Goal: Transaction & Acquisition: Purchase product/service

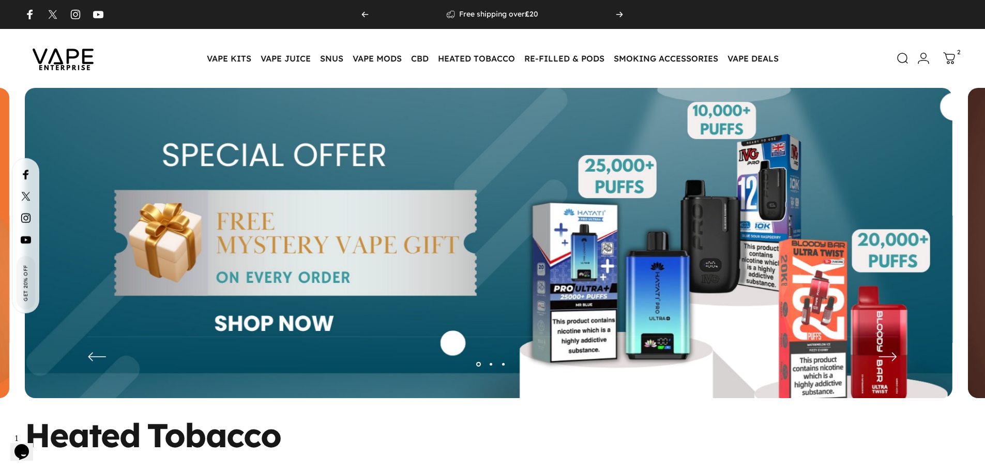
click at [76, 60] on img at bounding box center [63, 58] width 93 height 49
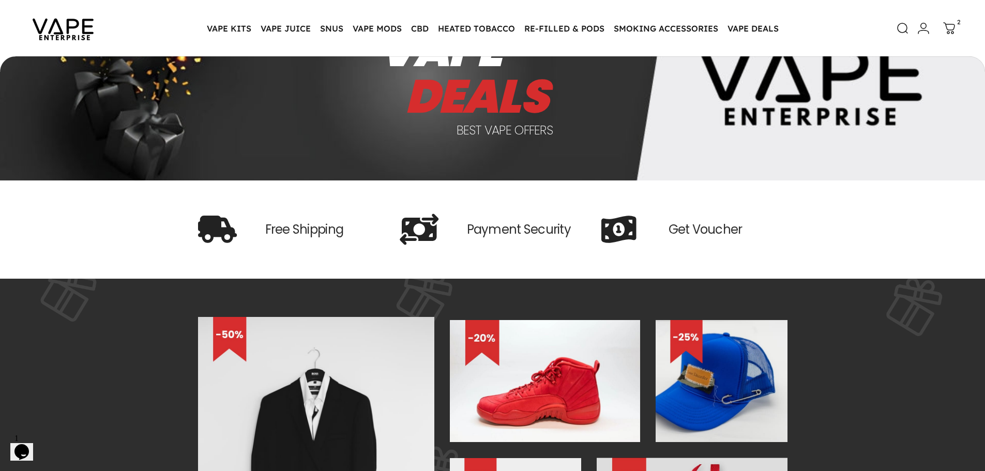
scroll to position [101, 0]
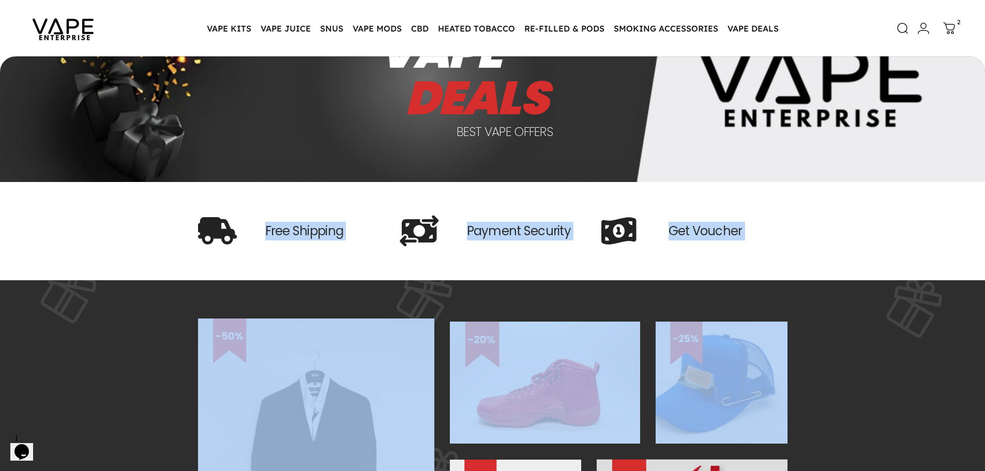
drag, startPoint x: 232, startPoint y: 196, endPoint x: 716, endPoint y: 281, distance: 491.6
click at [645, 229] on div at bounding box center [627, 231] width 52 height 31
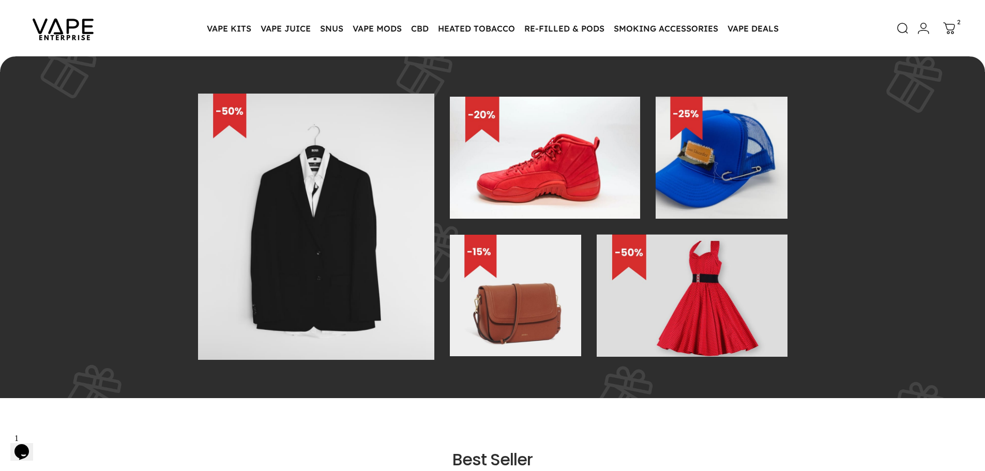
scroll to position [308, 0]
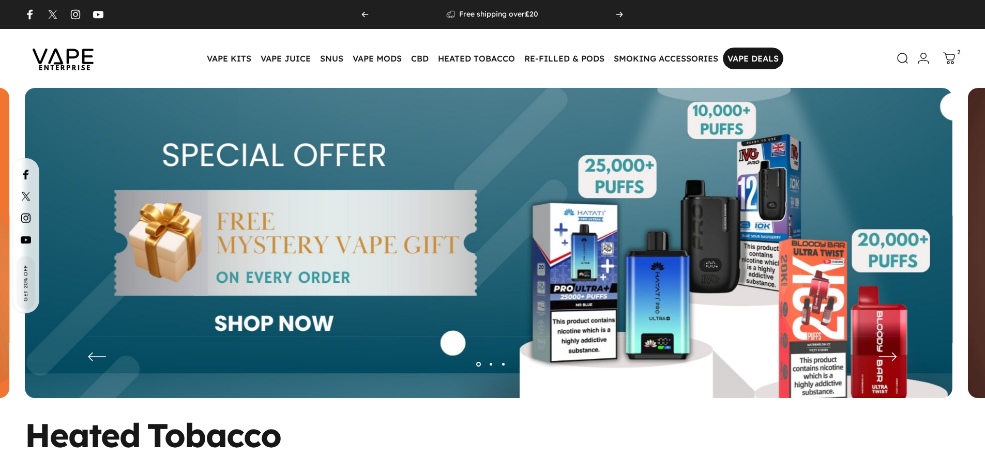
click at [742, 57] on link "VAPE DEALS VAPE DEALS" at bounding box center [753, 59] width 60 height 22
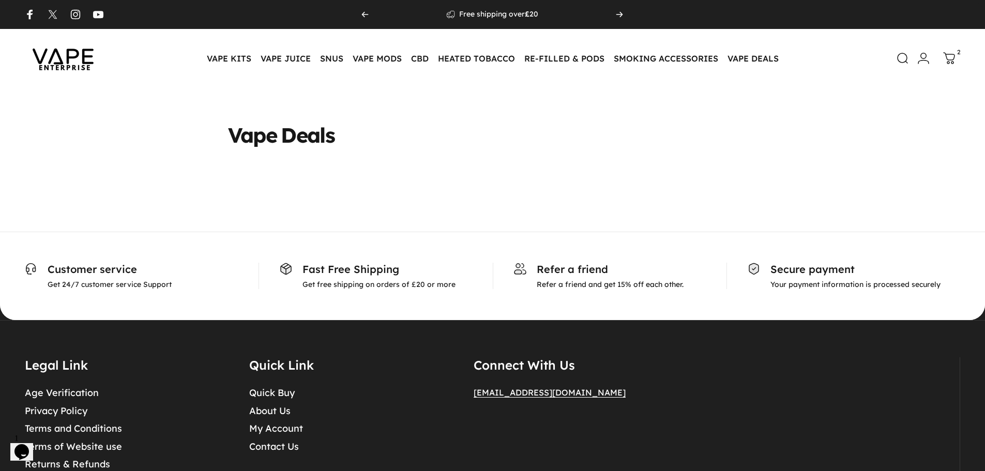
click at [80, 54] on img at bounding box center [63, 58] width 93 height 49
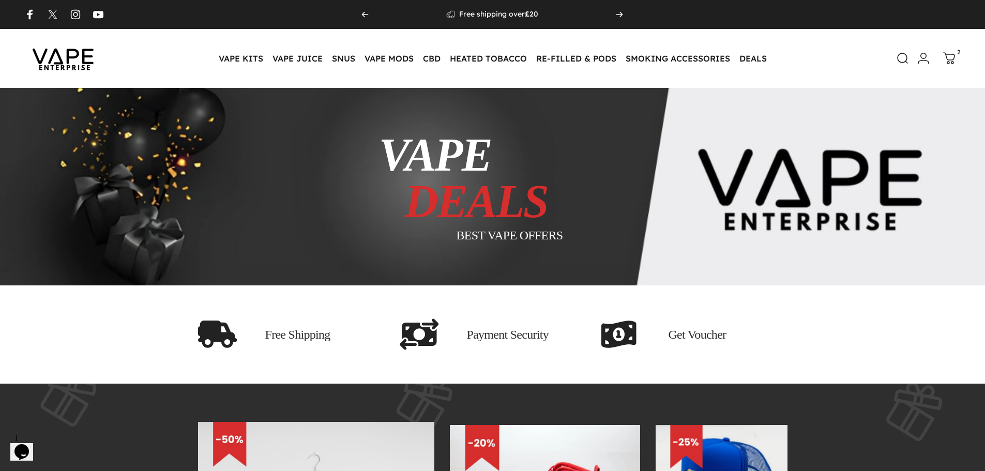
drag, startPoint x: 293, startPoint y: 204, endPoint x: 523, endPoint y: 138, distance: 239.4
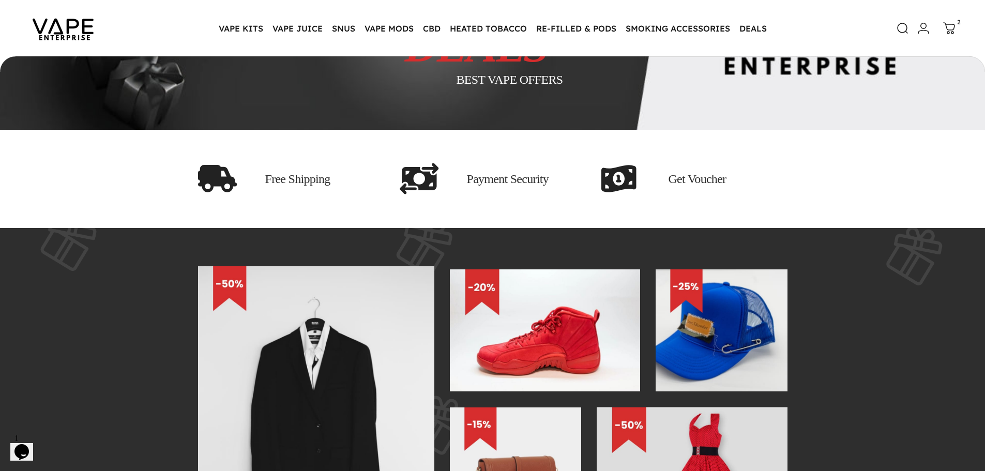
scroll to position [152, 0]
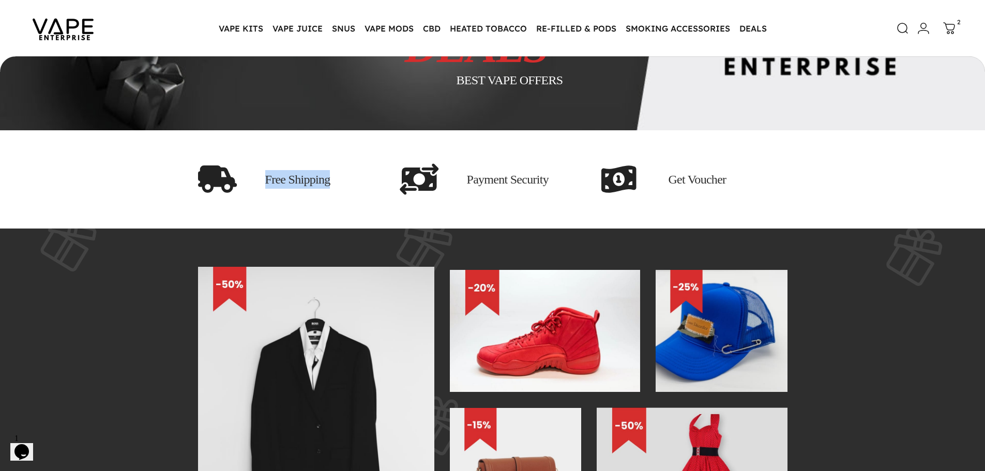
drag, startPoint x: 267, startPoint y: 179, endPoint x: 368, endPoint y: 179, distance: 100.8
click at [368, 179] on h3 "Free Shipping" at bounding box center [324, 179] width 119 height 19
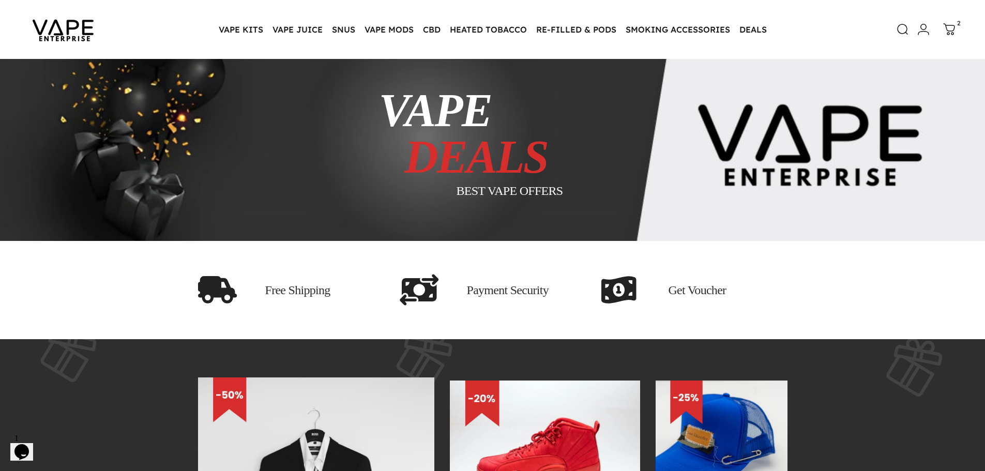
scroll to position [0, 0]
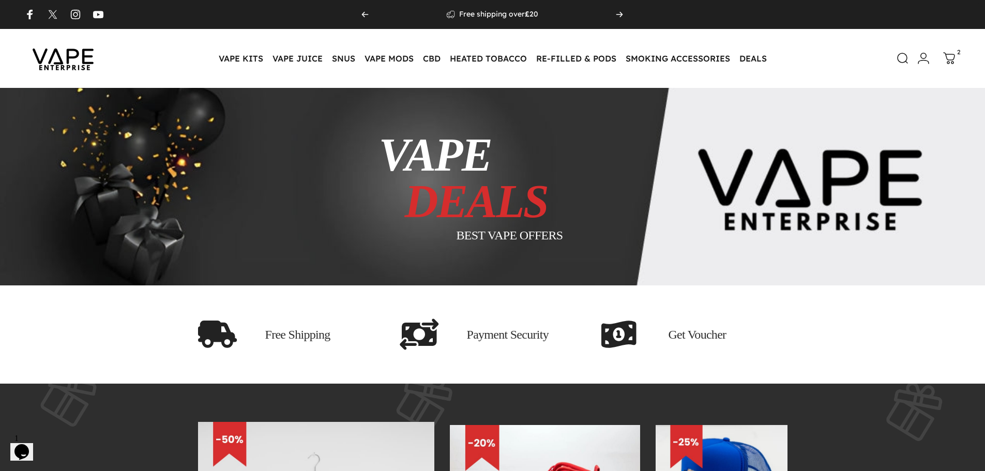
click at [50, 59] on img at bounding box center [63, 58] width 93 height 49
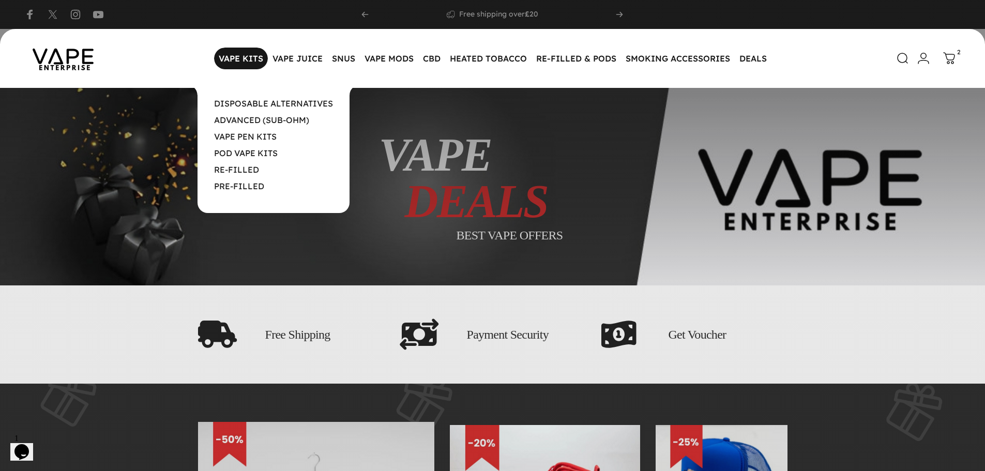
click at [230, 58] on magnet-element "VAPE KITS VAPE KITS" at bounding box center [241, 59] width 54 height 22
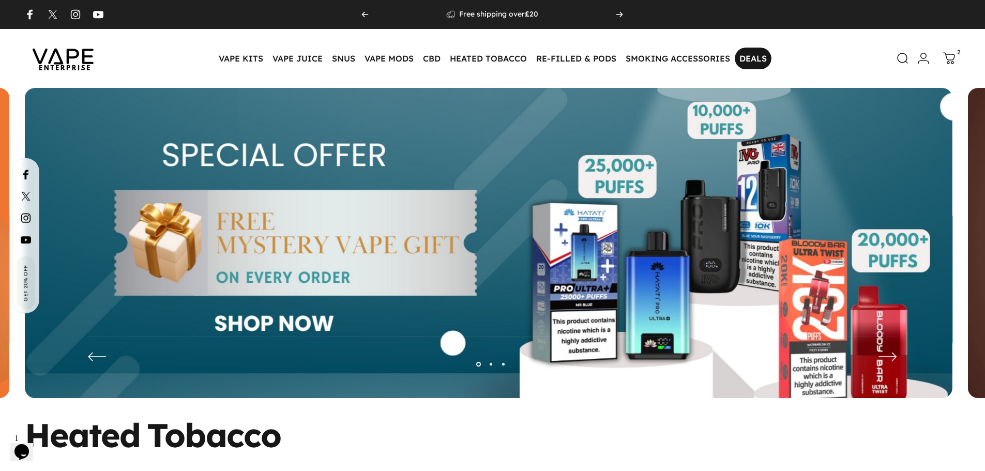
click at [741, 60] on link "DEALS DEALS" at bounding box center [753, 59] width 37 height 22
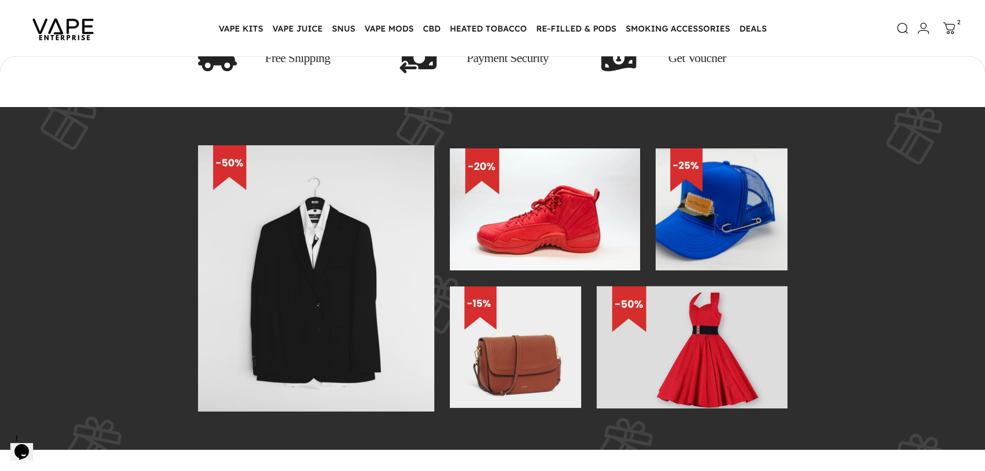
scroll to position [256, 0]
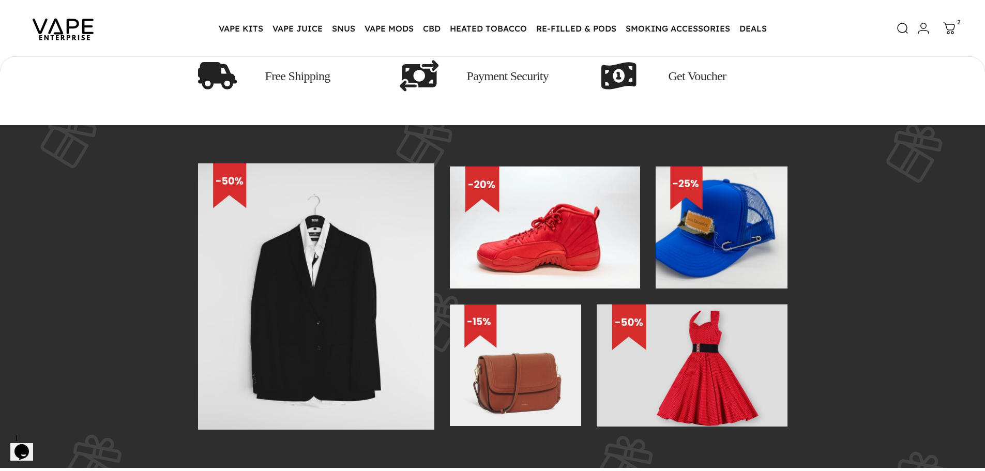
click at [308, 269] on img at bounding box center [316, 296] width 237 height 267
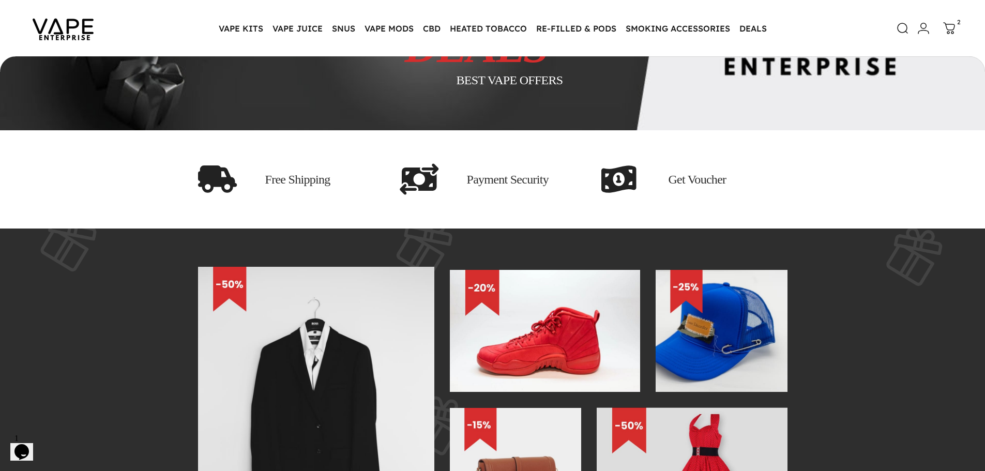
scroll to position [101, 0]
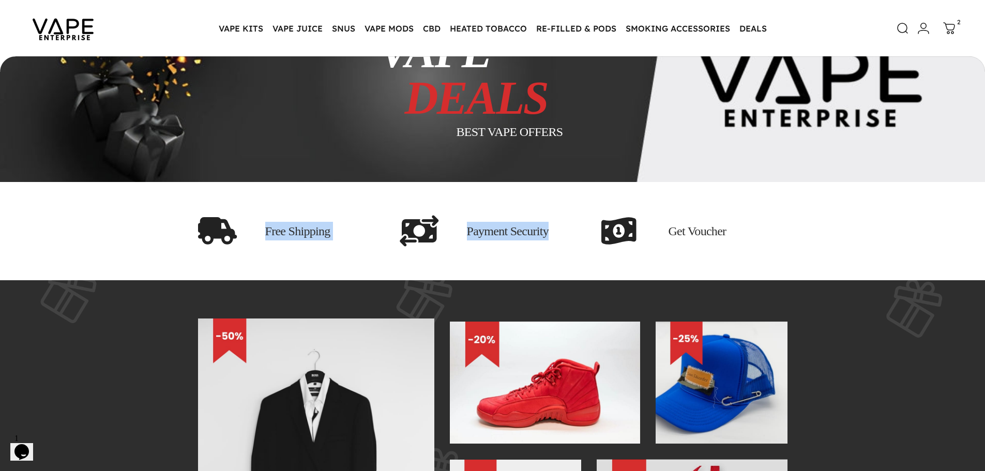
drag, startPoint x: 140, startPoint y: 246, endPoint x: 656, endPoint y: 229, distance: 517.2
click at [656, 229] on div "Free Shipping Payment Security Get Voucher" at bounding box center [492, 231] width 985 height 98
click at [65, 42] on img at bounding box center [63, 28] width 93 height 49
click at [67, 25] on img at bounding box center [63, 28] width 93 height 49
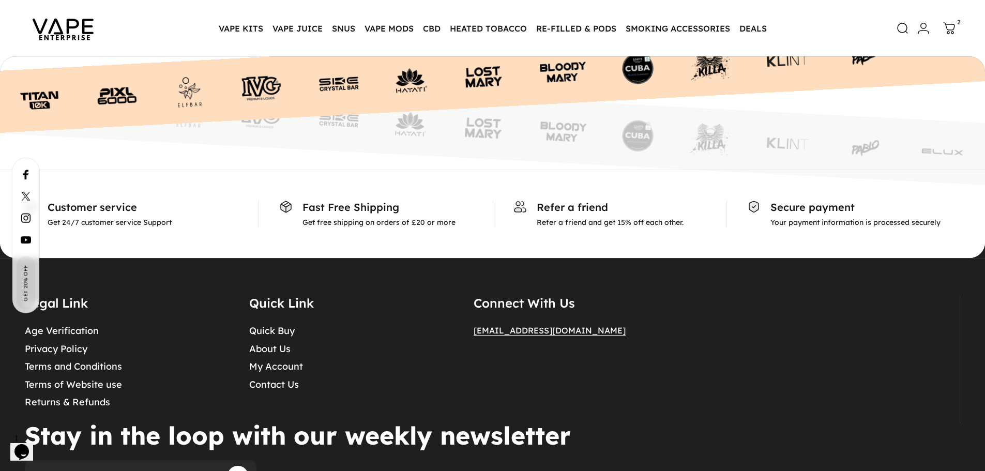
scroll to position [7131, 0]
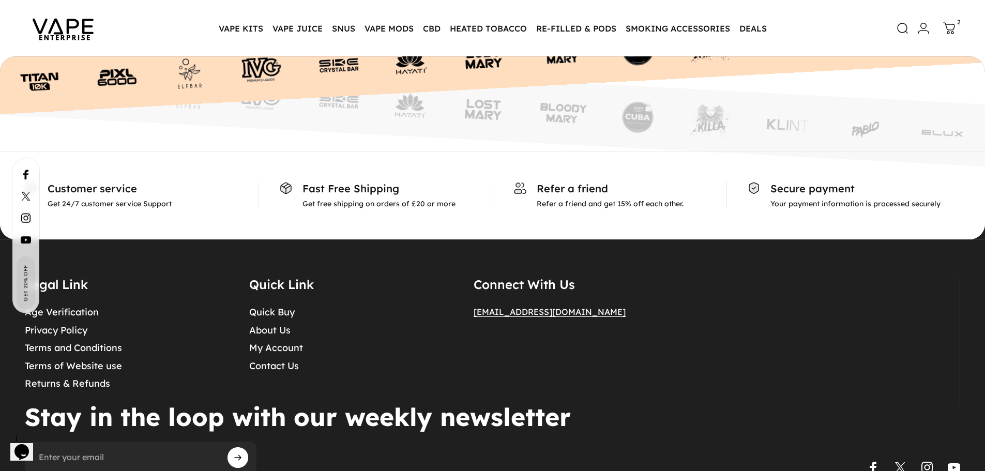
drag, startPoint x: 301, startPoint y: 198, endPoint x: 376, endPoint y: 197, distance: 74.4
click at [376, 197] on div "Fast Free Shipping Get free shipping on orders of £20 or more" at bounding box center [375, 195] width 234 height 26
click at [376, 210] on div "Customer service Get 24/7 customer service Support Fast Free Shipping Get free …" at bounding box center [492, 195] width 985 height 88
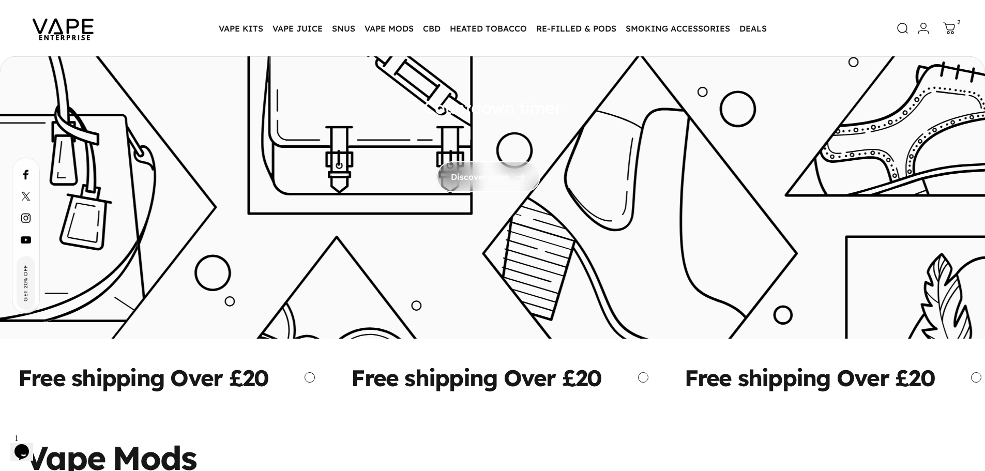
scroll to position [5063, 0]
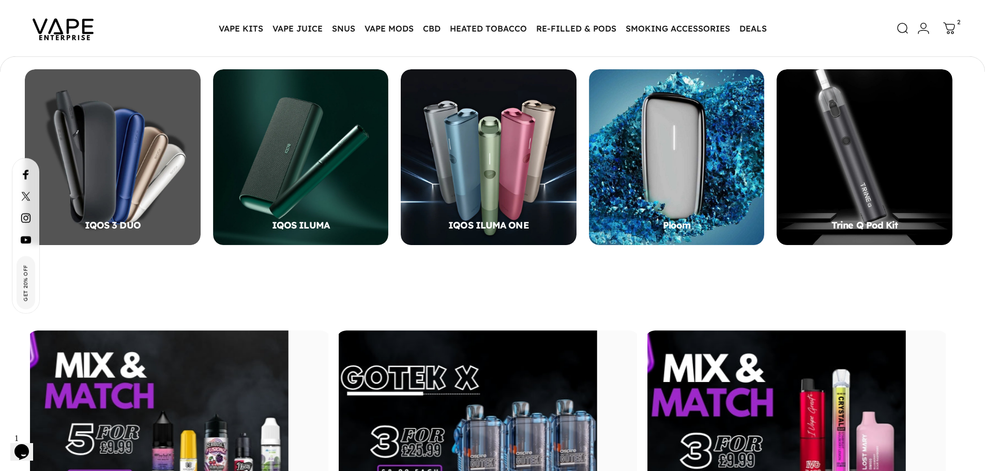
scroll to position [308, 0]
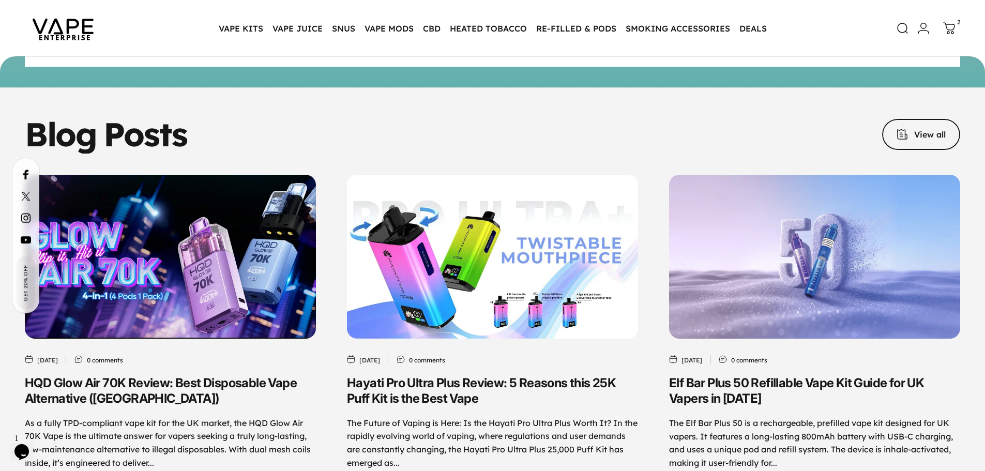
scroll to position [4748, 0]
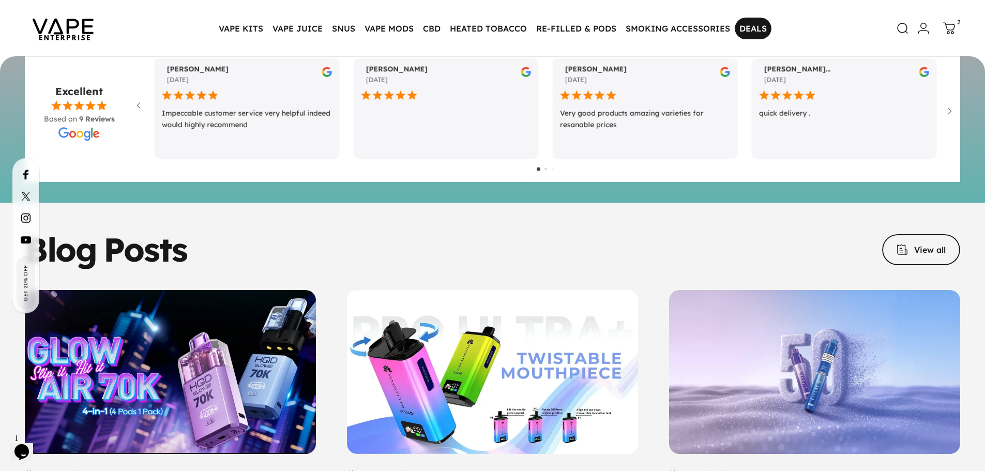
click at [761, 27] on link "DEALS DEALS" at bounding box center [753, 29] width 37 height 22
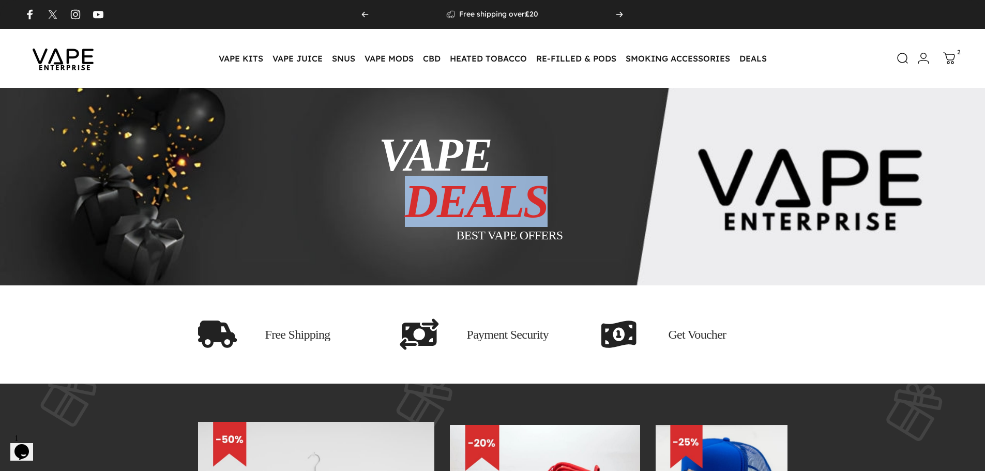
drag, startPoint x: 388, startPoint y: 209, endPoint x: 537, endPoint y: 209, distance: 149.4
click at [537, 209] on div "VAPE DEALS BEST VAPE OFFERS" at bounding box center [583, 187] width 408 height 110
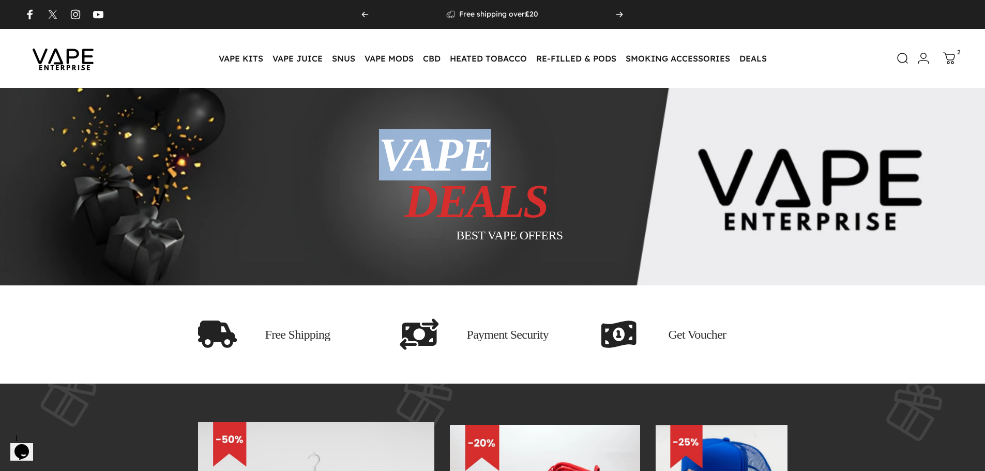
drag, startPoint x: 370, startPoint y: 163, endPoint x: 544, endPoint y: 167, distance: 174.3
click at [542, 163] on div "VAPE DEALS BEST VAPE OFFERS" at bounding box center [492, 186] width 605 height 125
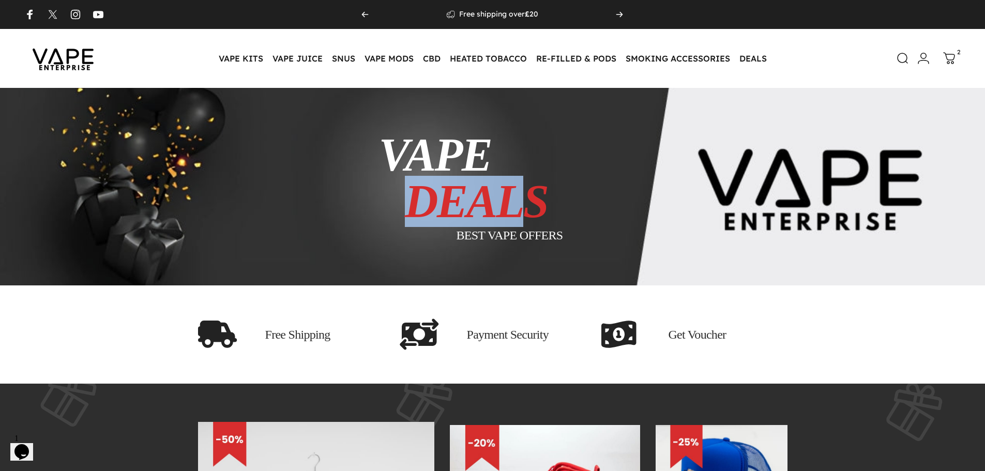
drag, startPoint x: 394, startPoint y: 211, endPoint x: 516, endPoint y: 211, distance: 122.5
click at [516, 211] on div "VAPE DEALS BEST VAPE OFFERS" at bounding box center [583, 187] width 408 height 110
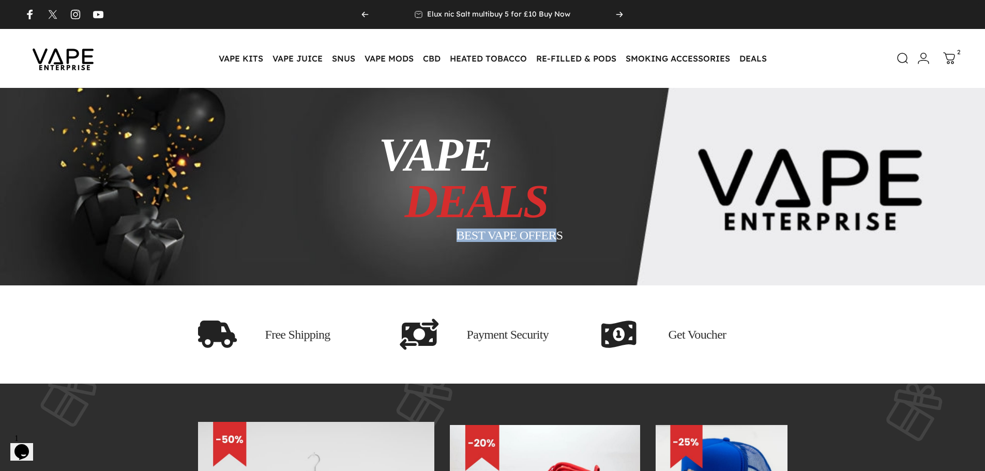
drag, startPoint x: 454, startPoint y: 230, endPoint x: 553, endPoint y: 240, distance: 98.8
click at [553, 240] on div "VAPE DEALS BEST VAPE OFFERS" at bounding box center [583, 187] width 408 height 110
drag, startPoint x: 420, startPoint y: 151, endPoint x: 293, endPoint y: 157, distance: 127.3
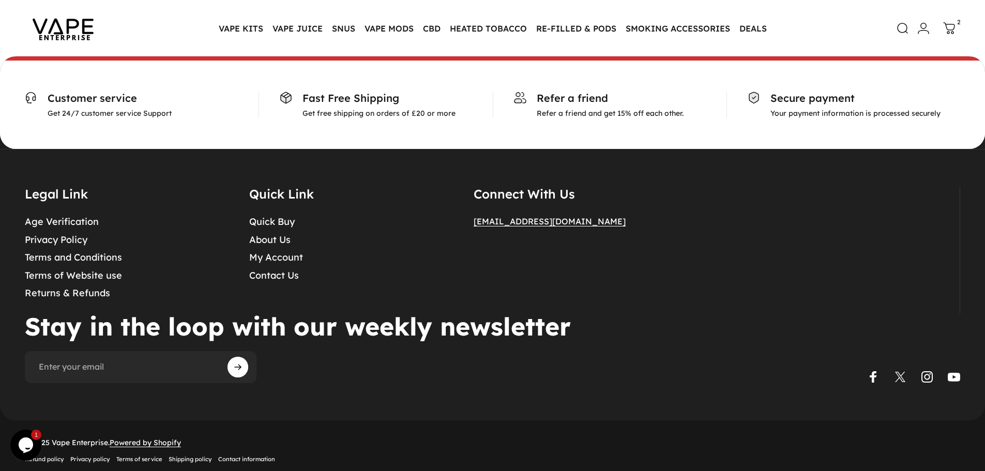
scroll to position [1612, 0]
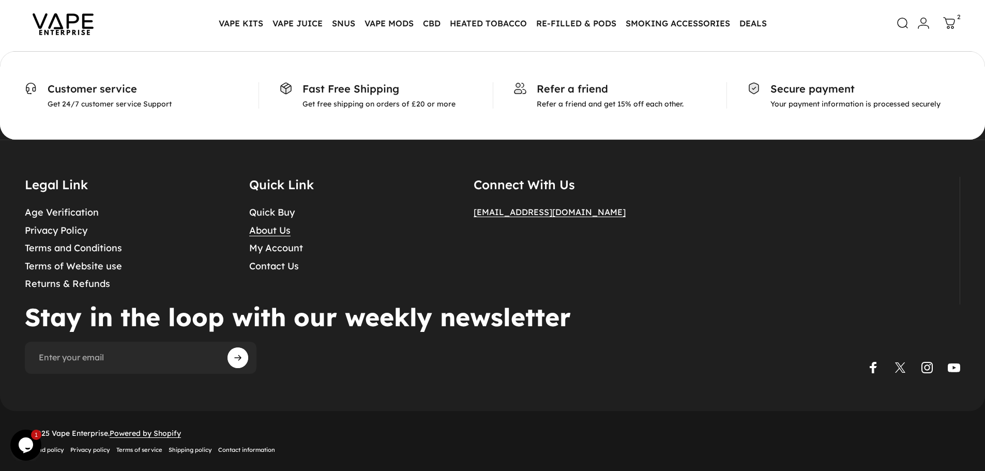
click at [265, 235] on link "About Us" at bounding box center [269, 231] width 41 height 12
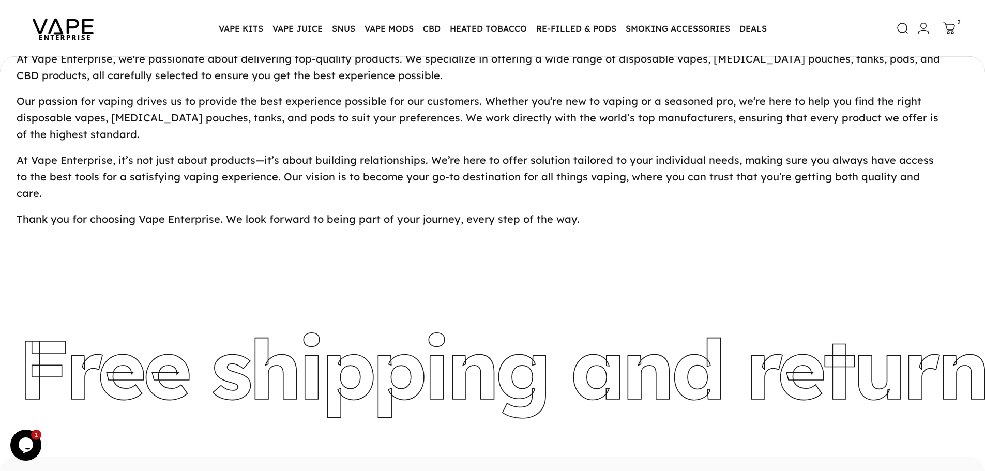
scroll to position [219, 0]
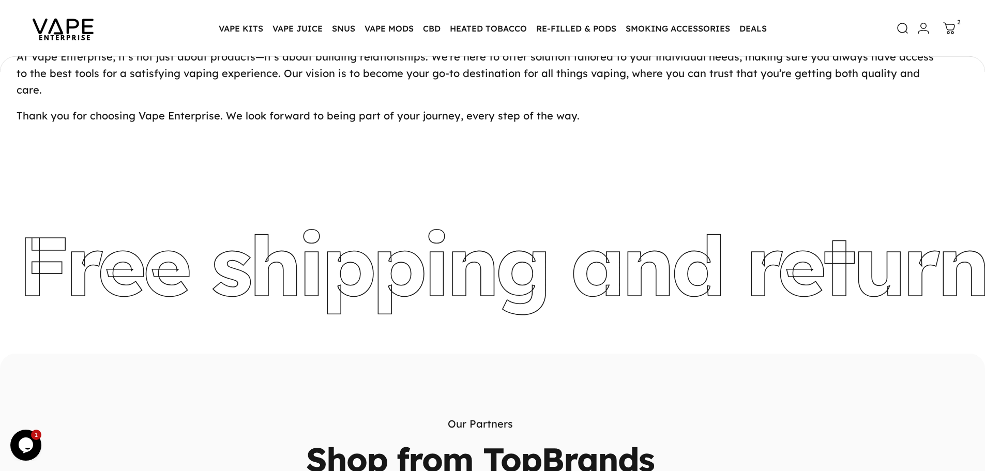
drag, startPoint x: 186, startPoint y: 244, endPoint x: 901, endPoint y: 246, distance: 714.9
click at [901, 246] on strong "Free shipping and returns" at bounding box center [519, 264] width 1006 height 103
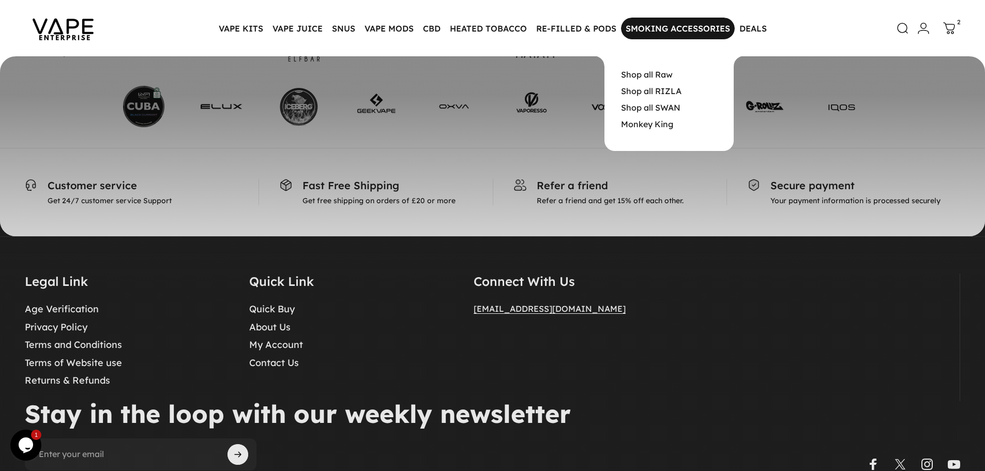
scroll to position [789, 0]
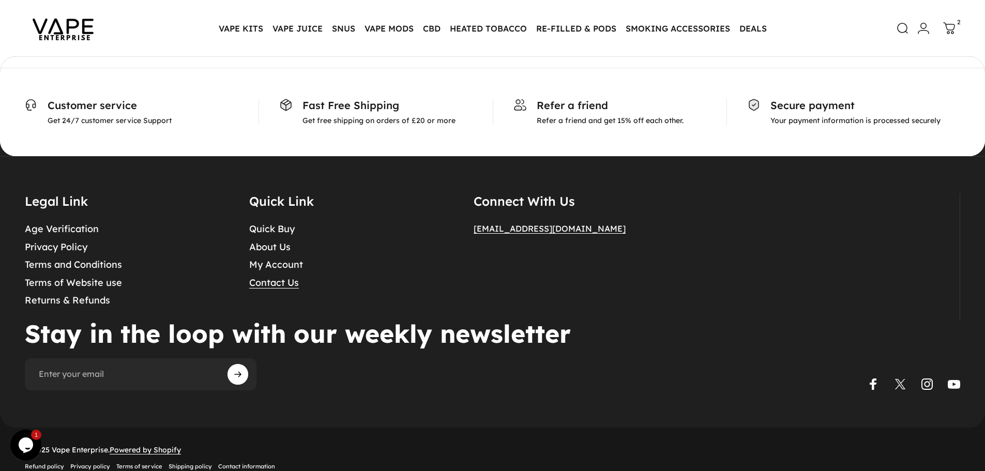
click at [262, 277] on link "Contact Us" at bounding box center [274, 283] width 50 height 12
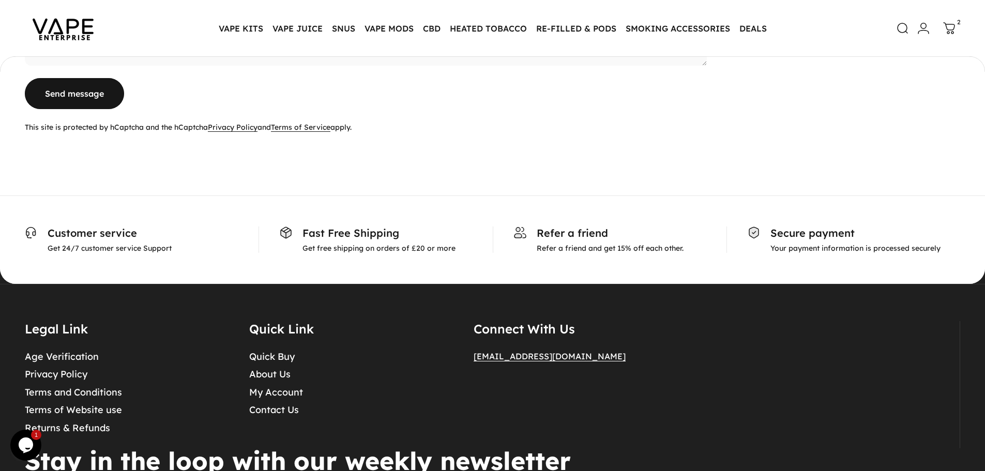
scroll to position [360, 0]
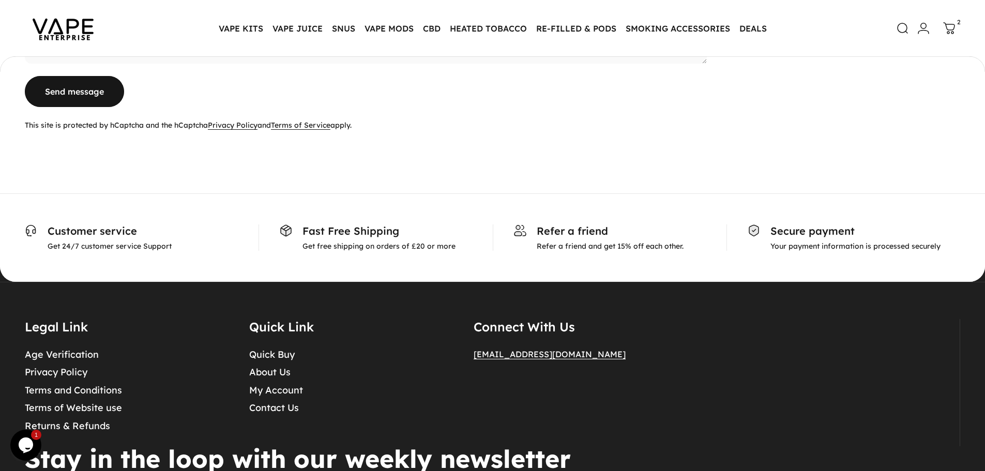
drag, startPoint x: 328, startPoint y: 227, endPoint x: 404, endPoint y: 227, distance: 76.0
click at [404, 227] on p "Fast Free Shipping" at bounding box center [378, 230] width 153 height 13
click at [395, 255] on div "Customer service Get 24/7 customer service Support Fast Free Shipping Get free …" at bounding box center [492, 237] width 985 height 88
drag, startPoint x: 316, startPoint y: 246, endPoint x: 424, endPoint y: 245, distance: 108.0
click at [424, 245] on p "Get free shipping on orders of £20 or more" at bounding box center [378, 245] width 153 height 9
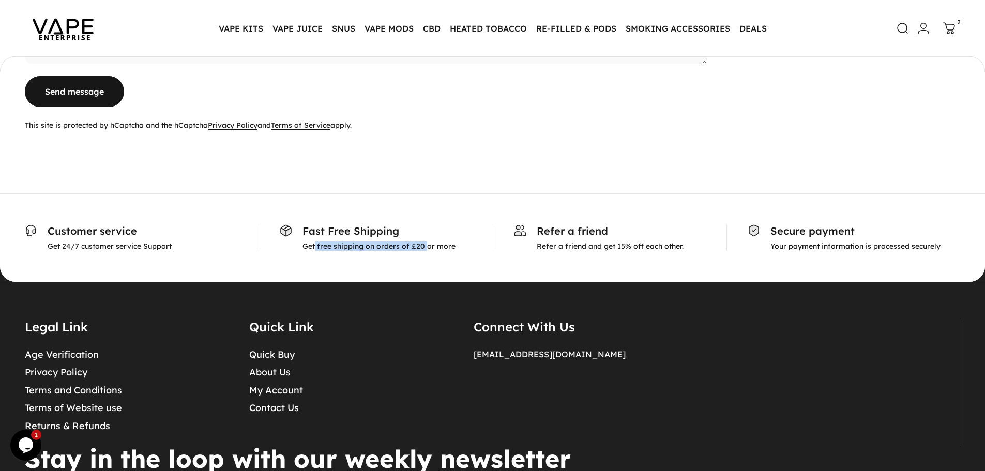
copy p "free shipping on orders of £20"
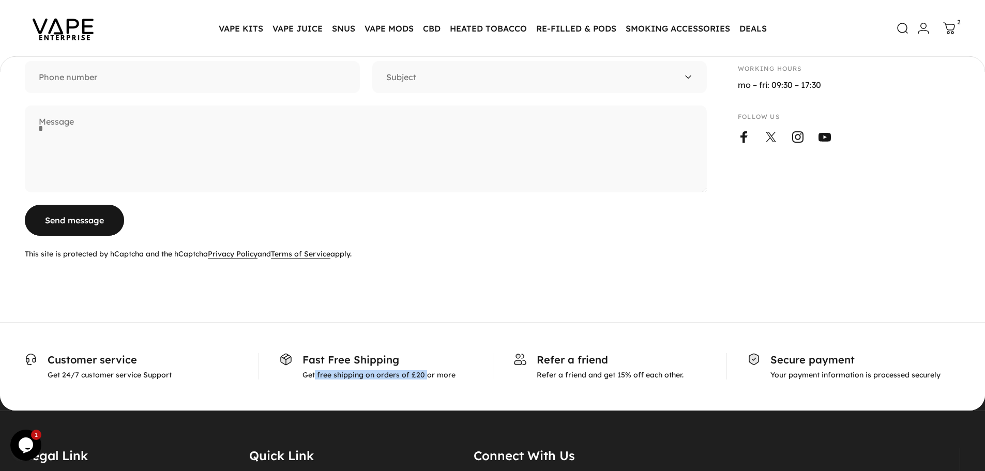
scroll to position [0, 0]
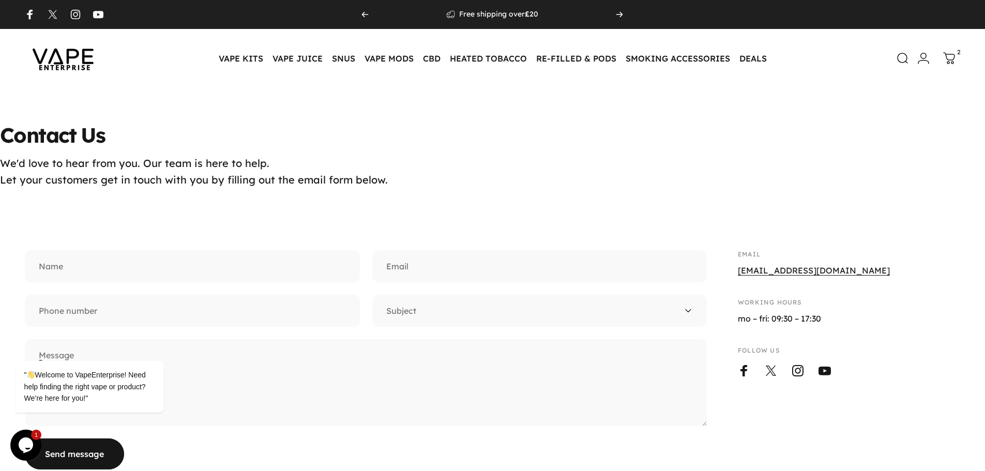
click at [71, 75] on img at bounding box center [63, 58] width 93 height 49
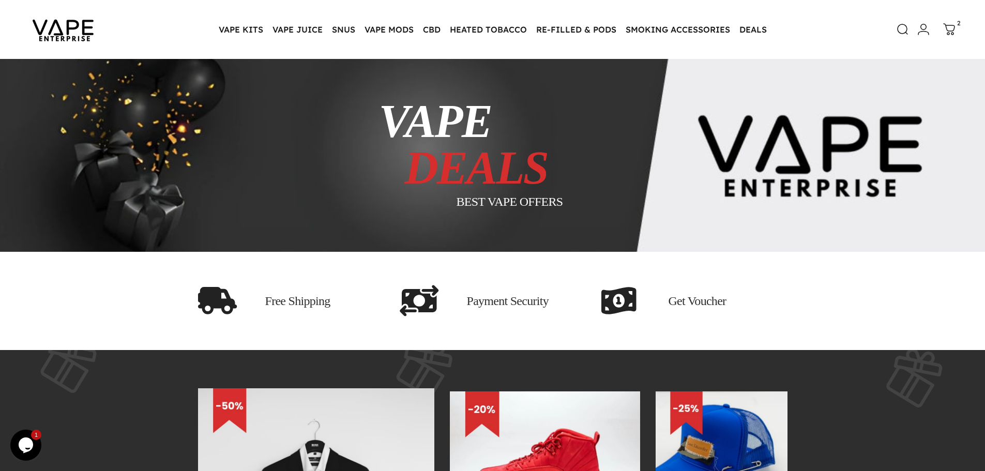
scroll to position [52, 0]
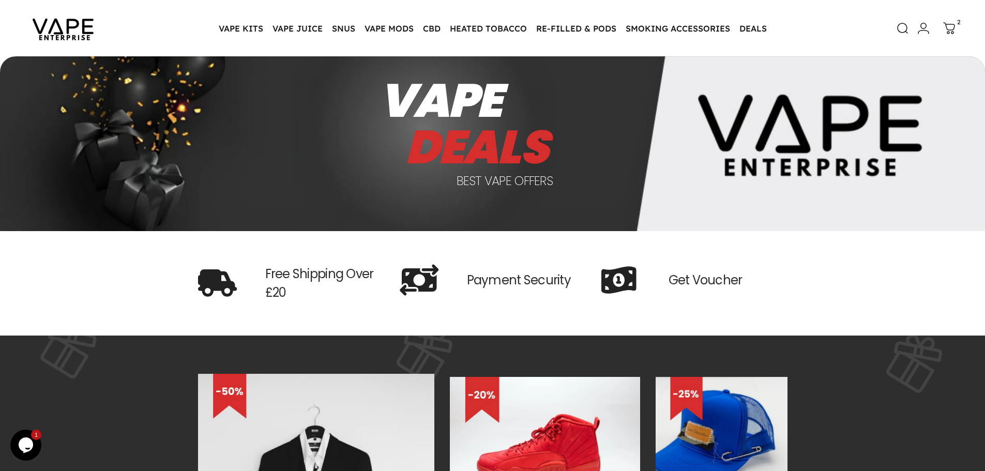
scroll to position [323, 0]
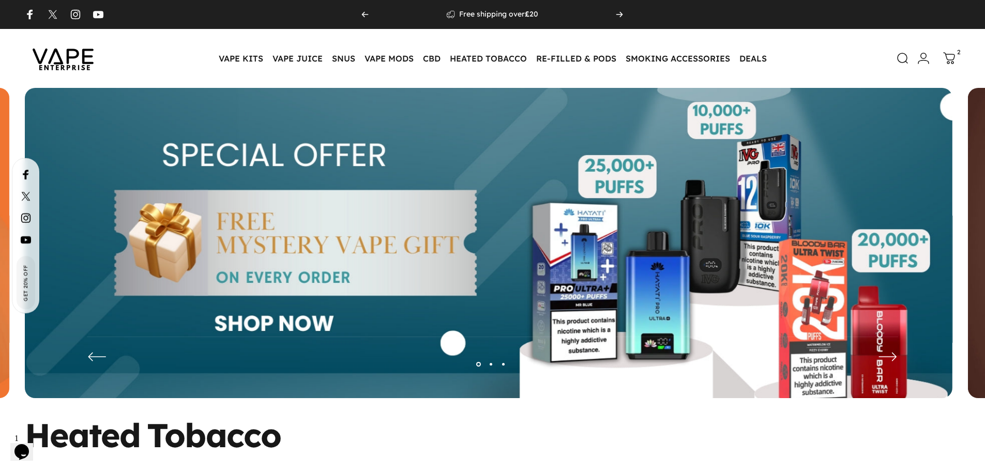
click at [417, 186] on img at bounding box center [488, 251] width 927 height 326
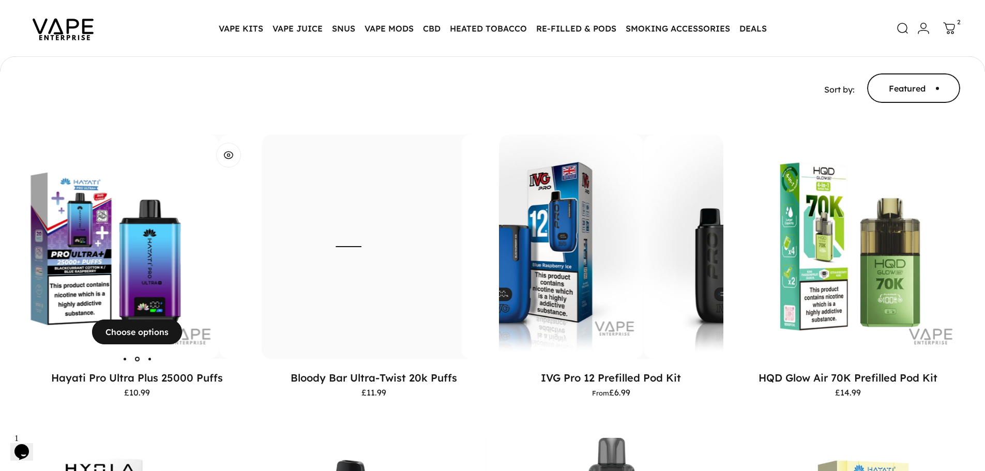
scroll to position [152, 0]
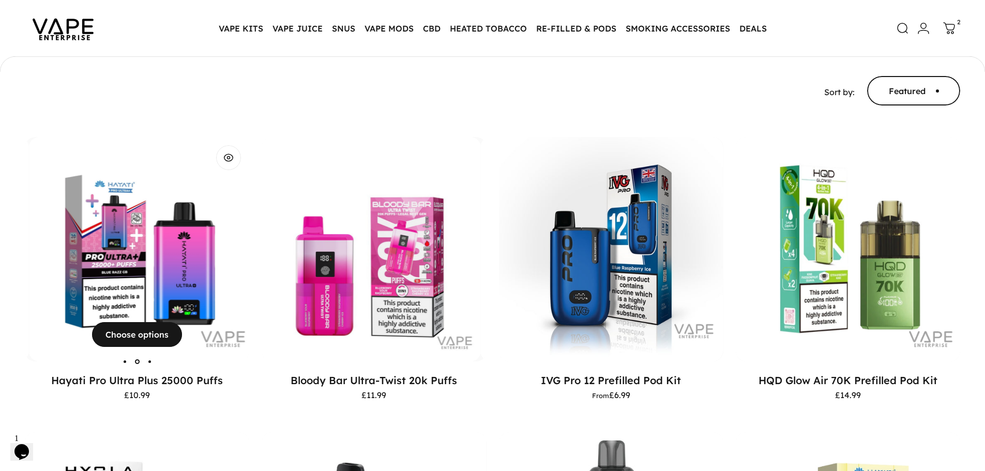
click at [162, 247] on img "Hayati Pro Ultra Plus 25000 Puffs" at bounding box center [141, 249] width 224 height 224
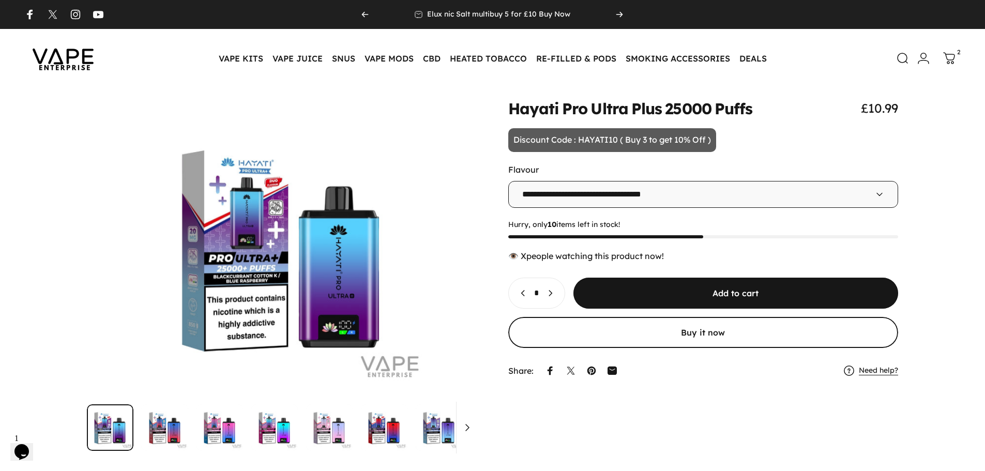
click at [689, 198] on select "**********" at bounding box center [703, 194] width 390 height 27
click at [508, 181] on select "**********" at bounding box center [703, 194] width 390 height 27
click at [555, 289] on icon "Increase quantity for Hayati Pro Ultra Plus 25000 Puffs" at bounding box center [550, 293] width 10 height 10
type input "*"
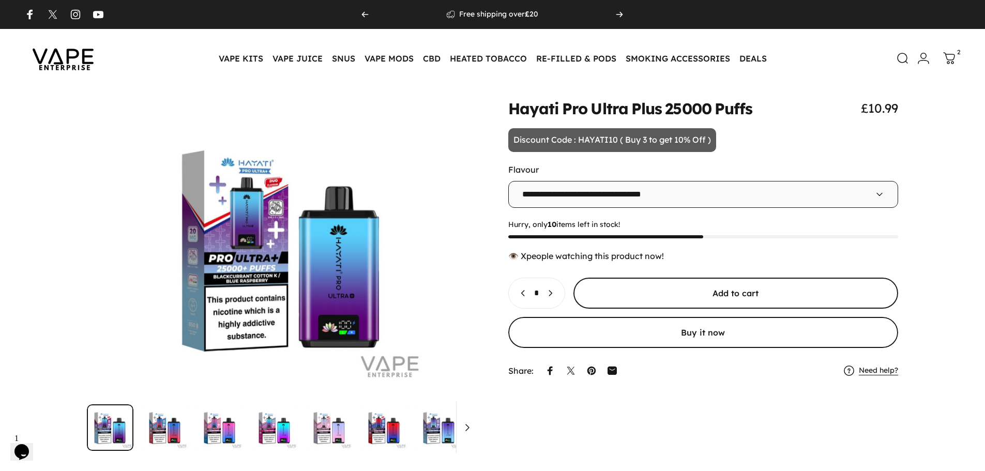
click at [621, 290] on span "submit" at bounding box center [735, 293] width 487 height 62
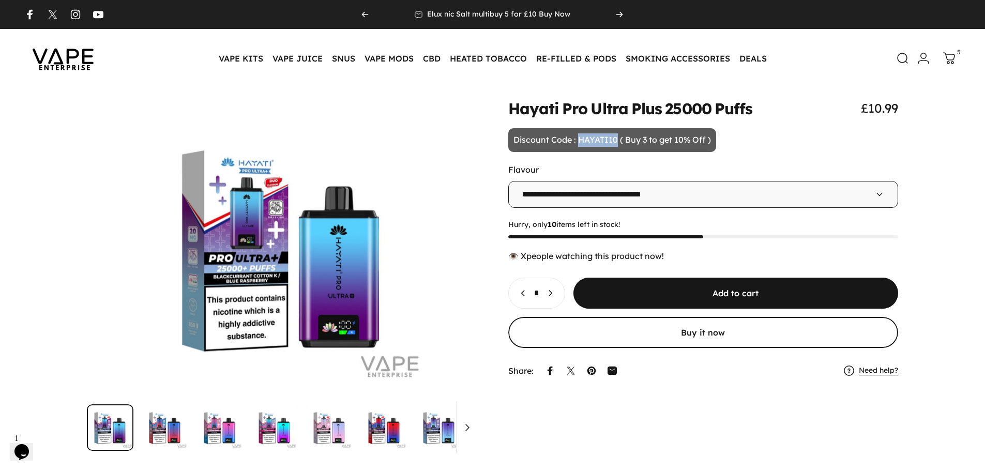
drag, startPoint x: 578, startPoint y: 139, endPoint x: 616, endPoint y: 142, distance: 38.4
click at [616, 142] on p "Discount Code : HAYATI10 ( Buy 3 to get 10% Off )" at bounding box center [612, 140] width 208 height 24
click at [947, 55] on icon at bounding box center [948, 57] width 12 height 12
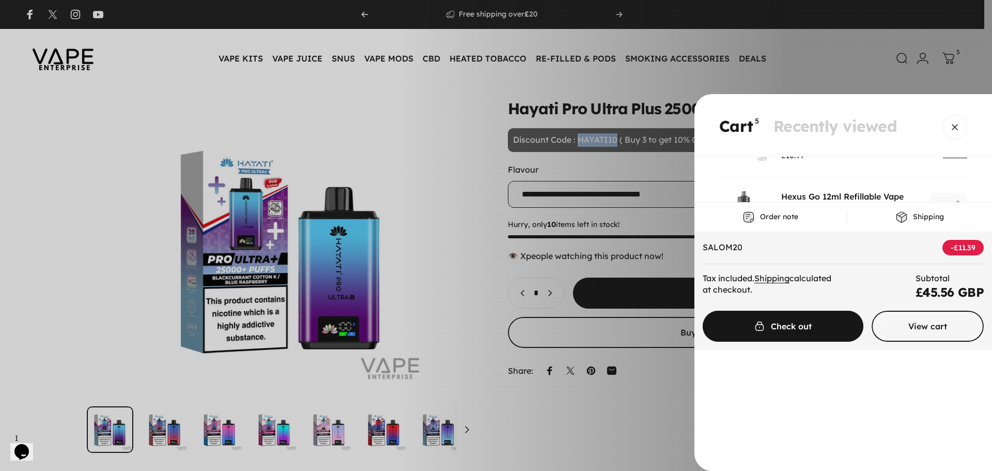
scroll to position [103, 0]
click at [736, 123] on li "Cart 5" at bounding box center [737, 127] width 34 height 18
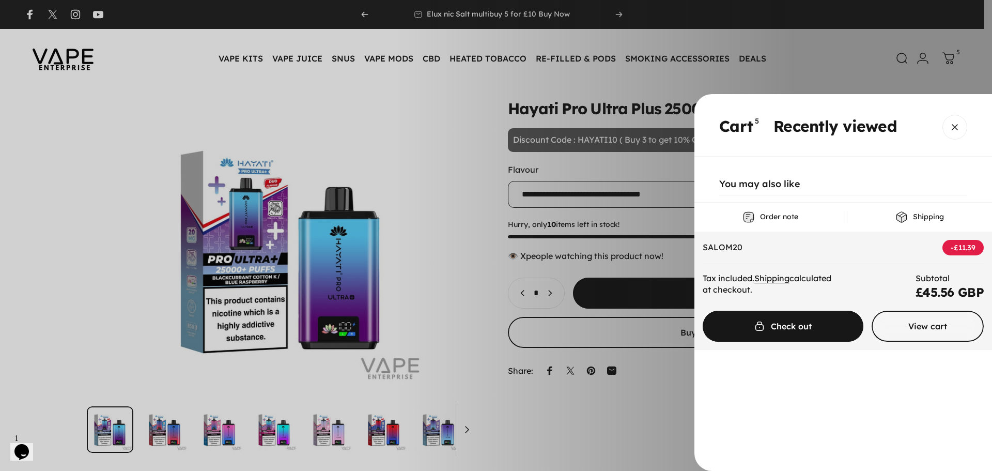
scroll to position [258, 0]
click at [743, 127] on li "Cart 5" at bounding box center [737, 127] width 34 height 18
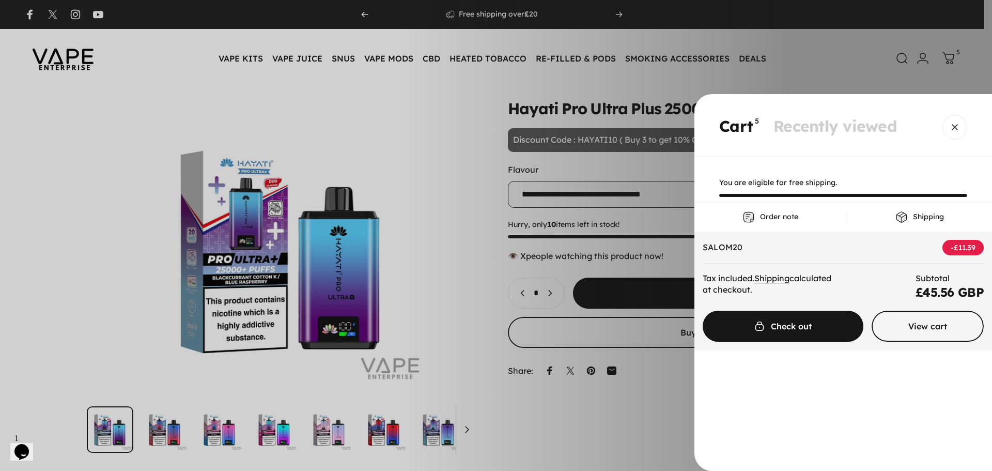
scroll to position [0, 0]
click at [786, 310] on span "Cart" at bounding box center [783, 279] width 241 height 62
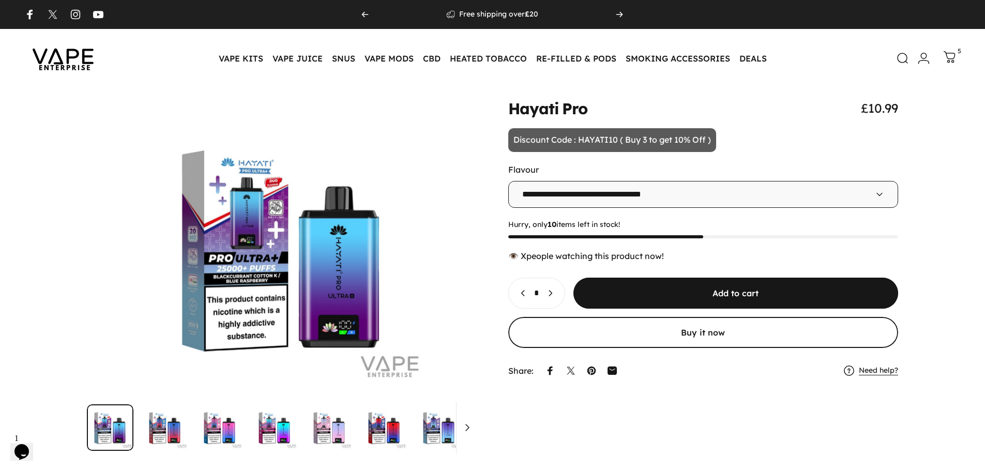
click at [950, 53] on icon at bounding box center [949, 57] width 11 height 11
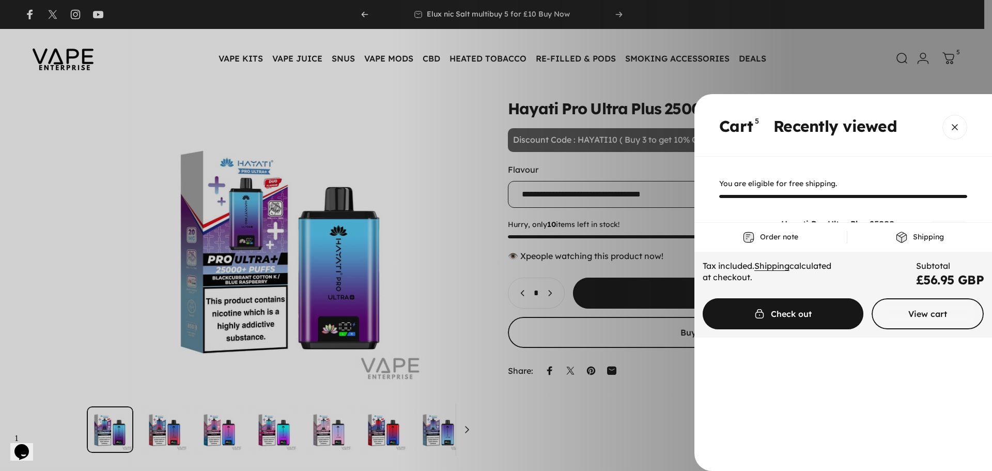
click at [781, 136] on span "Recently viewed" at bounding box center [836, 126] width 124 height 20
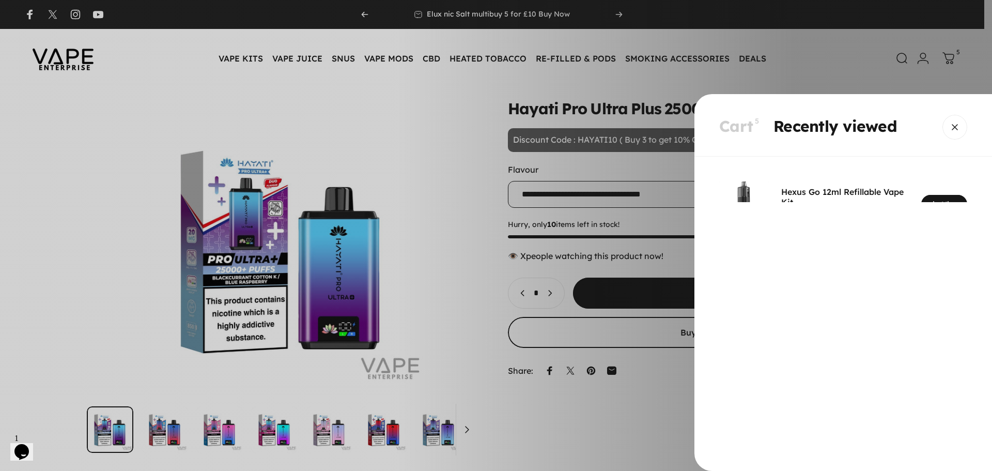
click at [713, 133] on gesture-element "Cart 5 Recently viewed" at bounding box center [844, 125] width 298 height 63
click at [728, 127] on span "Cart" at bounding box center [737, 126] width 34 height 20
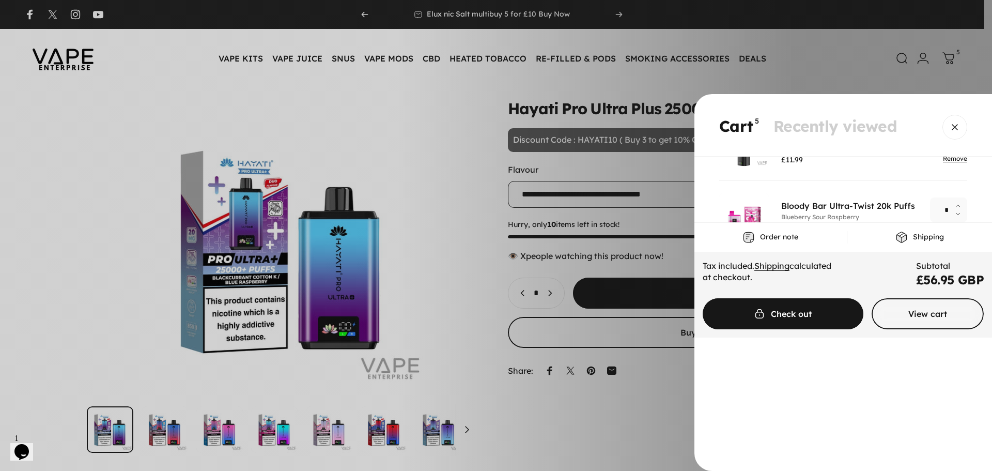
scroll to position [155, 0]
click at [950, 176] on link "Remove" at bounding box center [955, 177] width 24 height 8
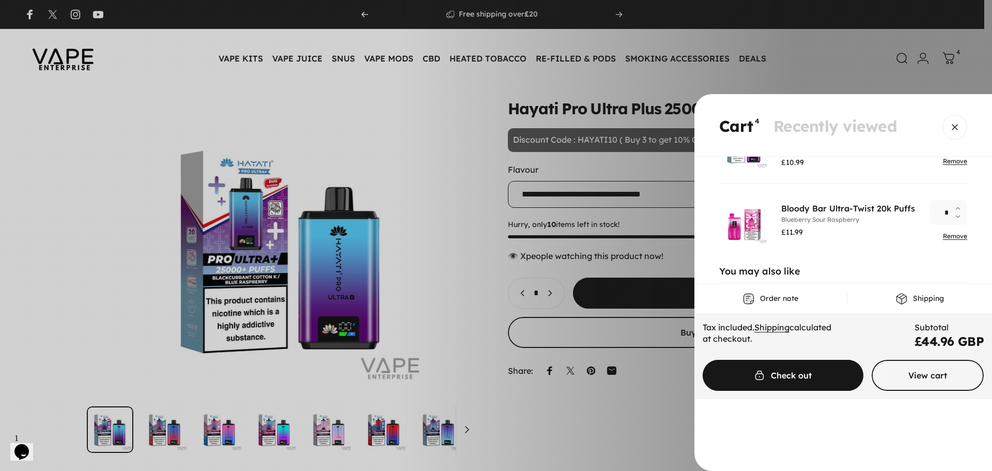
scroll to position [103, 0]
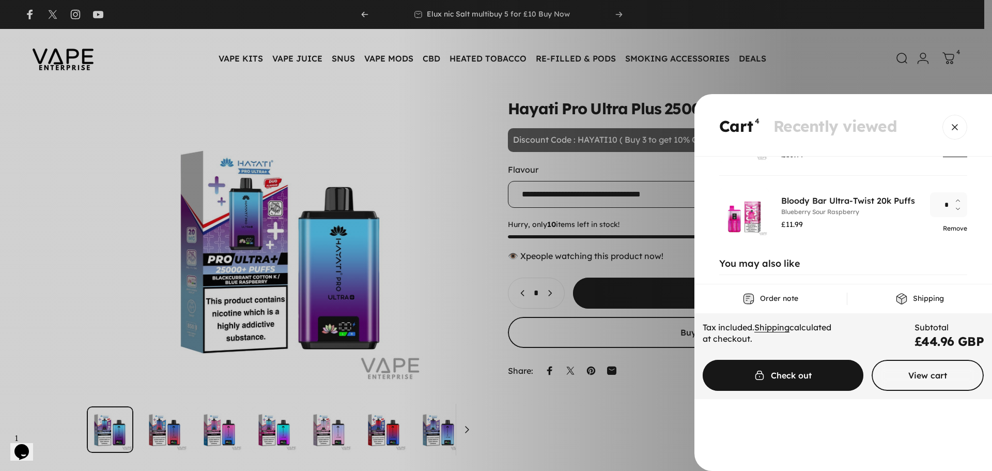
click at [943, 227] on link "Remove" at bounding box center [955, 228] width 24 height 8
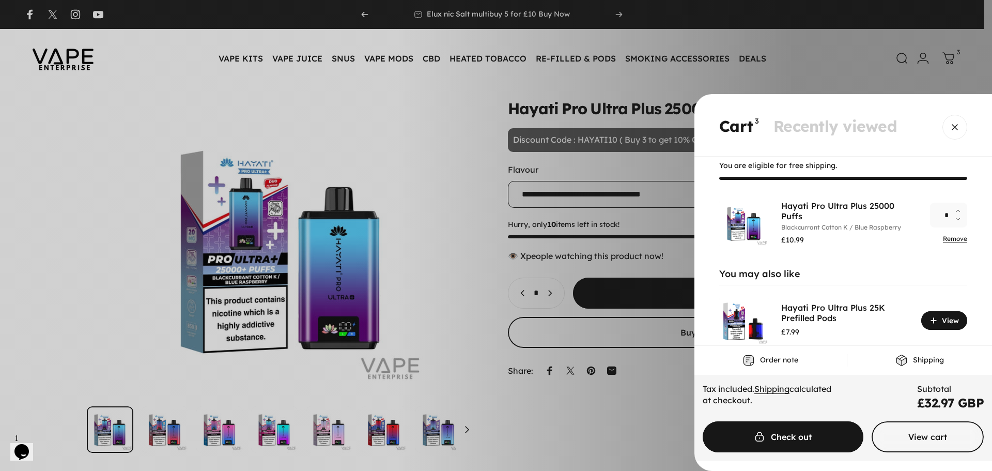
scroll to position [0, 0]
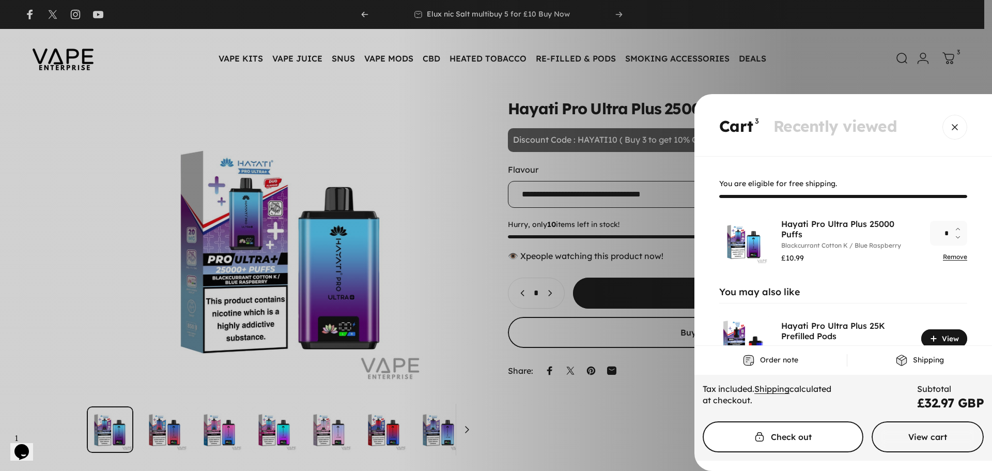
click at [803, 432] on span "Cart" at bounding box center [783, 437] width 241 height 62
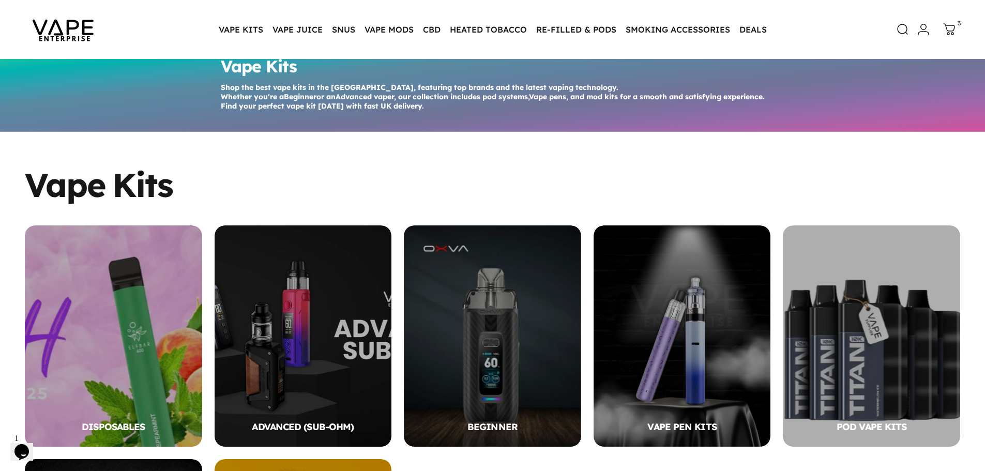
scroll to position [52, 0]
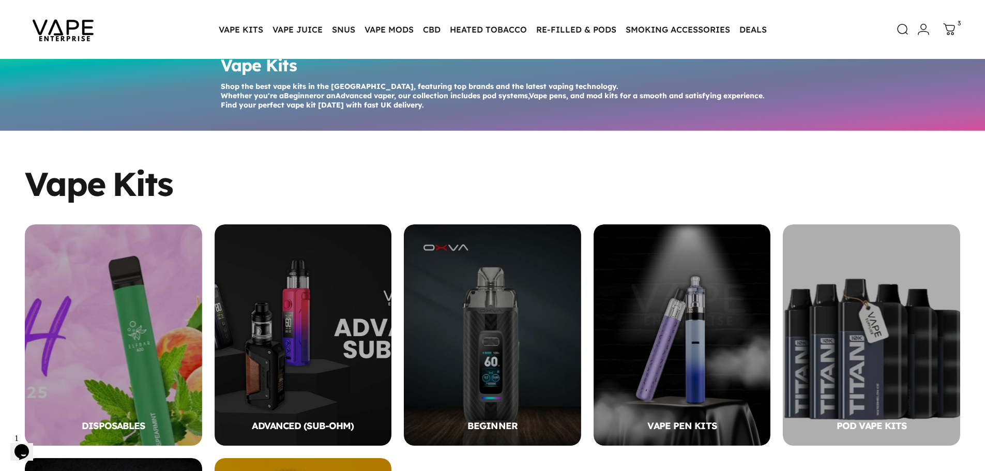
click at [72, 37] on img at bounding box center [63, 29] width 93 height 49
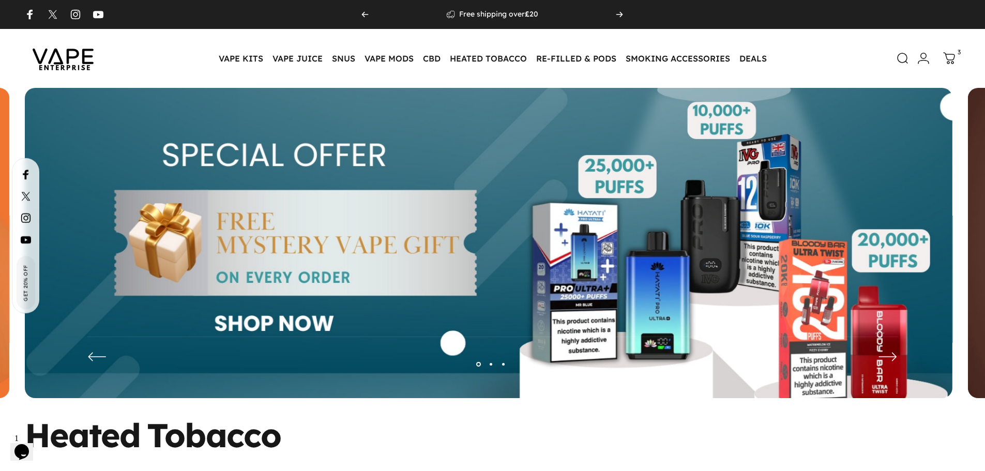
click at [143, 225] on img at bounding box center [488, 251] width 927 height 326
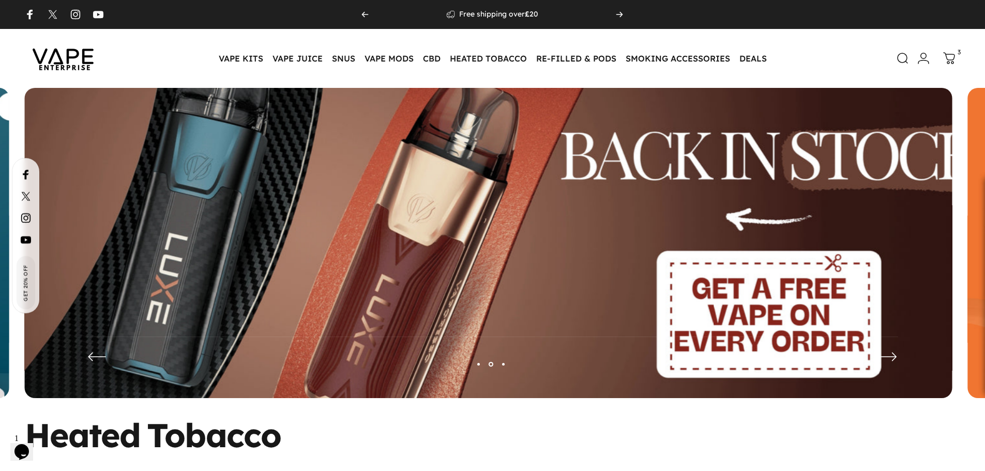
click at [588, 267] on img at bounding box center [487, 250] width 1205 height 423
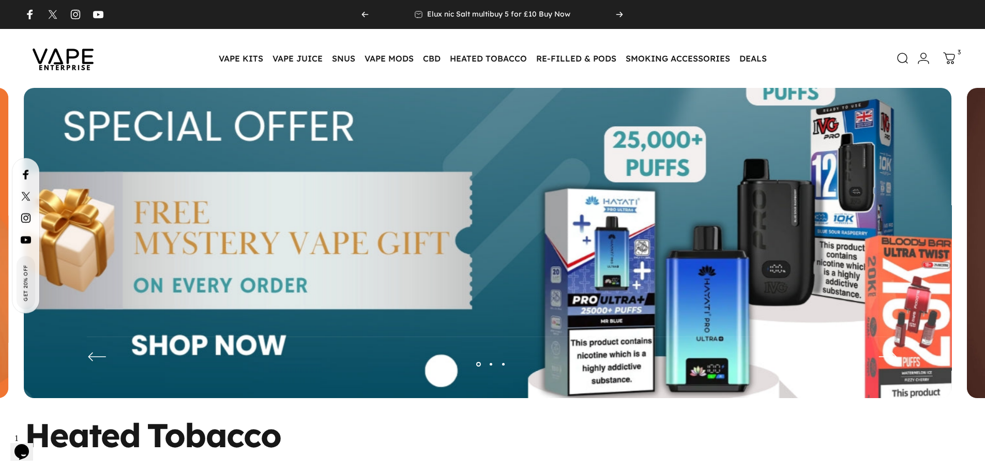
click at [689, 192] on img at bounding box center [487, 250] width 1205 height 423
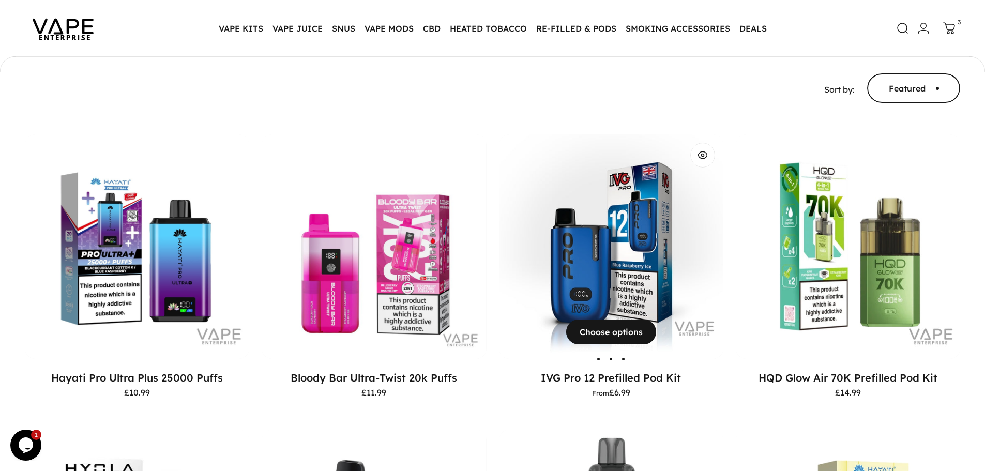
scroll to position [152, 0]
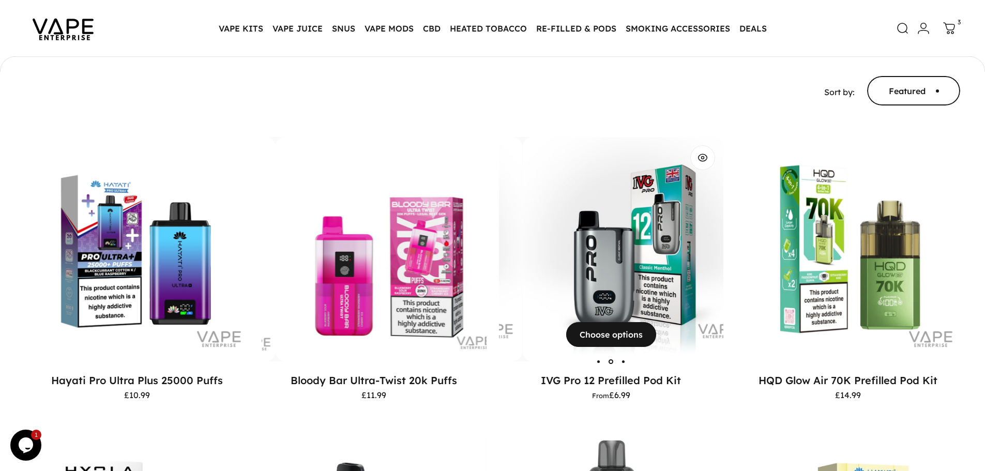
click at [606, 240] on img "IVG Pro 12 Prefilled Pod Kit" at bounding box center [634, 249] width 224 height 224
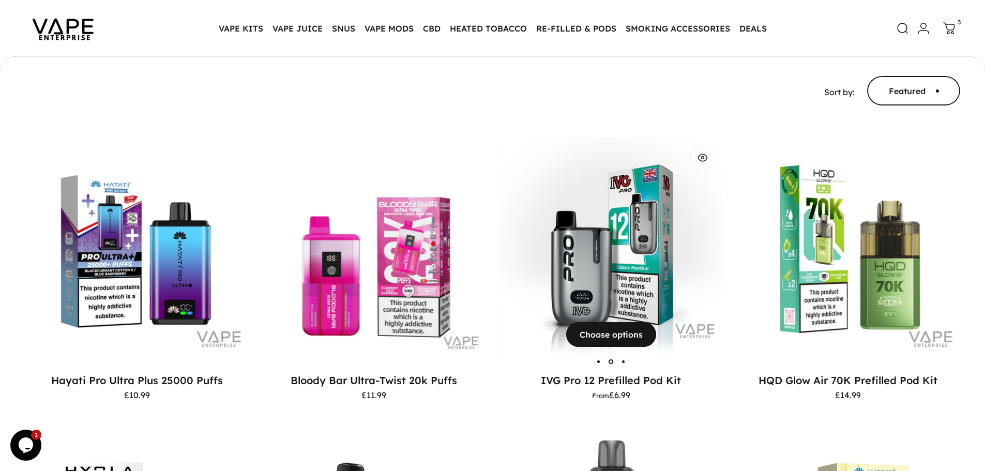
click at [618, 254] on img "IVG Pro 12 Prefilled Pod Kit" at bounding box center [611, 249] width 224 height 224
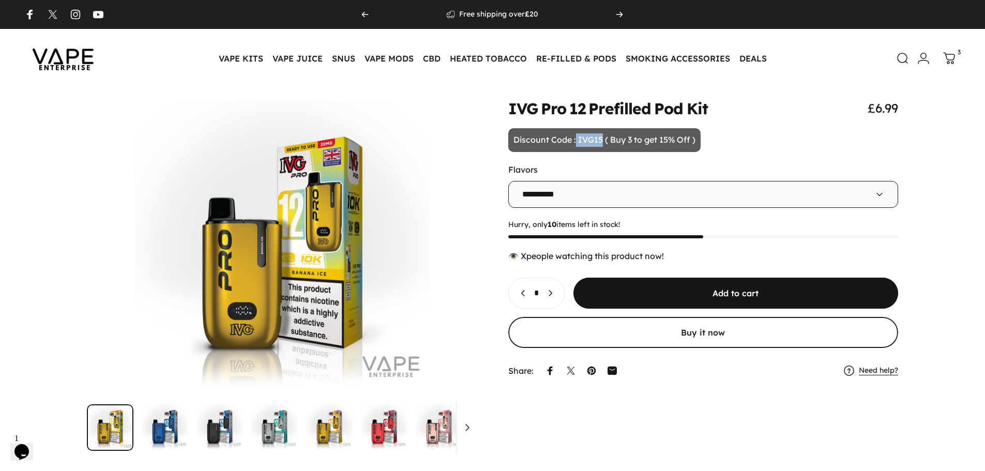
drag, startPoint x: 576, startPoint y: 137, endPoint x: 603, endPoint y: 140, distance: 27.1
click at [603, 140] on p "Discount Code : IVG15 ( Buy 3 to get 15% Off )" at bounding box center [604, 140] width 192 height 24
copy p "IVG15"
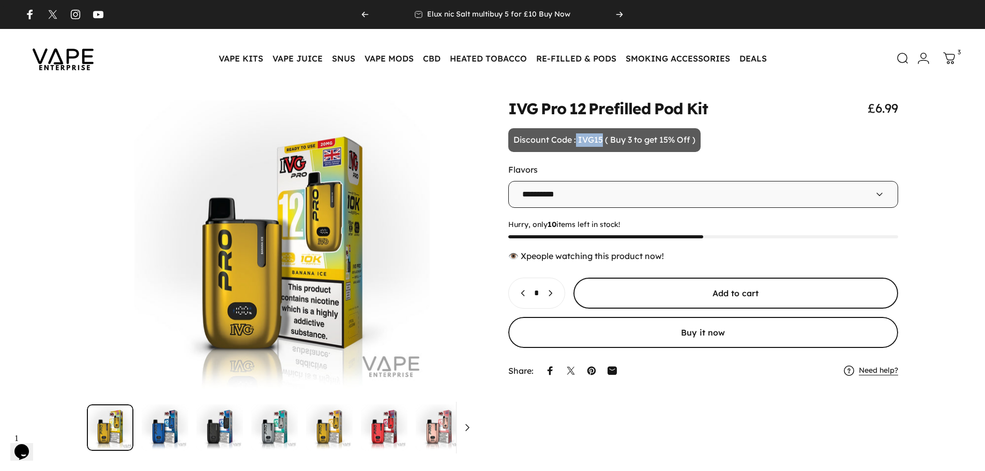
click at [676, 301] on span "submit" at bounding box center [735, 293] width 487 height 62
click at [949, 59] on icon at bounding box center [949, 58] width 12 height 12
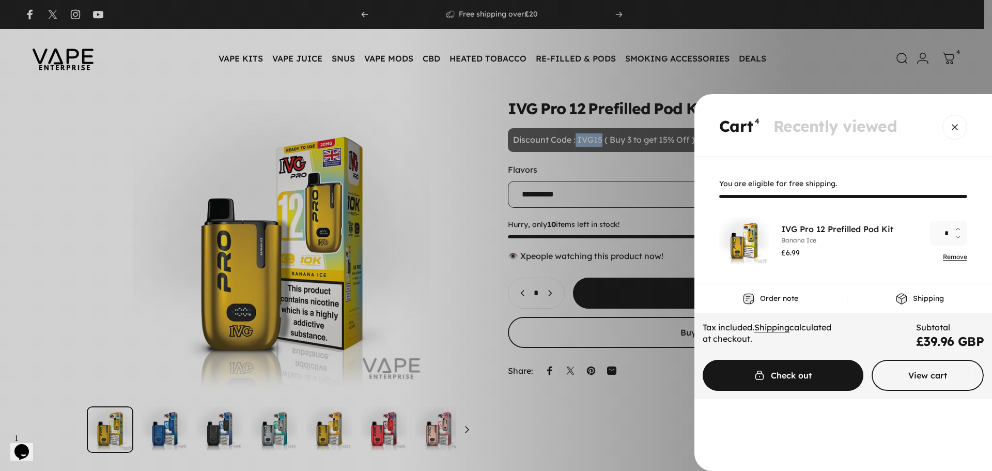
click at [955, 230] on button "Increase quantity for IVG Pro 12 Prefilled Pod Kit" at bounding box center [961, 227] width 12 height 12
type input "*"
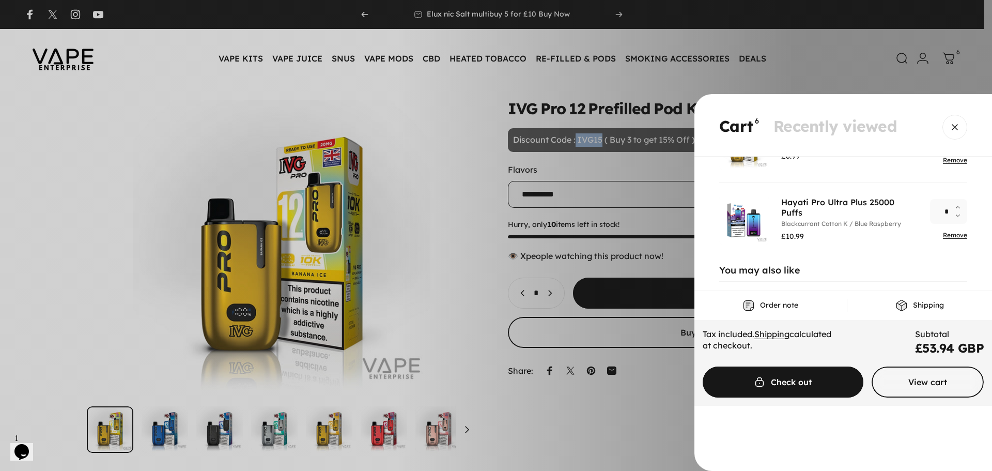
scroll to position [103, 0]
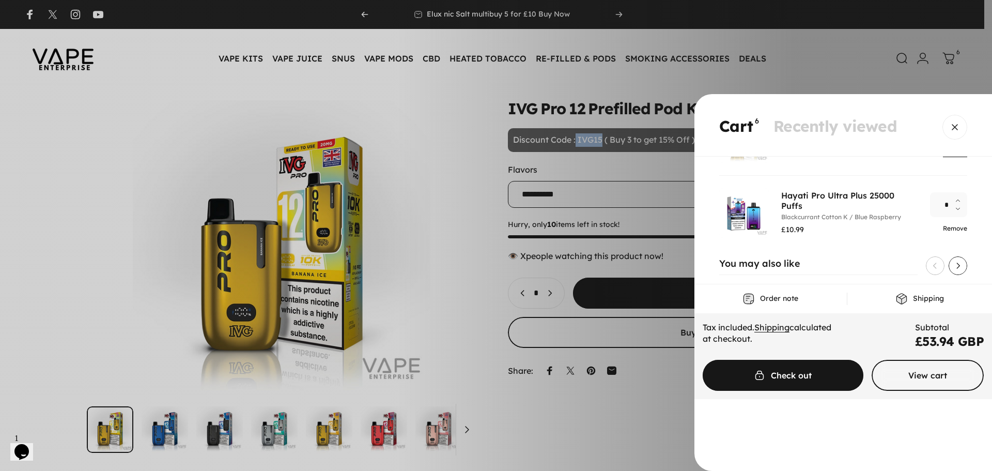
click at [945, 231] on link "Remove" at bounding box center [955, 228] width 24 height 8
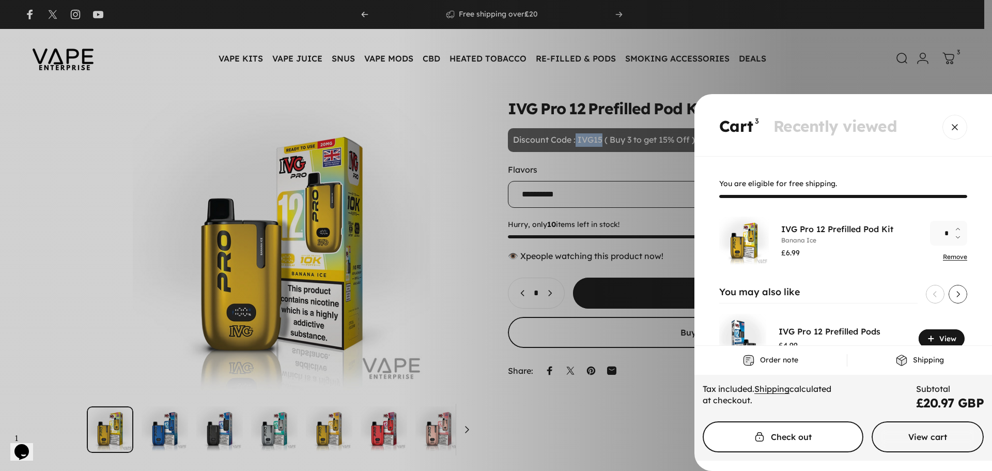
click at [769, 442] on span "Cart" at bounding box center [783, 437] width 241 height 62
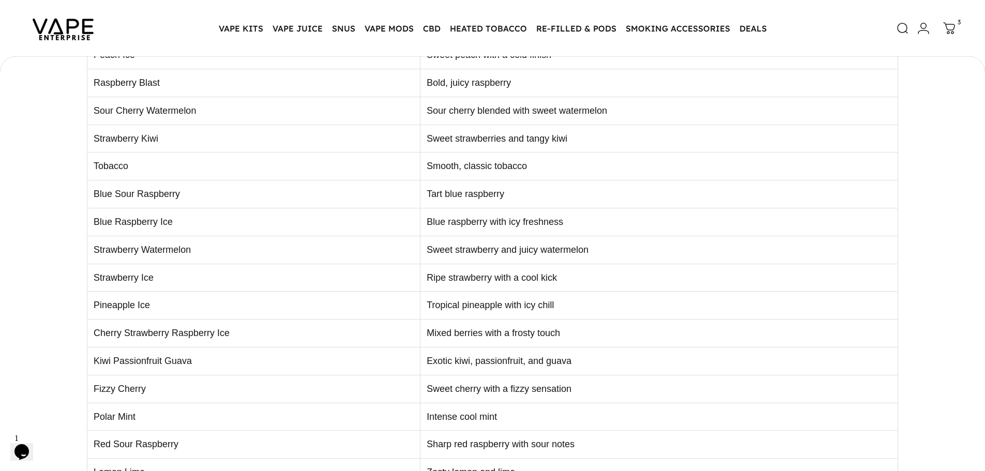
scroll to position [2684, 0]
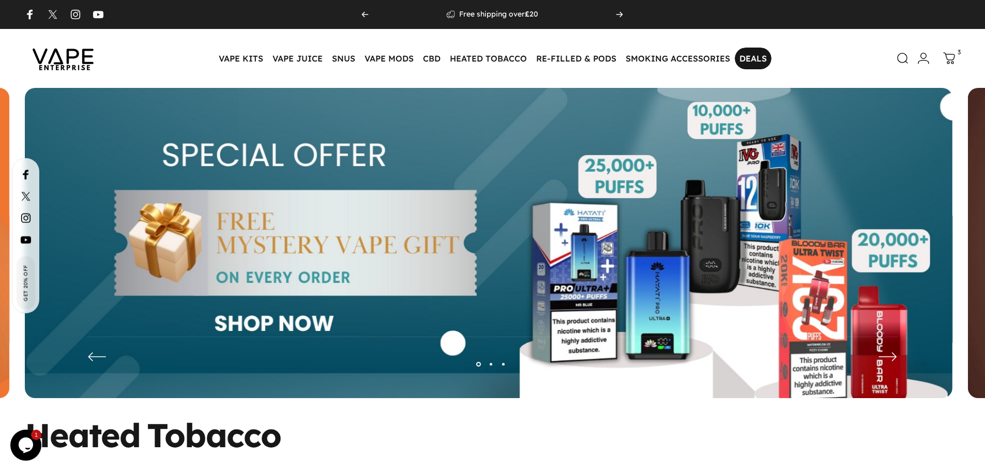
click at [758, 59] on link "DEALS DEALS" at bounding box center [753, 59] width 37 height 22
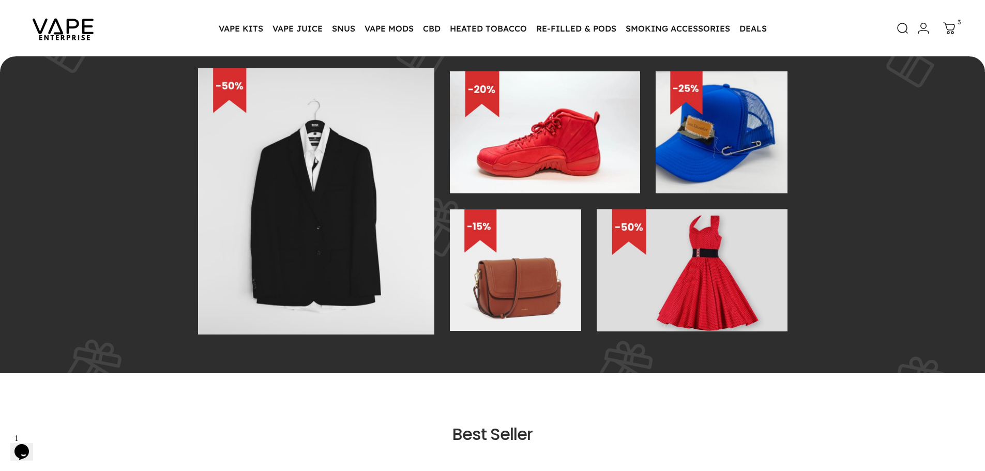
scroll to position [358, 0]
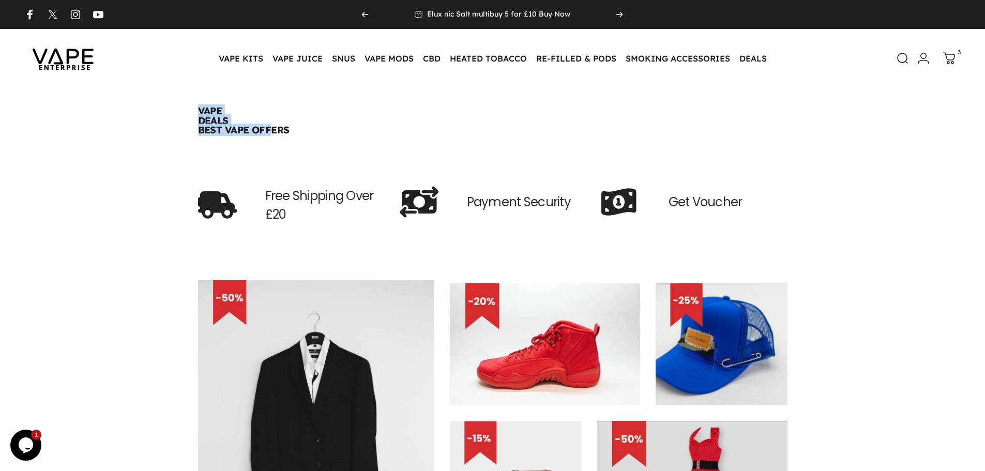
drag, startPoint x: 197, startPoint y: 107, endPoint x: 272, endPoint y: 147, distance: 84.4
click at [272, 147] on div "VAPE DEALS BEST VAPE OFFERS" at bounding box center [492, 120] width 985 height 65
click at [344, 147] on div "VAPE DEALS BEST VAPE OFFERS" at bounding box center [492, 120] width 985 height 65
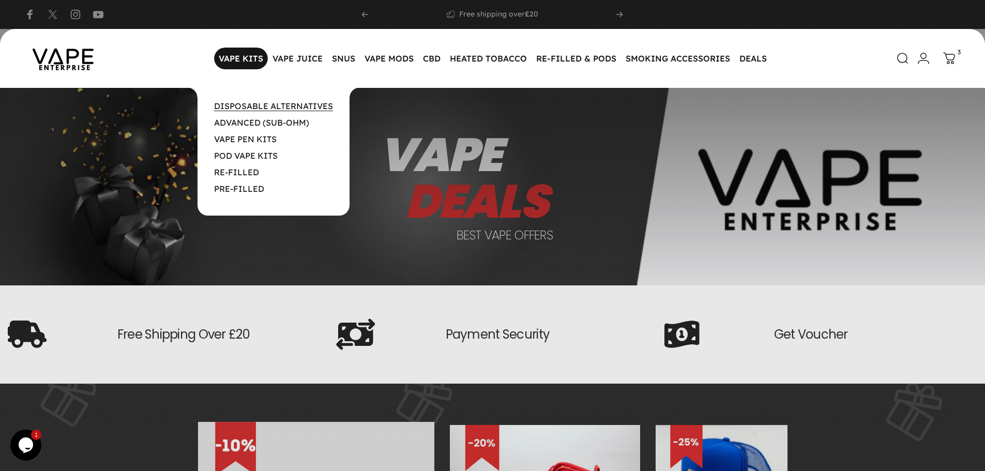
click at [236, 106] on link "DISPOSABLE ALTERNATIVES" at bounding box center [273, 106] width 119 height 10
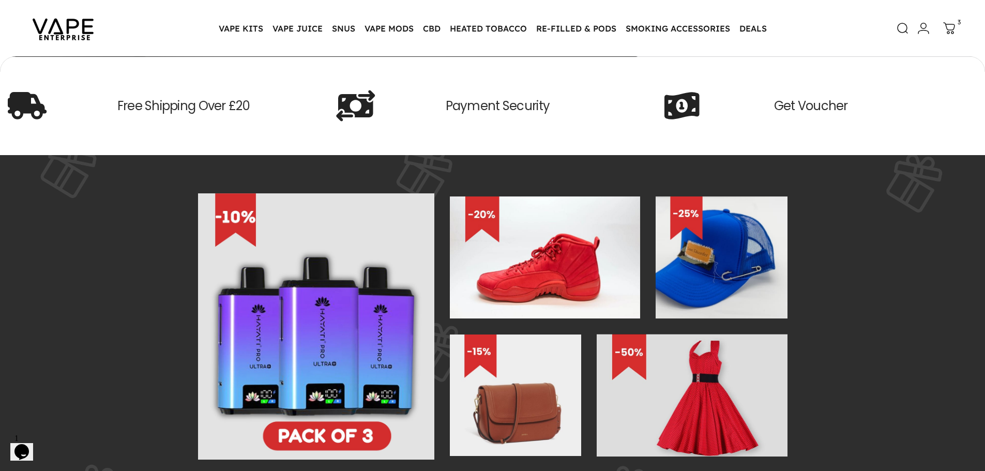
scroll to position [256, 0]
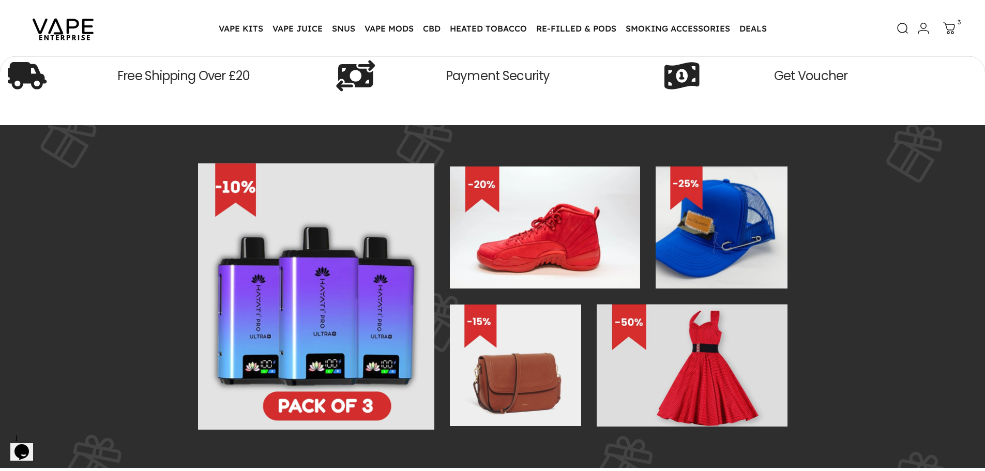
click at [339, 264] on img at bounding box center [316, 296] width 237 height 267
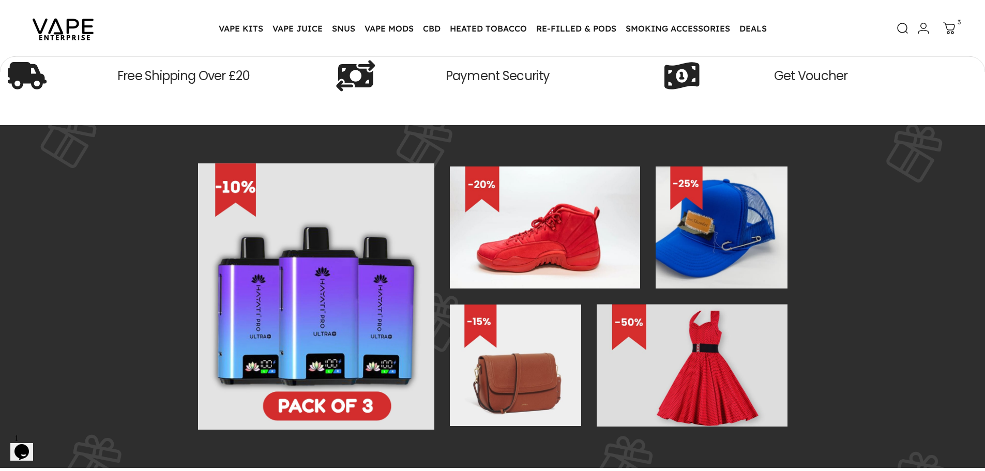
click at [339, 264] on img at bounding box center [316, 296] width 237 height 267
click at [88, 29] on img at bounding box center [63, 28] width 93 height 49
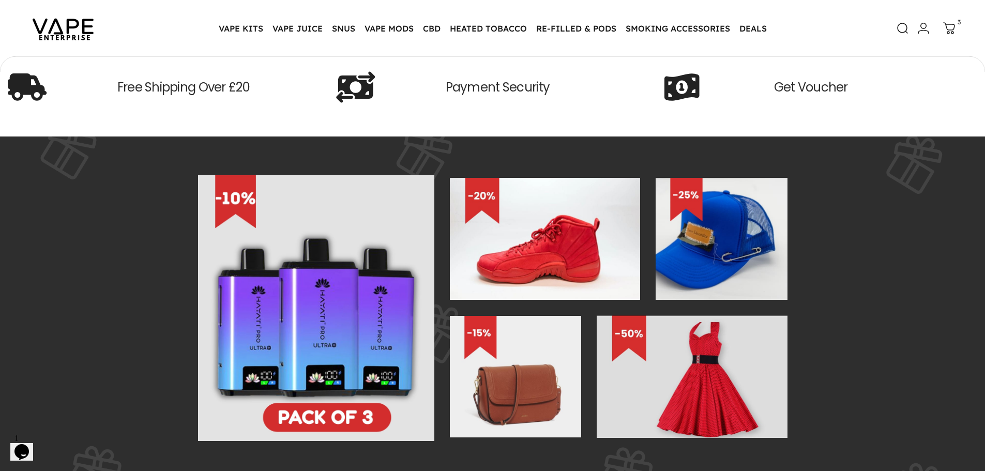
scroll to position [0, 0]
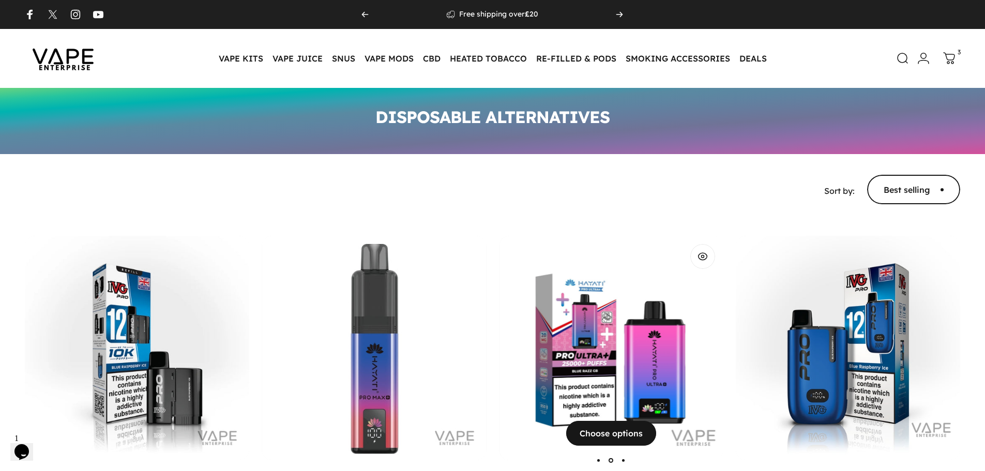
click at [597, 311] on img "Hayati Pro Ultra Plus 25000 Puffs" at bounding box center [611, 348] width 224 height 224
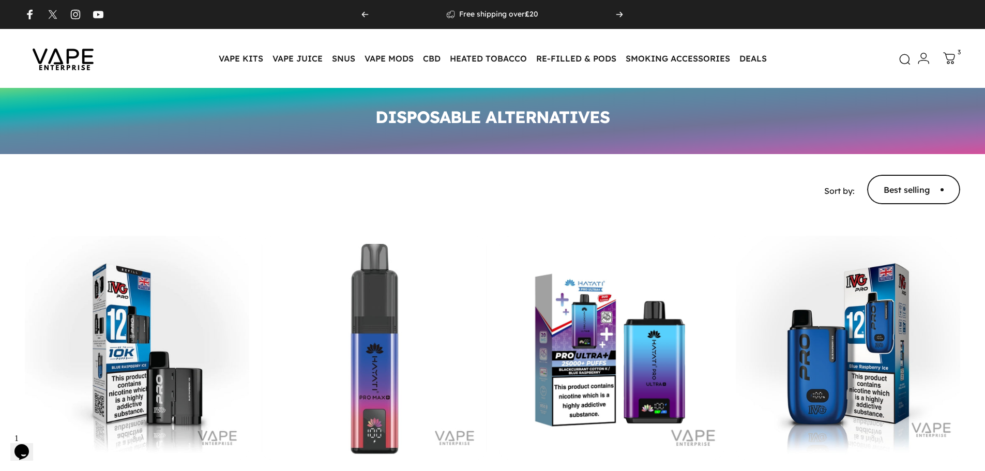
click at [907, 64] on icon at bounding box center [904, 59] width 12 height 12
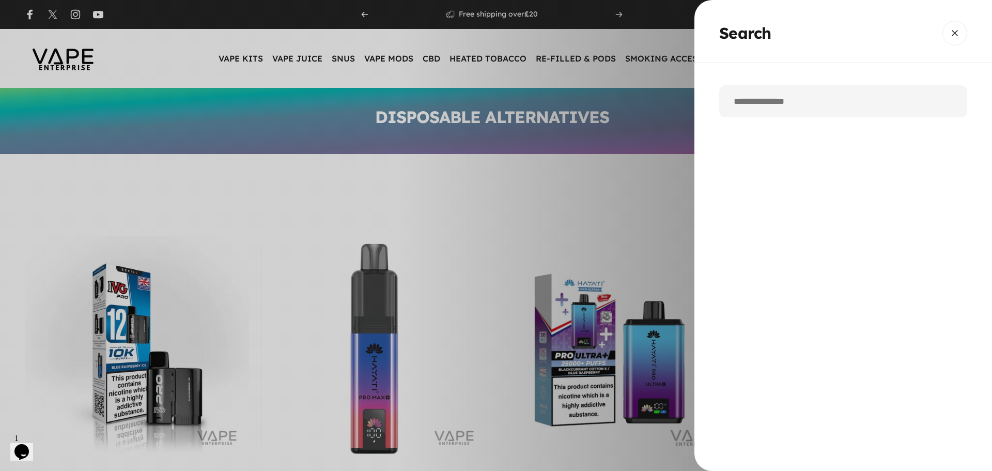
click at [786, 109] on input "Search" at bounding box center [844, 101] width 248 height 32
paste input "**********"
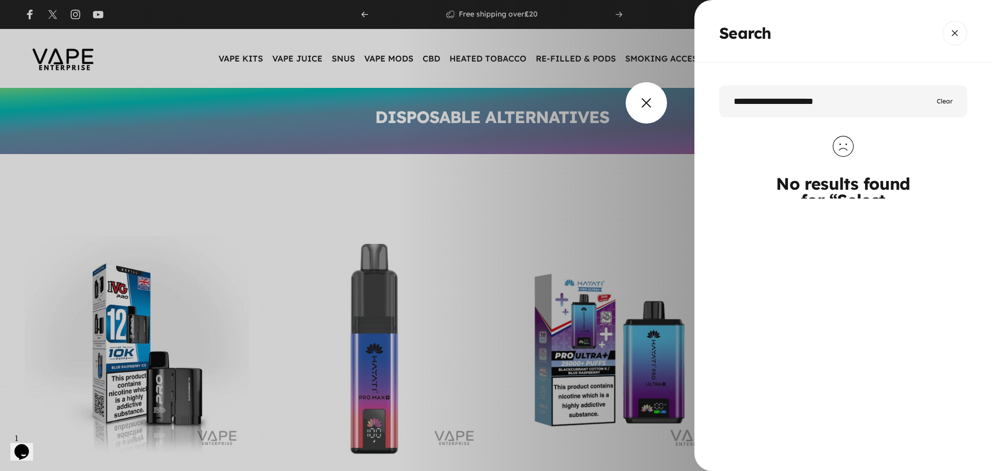
drag, startPoint x: 812, startPoint y: 102, endPoint x: 511, endPoint y: 107, distance: 300.4
click at [511, 107] on search-drawer "**********" at bounding box center [496, 235] width 992 height 471
click at [845, 108] on input "*****" at bounding box center [844, 101] width 248 height 32
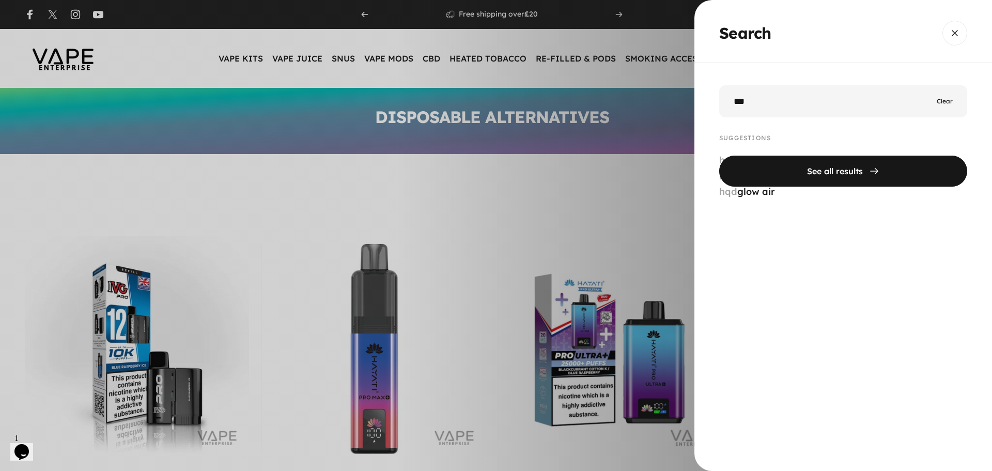
type input "***"
click at [720, 155] on button "See all results" at bounding box center [844, 170] width 248 height 31
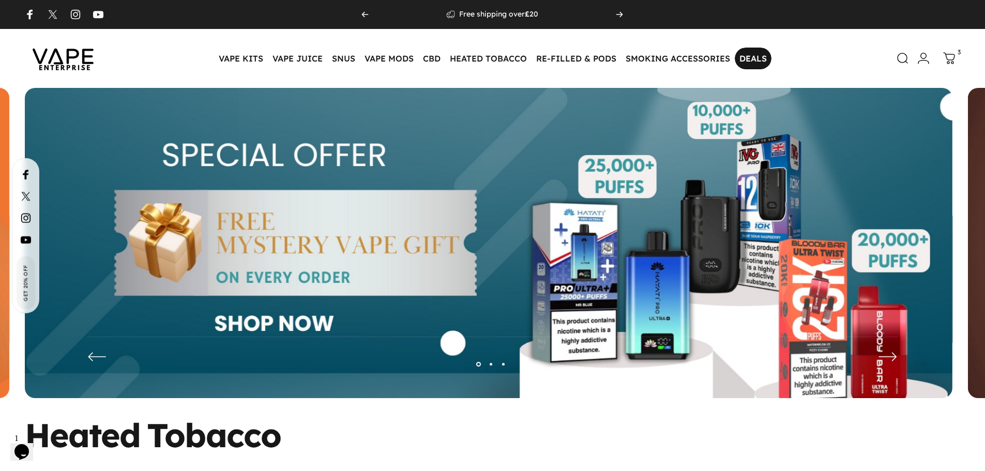
click at [748, 56] on link "DEALS DEALS" at bounding box center [753, 59] width 37 height 22
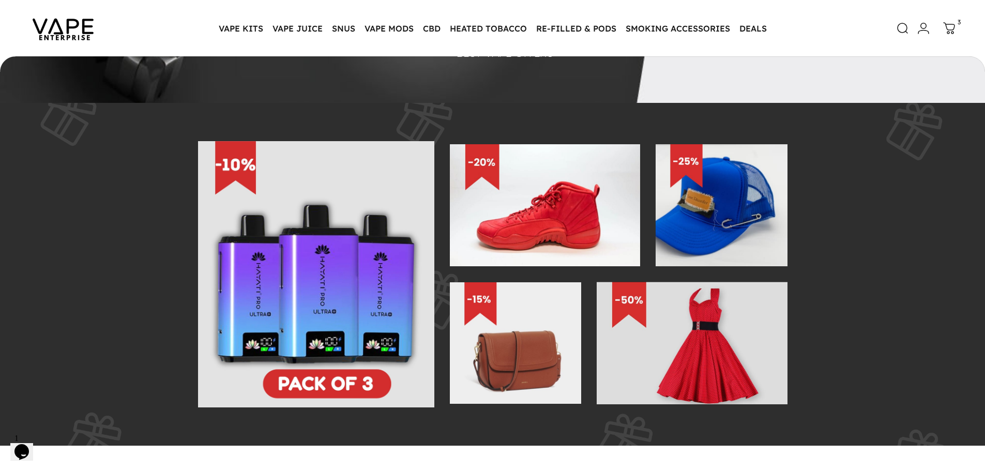
scroll to position [204, 0]
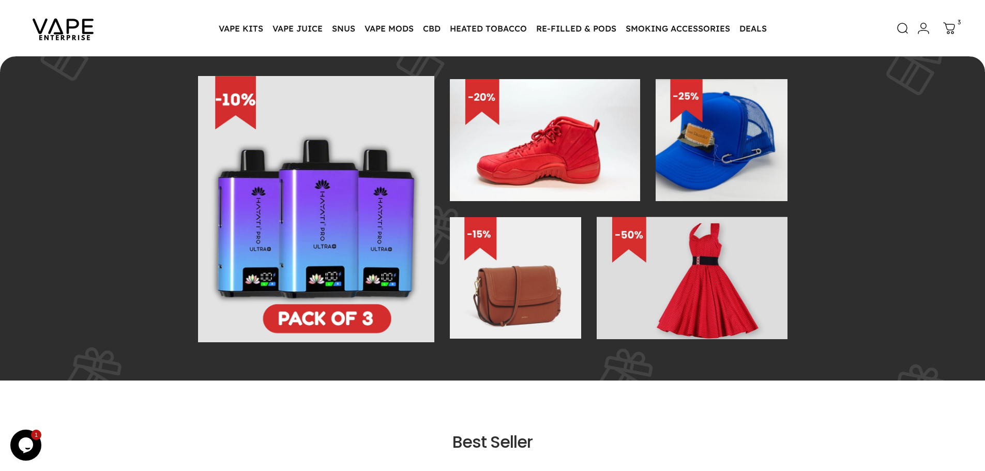
scroll to position [256, 0]
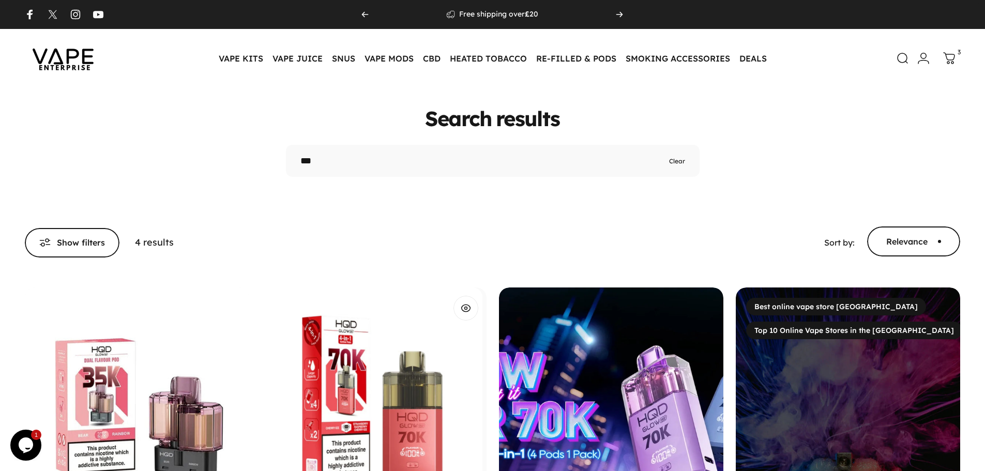
click at [356, 363] on img "HQD Glow Air 70K Prefilled Pod Kit" at bounding box center [370, 399] width 224 height 224
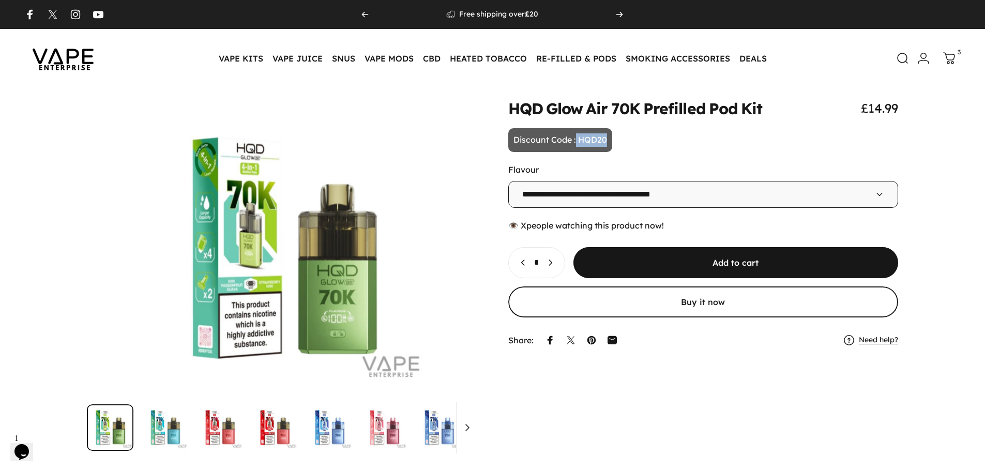
drag, startPoint x: 576, startPoint y: 139, endPoint x: 655, endPoint y: 136, distance: 79.1
click at [655, 136] on animate-element "**********" at bounding box center [703, 225] width 390 height 250
drag, startPoint x: 510, startPoint y: 106, endPoint x: 638, endPoint y: 104, distance: 128.2
click at [638, 104] on split-words "HQD Glow Air 70K Prefilled Pod Kit" at bounding box center [635, 108] width 254 height 15
copy split-words "HQD Glow Air 70K"
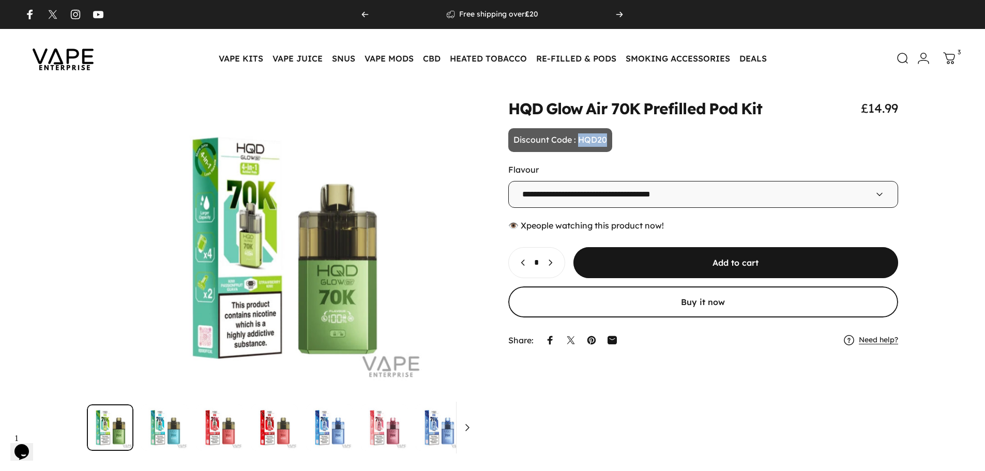
drag, startPoint x: 578, startPoint y: 135, endPoint x: 610, endPoint y: 140, distance: 32.3
click at [610, 140] on p "Discount Code : HQD20" at bounding box center [560, 140] width 104 height 24
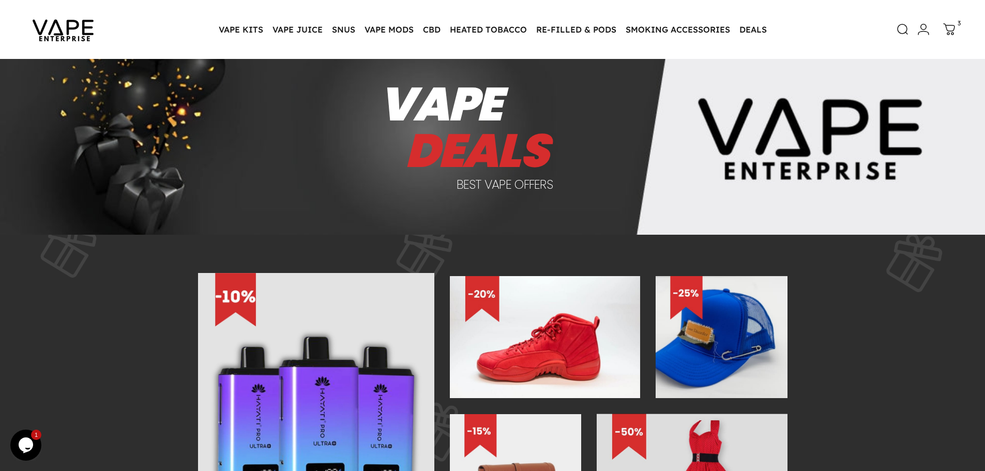
scroll to position [52, 0]
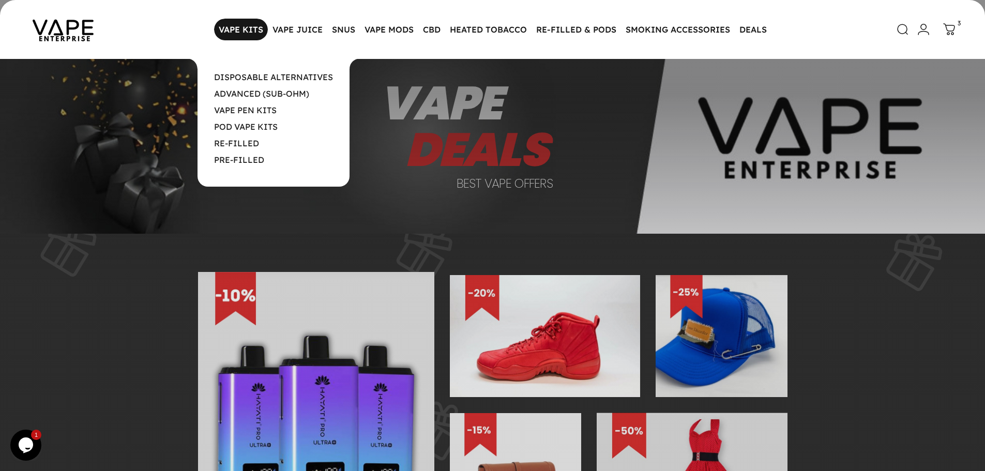
click at [236, 33] on magnet-element "VAPE KITS VAPE KITS" at bounding box center [241, 30] width 54 height 22
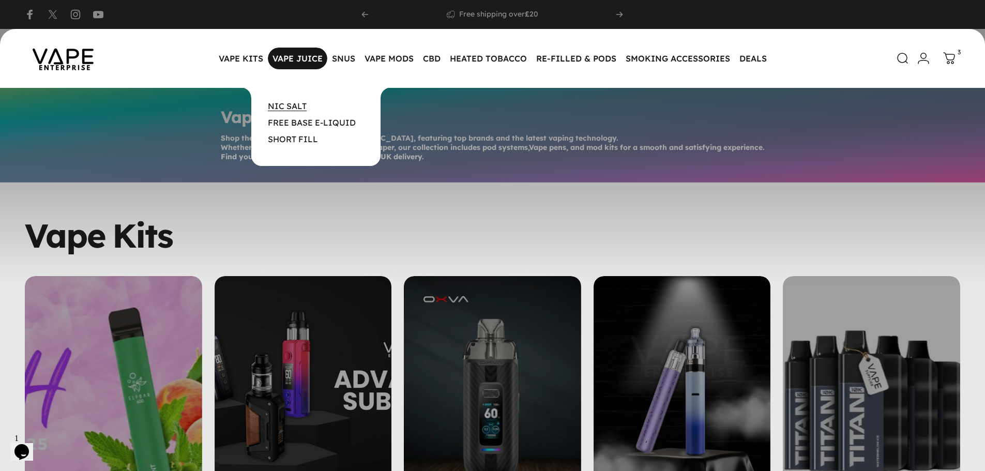
click at [301, 104] on link "NIC SALT" at bounding box center [287, 106] width 39 height 10
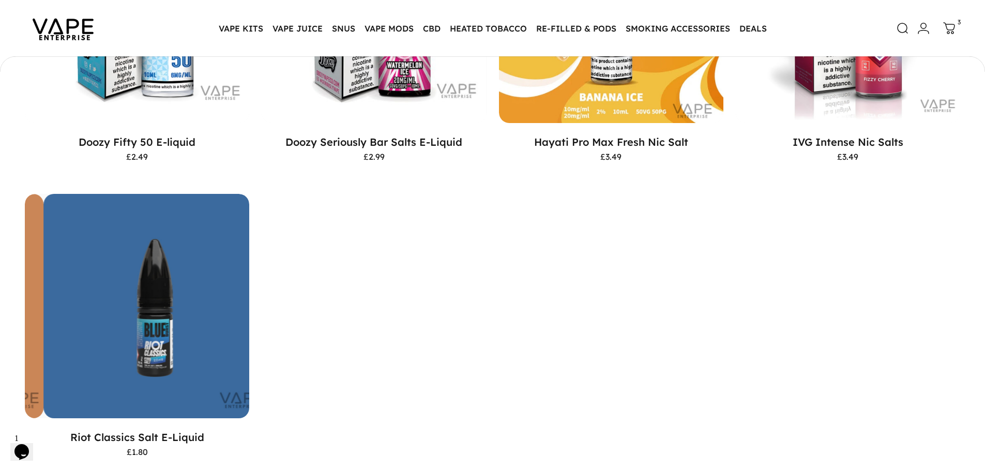
scroll to position [204, 0]
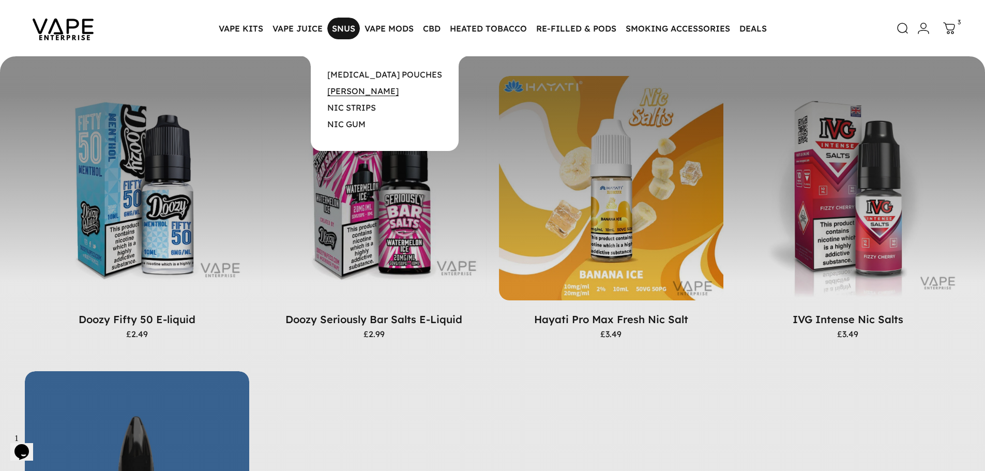
click at [350, 94] on link "[PERSON_NAME]" at bounding box center [362, 91] width 71 height 10
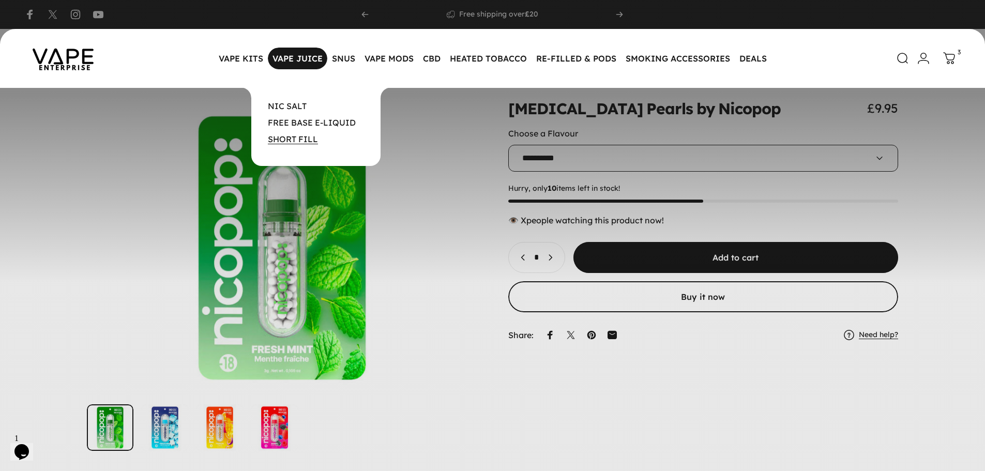
click at [303, 137] on link "SHORT FILL" at bounding box center [293, 139] width 50 height 10
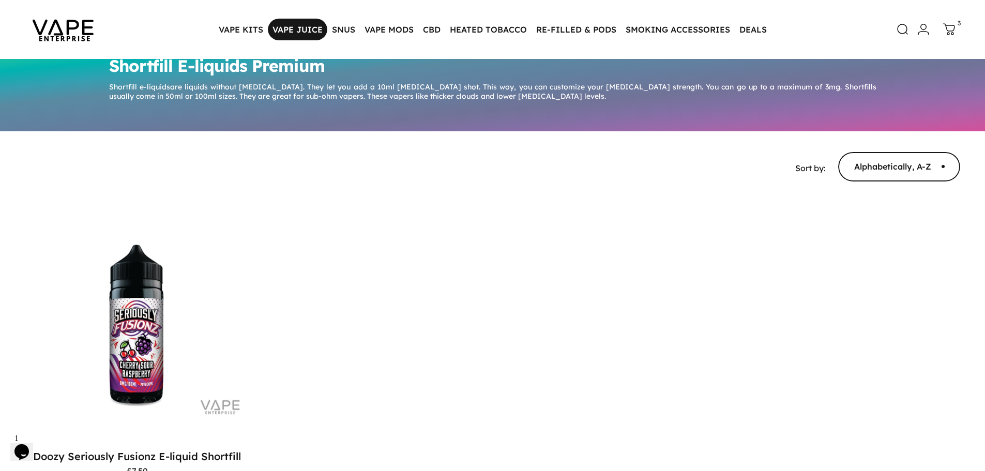
scroll to position [52, 0]
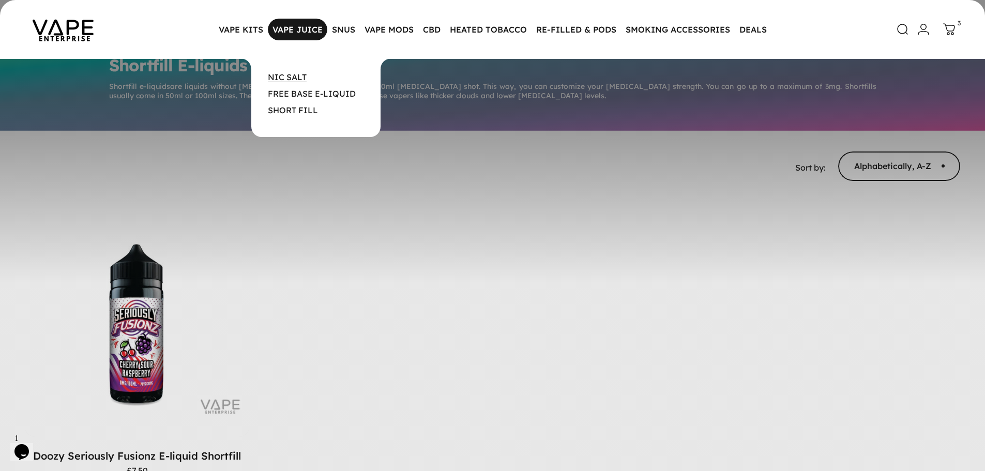
click at [297, 75] on link "NIC SALT" at bounding box center [287, 77] width 39 height 10
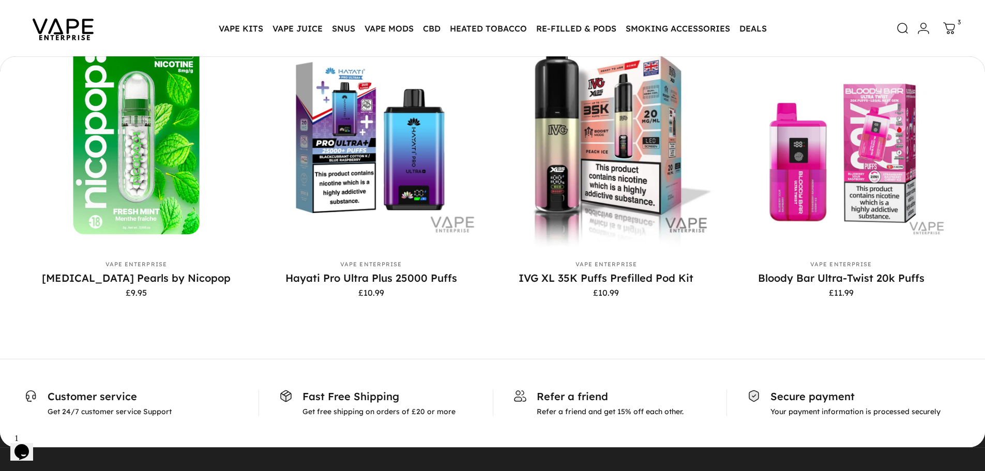
scroll to position [669, 0]
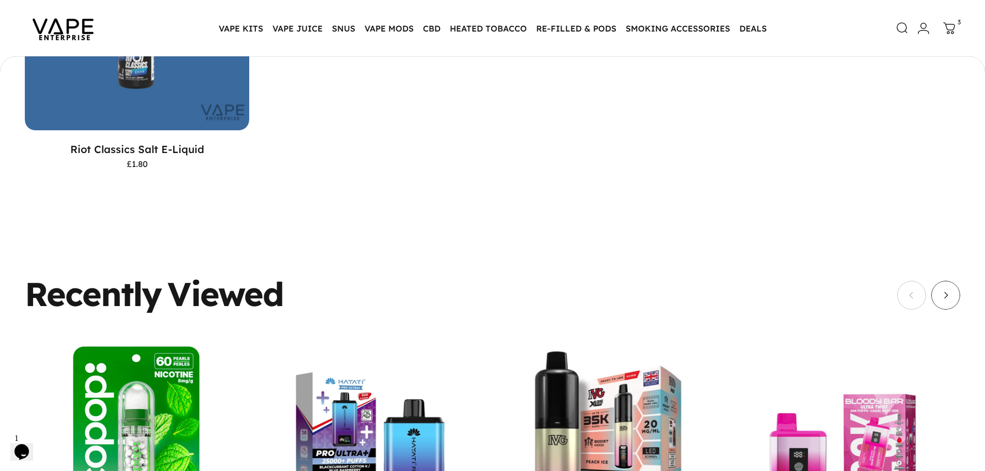
click at [894, 27] on link "Search" at bounding box center [896, 28] width 23 height 23
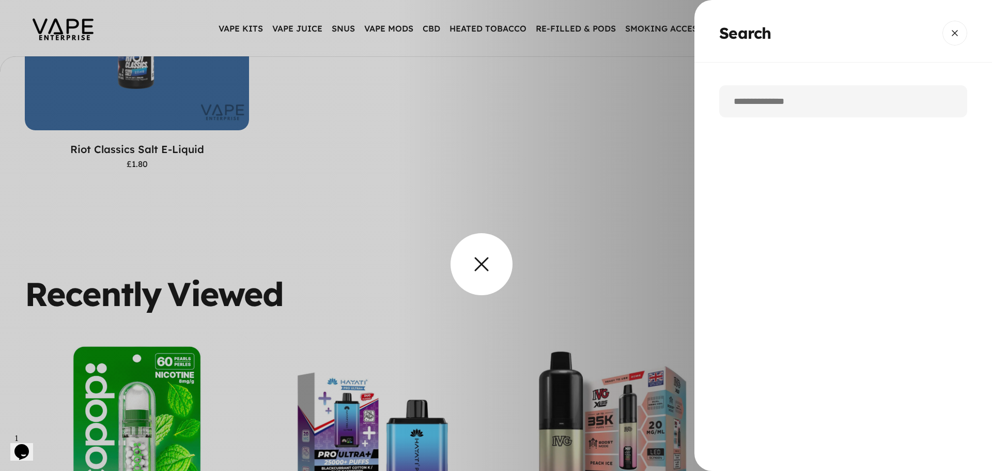
click at [468, 269] on overlay-element "Search" at bounding box center [496, 235] width 992 height 471
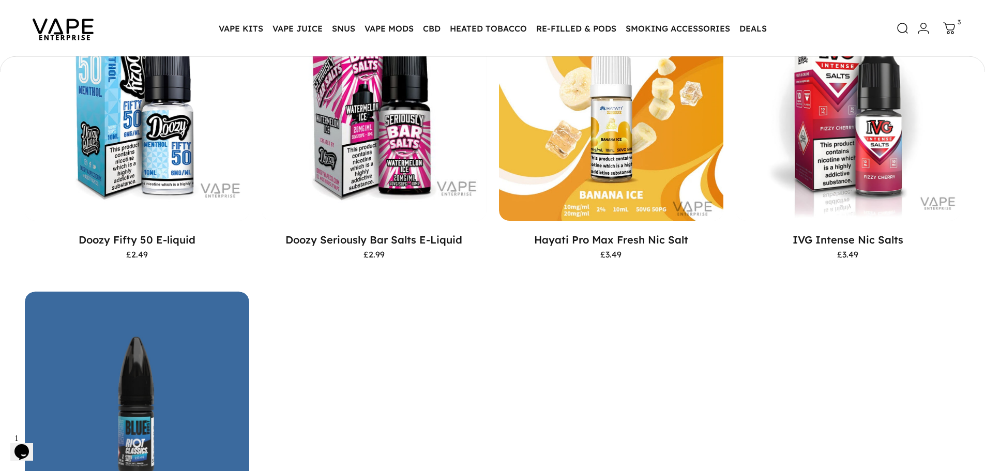
scroll to position [152, 0]
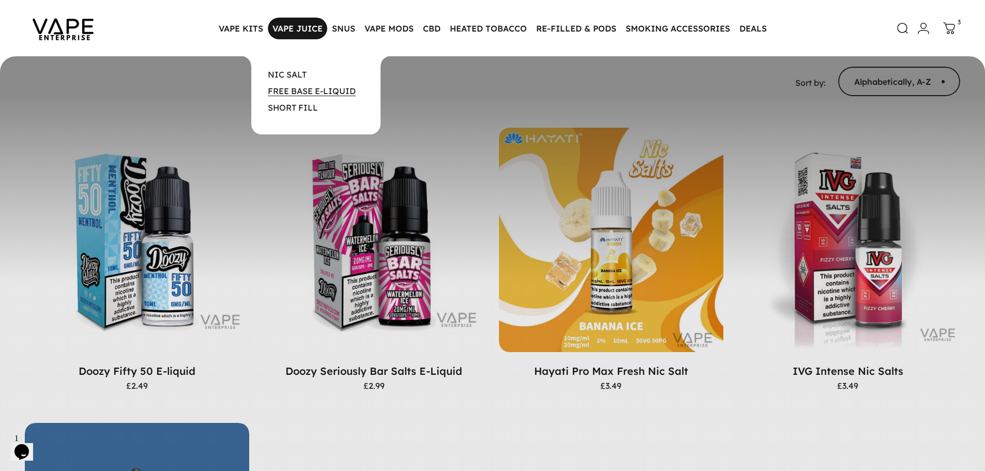
click at [306, 89] on link "FREE BASE E-LIQUID" at bounding box center [312, 91] width 88 height 10
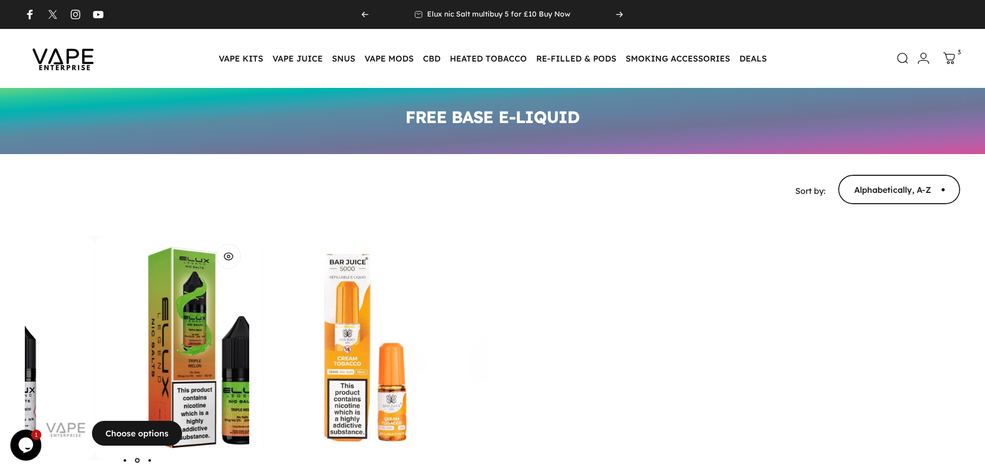
scroll to position [52, 0]
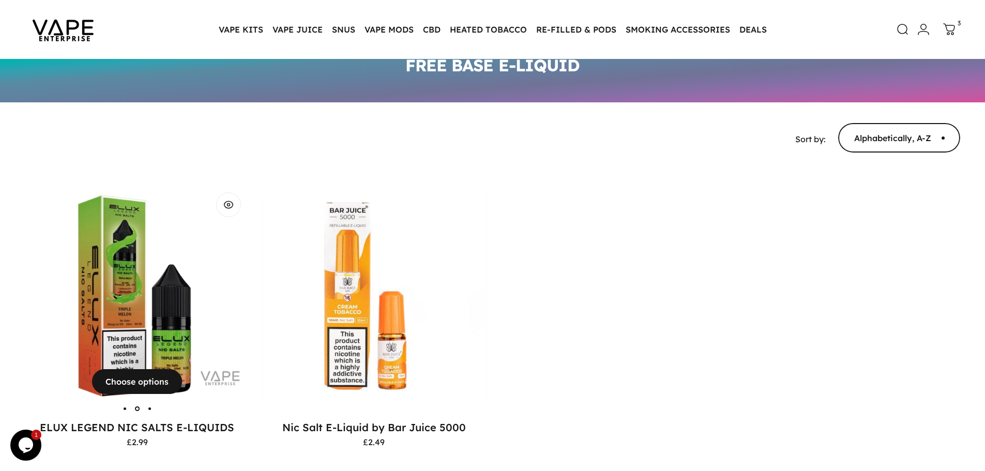
click at [119, 262] on img "ELUX LEGEND NIC SALTS E-LIQUIDS" at bounding box center [137, 296] width 224 height 224
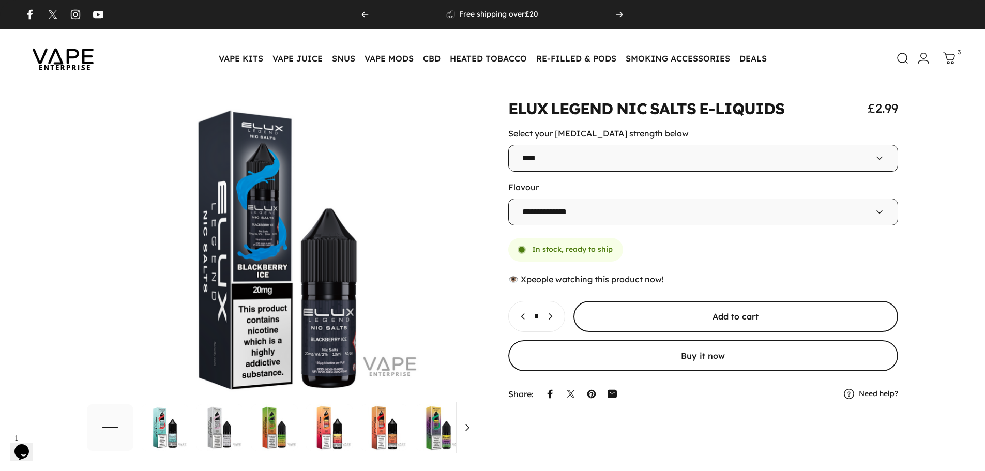
click at [726, 313] on span "submit" at bounding box center [735, 316] width 487 height 62
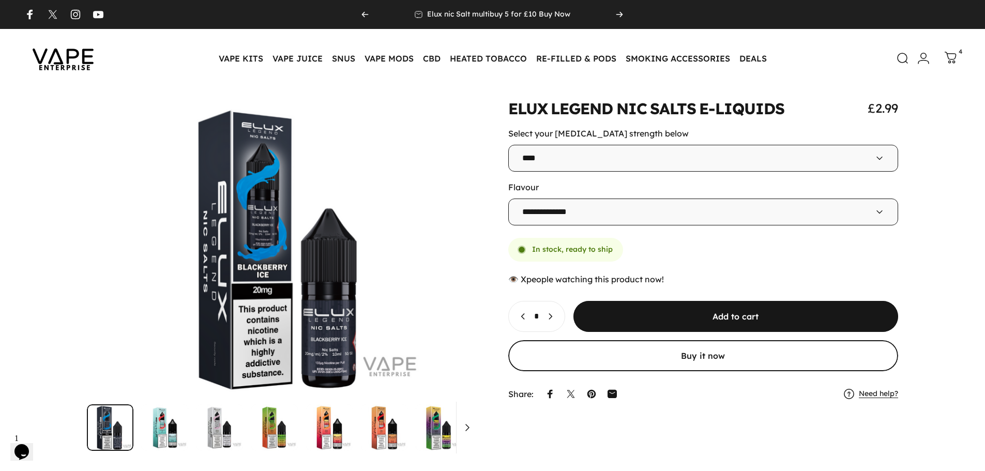
click at [957, 54] on icon at bounding box center [950, 58] width 12 height 12
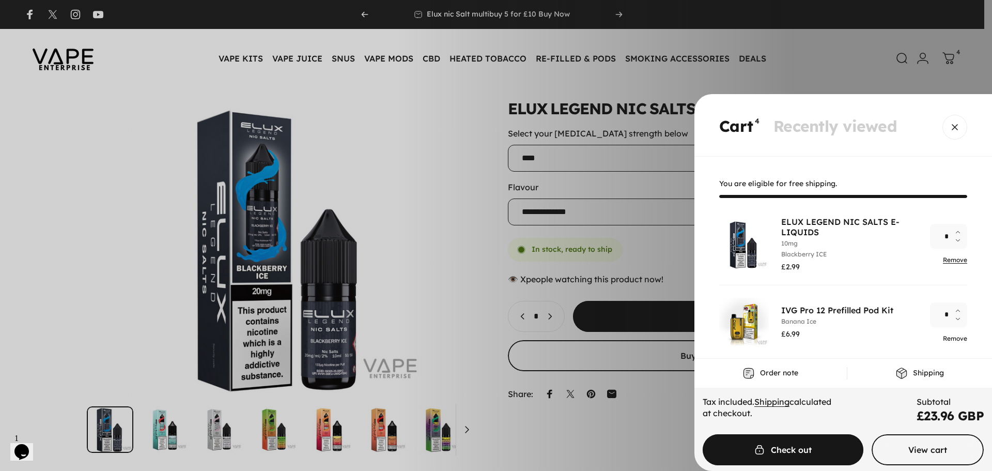
click at [950, 335] on link "Remove" at bounding box center [955, 338] width 24 height 8
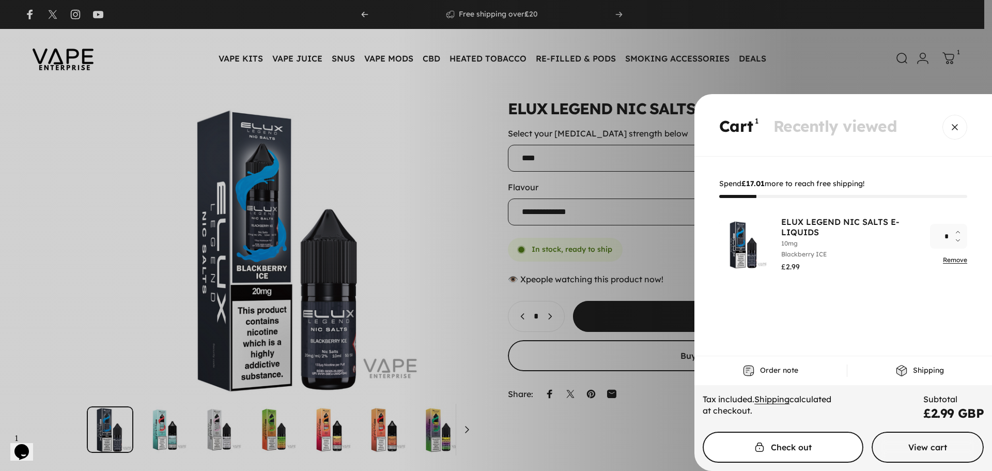
click at [777, 446] on span "Cart" at bounding box center [783, 447] width 241 height 62
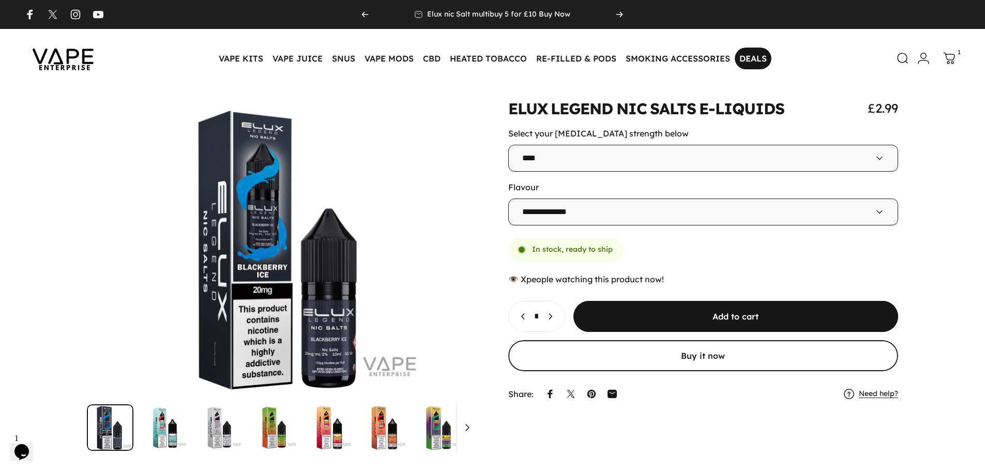
click at [746, 58] on link "DEALS DEALS" at bounding box center [753, 59] width 37 height 22
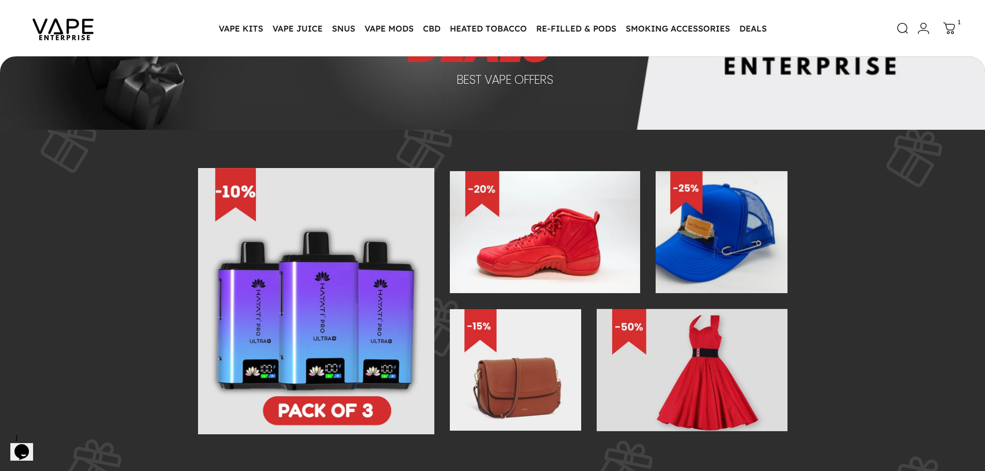
scroll to position [152, 0]
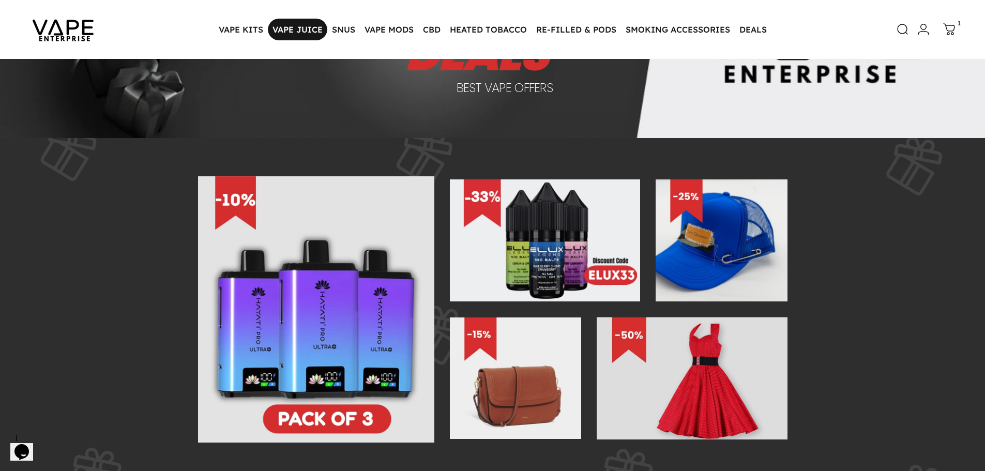
drag, startPoint x: 542, startPoint y: 222, endPoint x: 278, endPoint y: 22, distance: 331.0
click at [542, 222] on img at bounding box center [545, 240] width 190 height 122
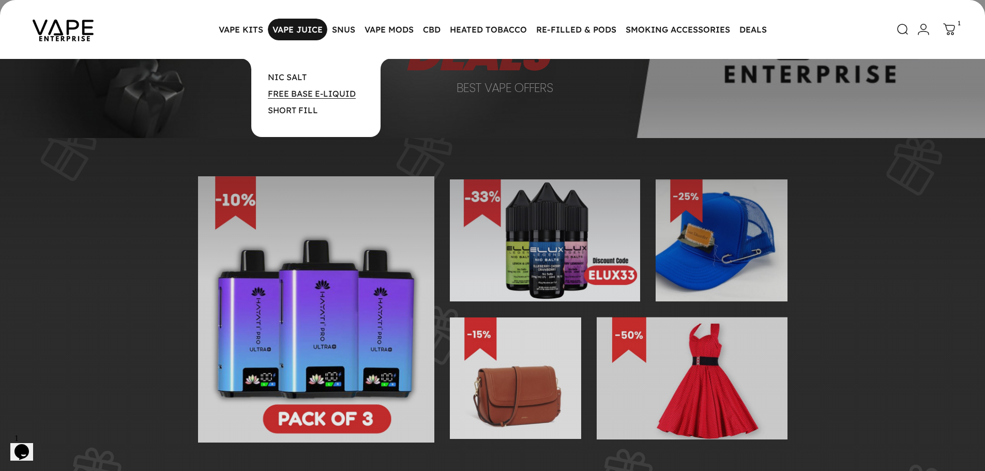
click at [303, 91] on link "FREE BASE E-LIQUID" at bounding box center [312, 93] width 88 height 10
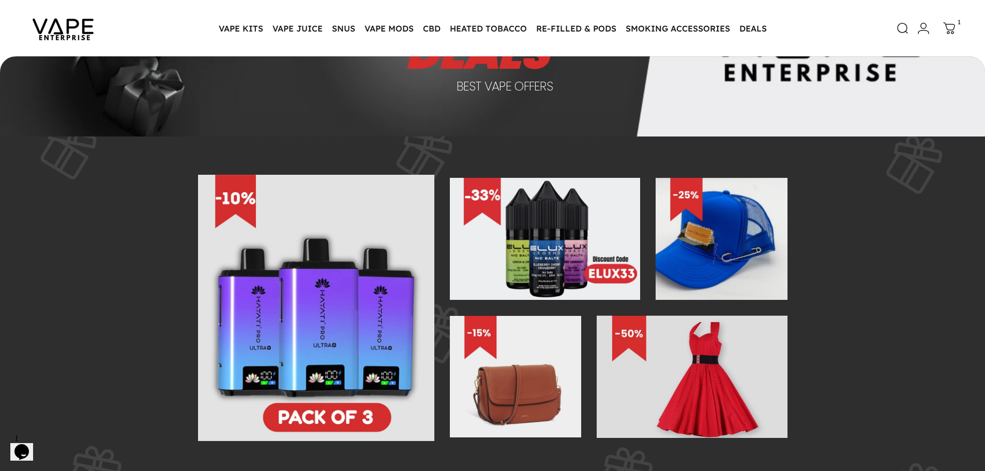
scroll to position [152, 0]
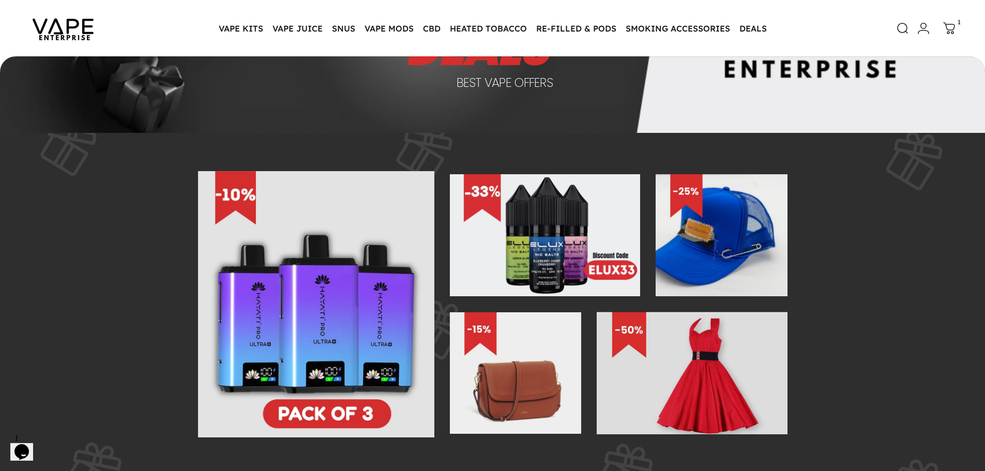
click at [521, 250] on img at bounding box center [545, 235] width 190 height 122
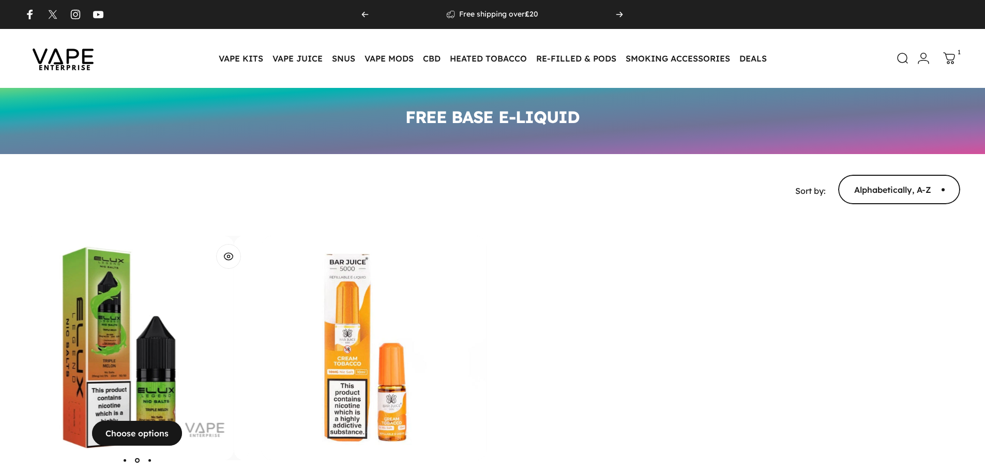
click at [154, 325] on img "ELUX LEGEND NIC SALTS E-LIQUIDS" at bounding box center [121, 348] width 224 height 224
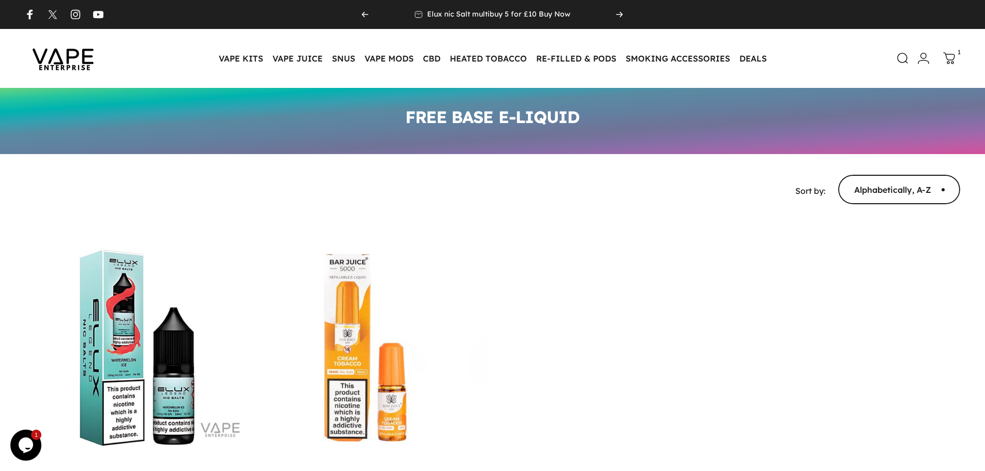
click at [58, 63] on img at bounding box center [63, 58] width 93 height 49
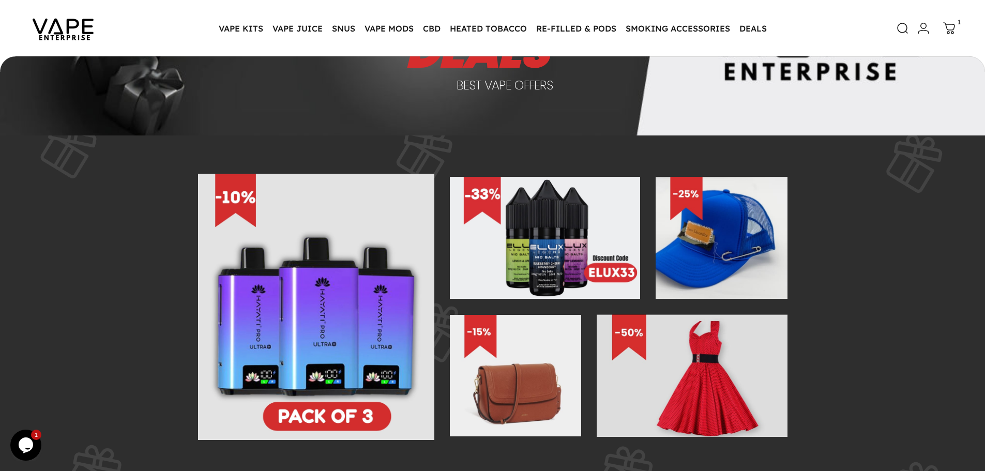
click at [525, 248] on img at bounding box center [545, 238] width 190 height 122
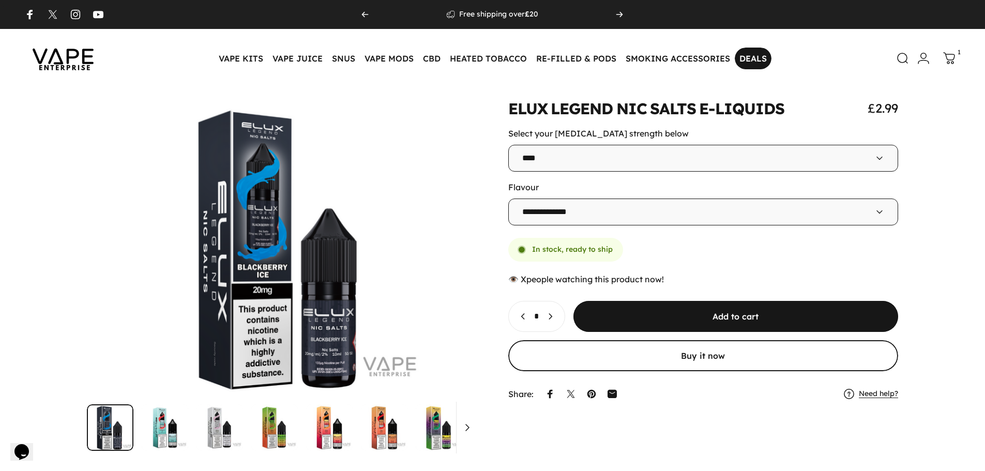
click at [753, 57] on link "DEALS DEALS" at bounding box center [753, 59] width 37 height 22
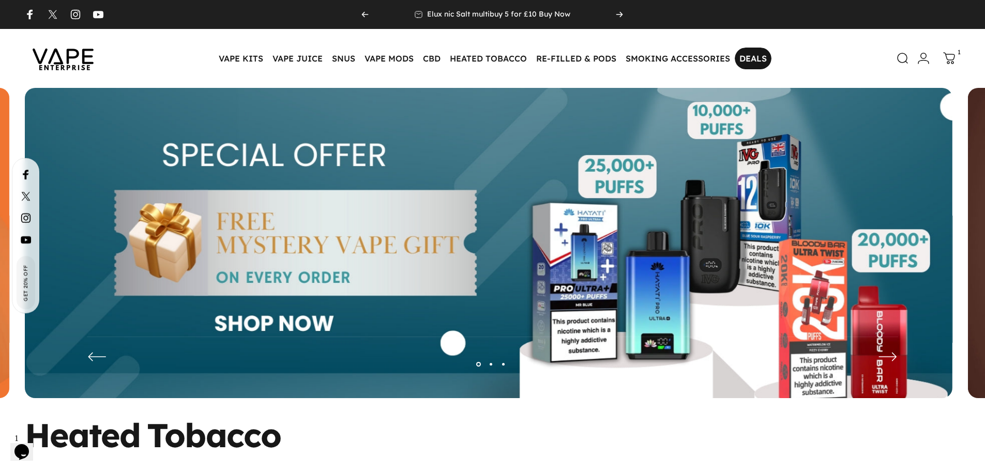
click at [752, 62] on link "DEALS DEALS" at bounding box center [753, 59] width 37 height 22
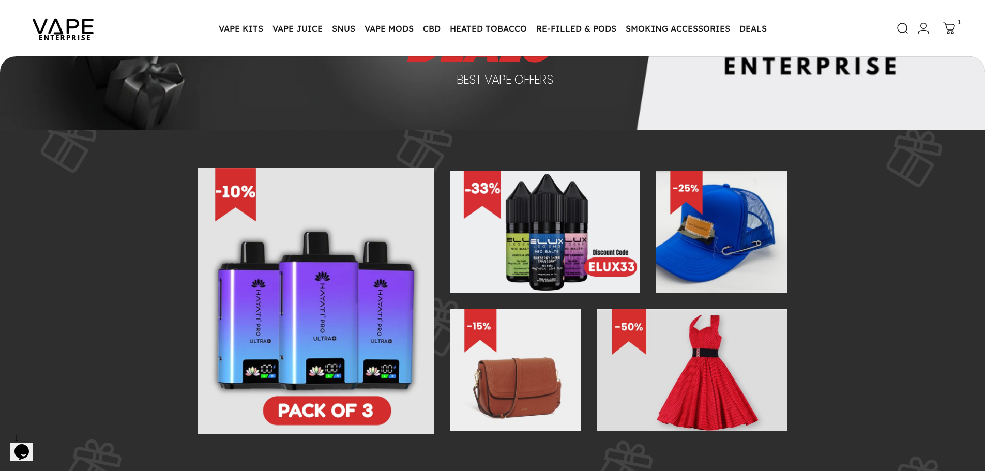
scroll to position [152, 0]
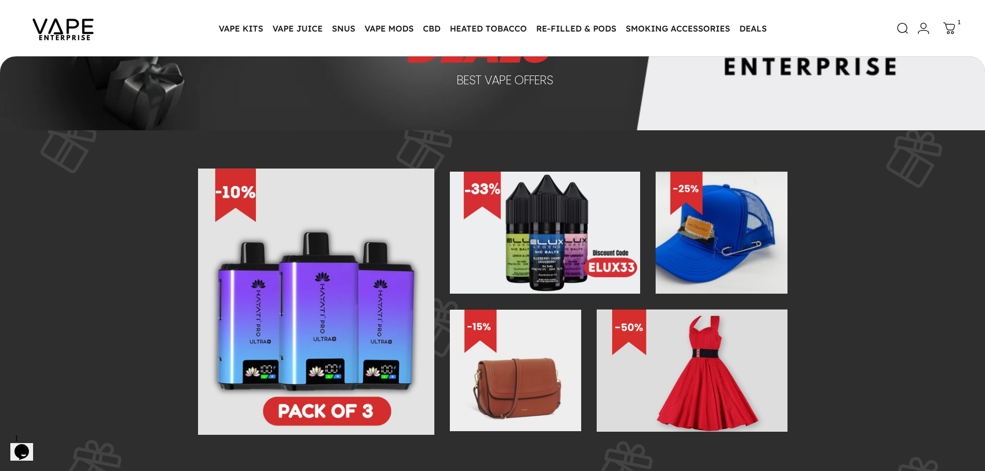
click at [571, 239] on img at bounding box center [545, 233] width 190 height 122
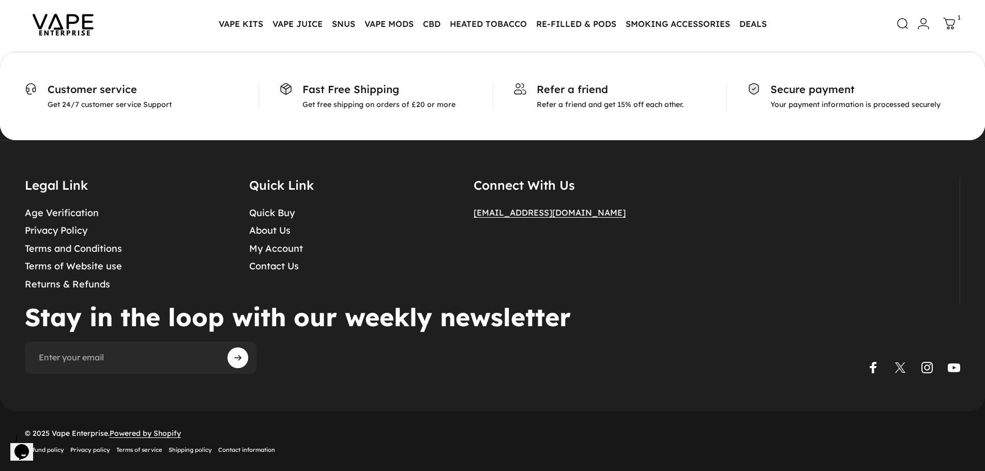
scroll to position [1965, 0]
click at [29, 449] on icon "Opens Chat This icon Opens the chat window." at bounding box center [21, 452] width 17 height 17
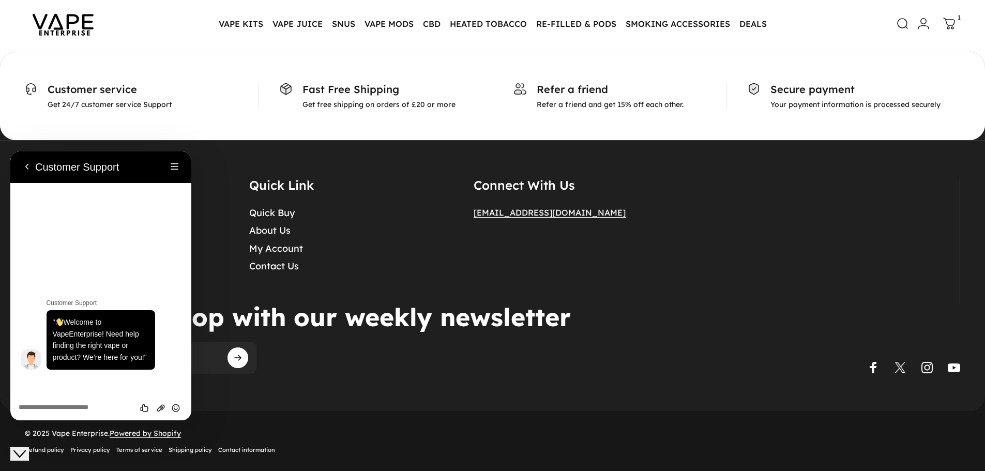
click at [236, 159] on div "Legal Link Age Verification Privacy Policy Terms and Conditions Terms of Websit…" at bounding box center [492, 275] width 985 height 271
click at [227, 192] on div "Legal Link Age Verification Privacy Policy Terms and Conditions Terms of Websit…" at bounding box center [492, 241] width 935 height 128
click at [209, 170] on div "Legal Link Age Verification Privacy Policy Terms and Conditions Terms of Websit…" at bounding box center [492, 275] width 985 height 271
click at [26, 172] on button "Back" at bounding box center [27, 167] width 17 height 16
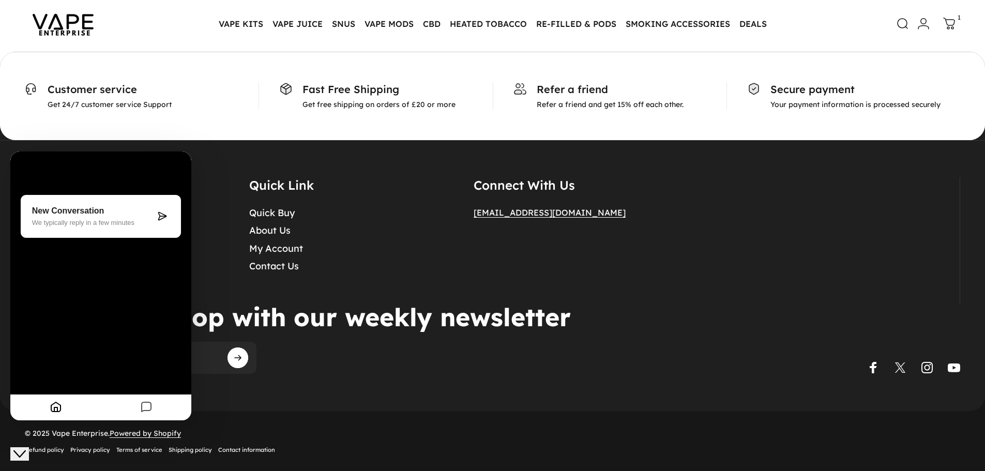
click at [651, 257] on details "Connect With Us admin@vapeenterprise.co.uk" at bounding box center [582, 241] width 218 height 128
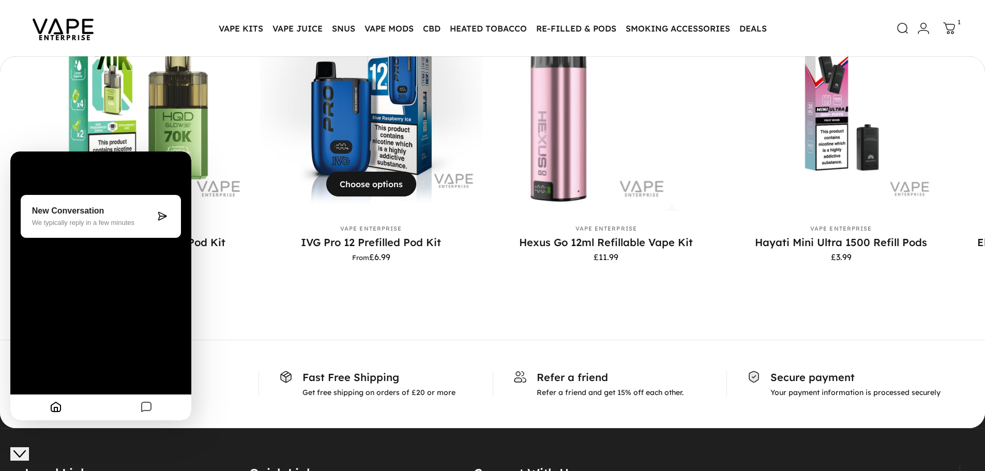
scroll to position [1706, 0]
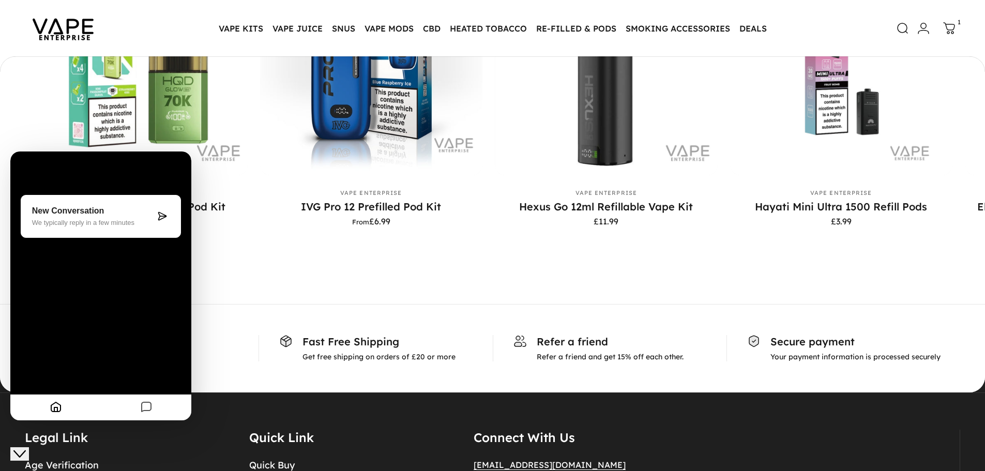
click at [330, 283] on div "Recently Viewed View Choose options Vendor: Vape Enterprise HQD Glow Air 70K Pr…" at bounding box center [492, 71] width 985 height 424
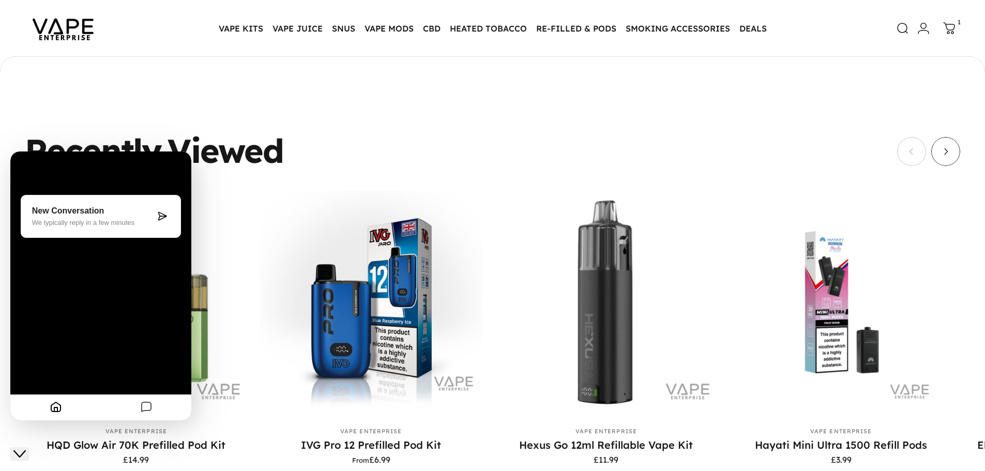
scroll to position [1344, 0]
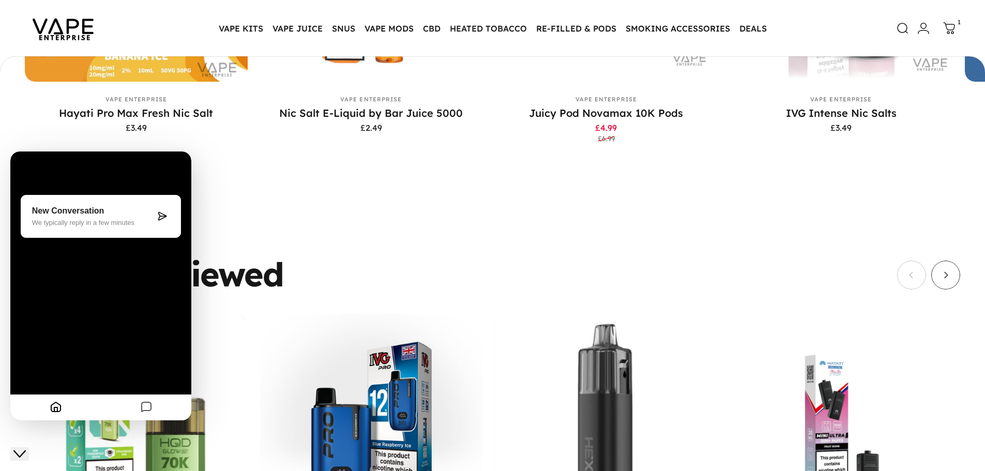
click at [26, 448] on div "Close Chat This icon closes the chat window." at bounding box center [19, 454] width 12 height 12
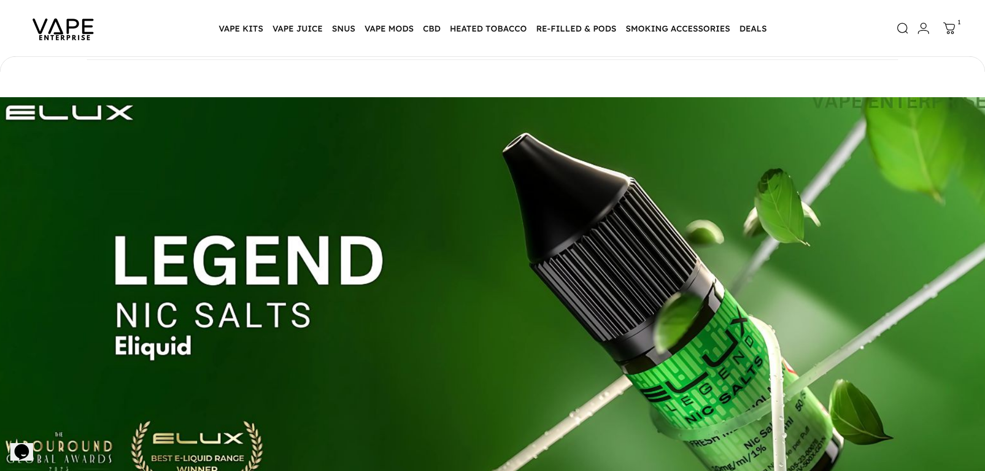
scroll to position [414, 0]
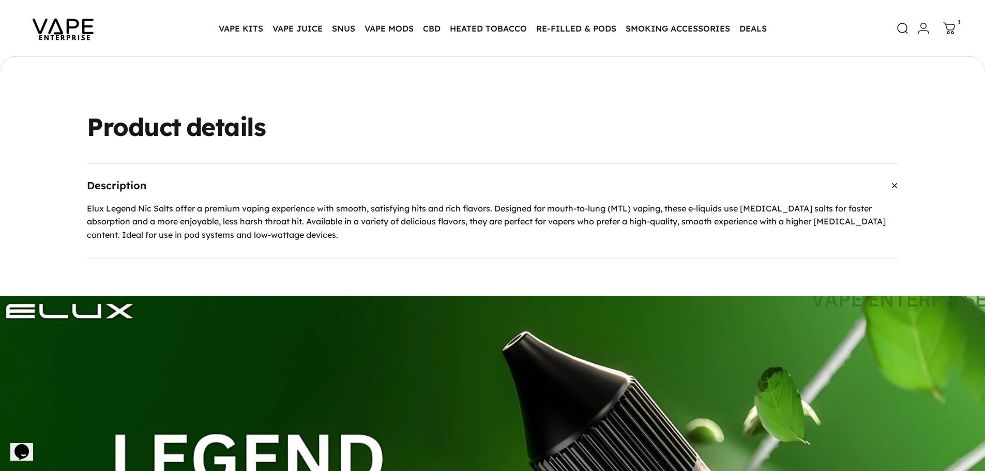
click at [77, 35] on img at bounding box center [63, 28] width 93 height 49
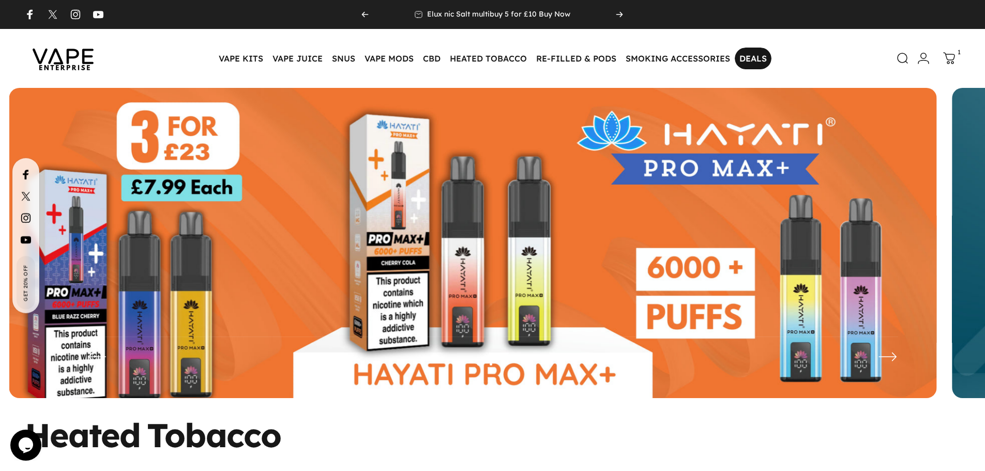
click at [748, 61] on link "DEALS DEALS" at bounding box center [753, 59] width 37 height 22
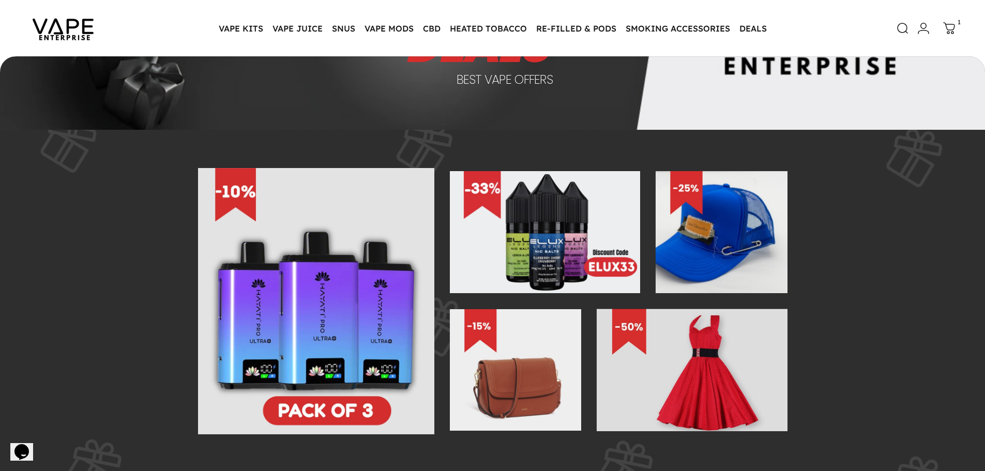
scroll to position [152, 0]
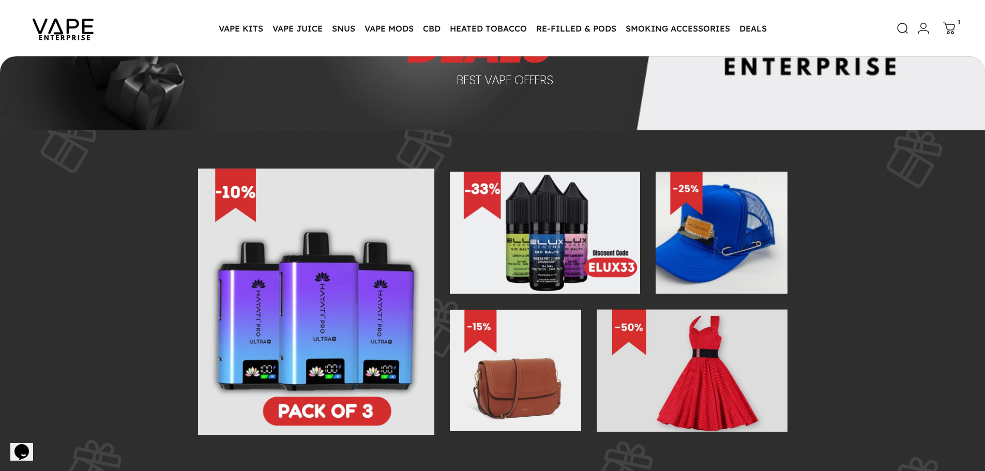
click at [543, 271] on img at bounding box center [545, 233] width 190 height 122
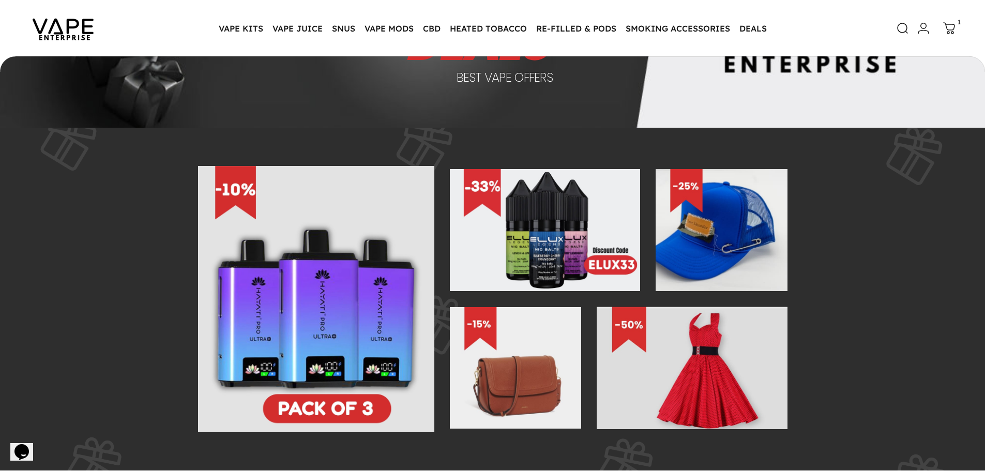
scroll to position [152, 0]
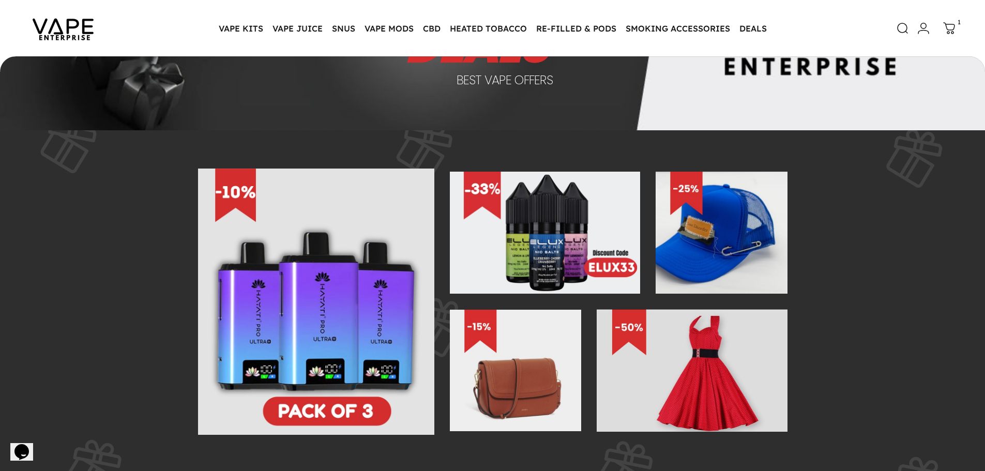
click at [308, 316] on img at bounding box center [316, 302] width 237 height 267
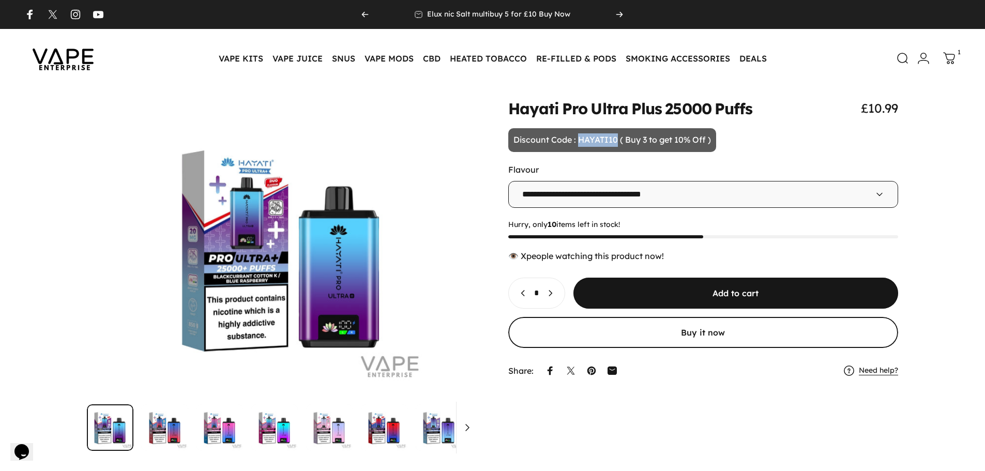
drag, startPoint x: 577, startPoint y: 141, endPoint x: 617, endPoint y: 144, distance: 40.4
click at [617, 144] on p "Discount Code : HAYATI10 ( Buy 3 to get 10% Off )" at bounding box center [612, 140] width 208 height 24
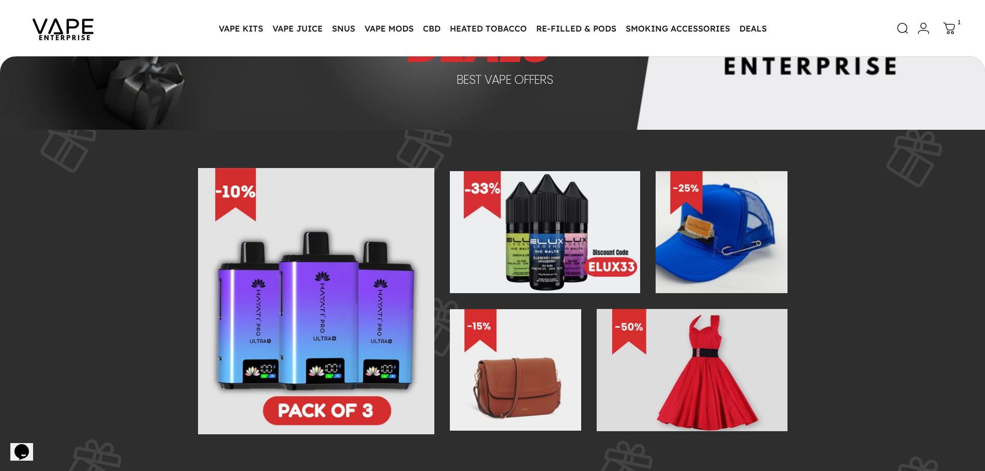
scroll to position [152, 0]
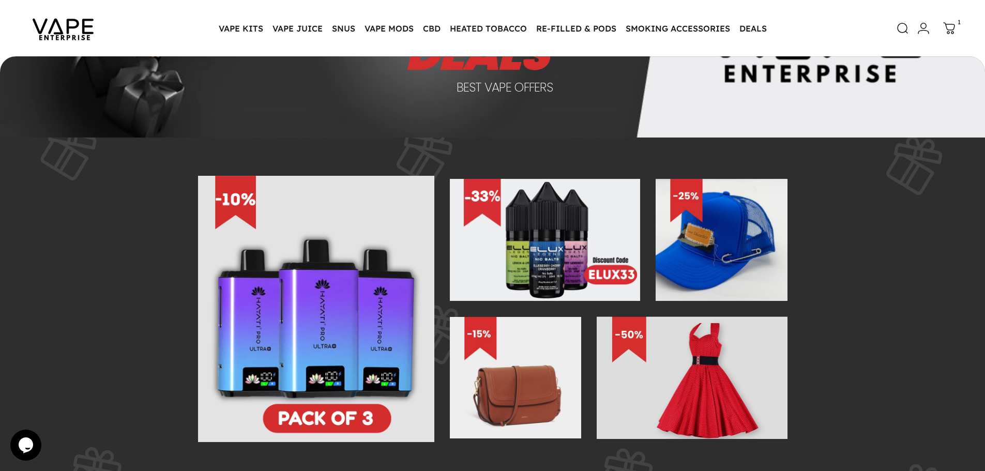
scroll to position [145, 0]
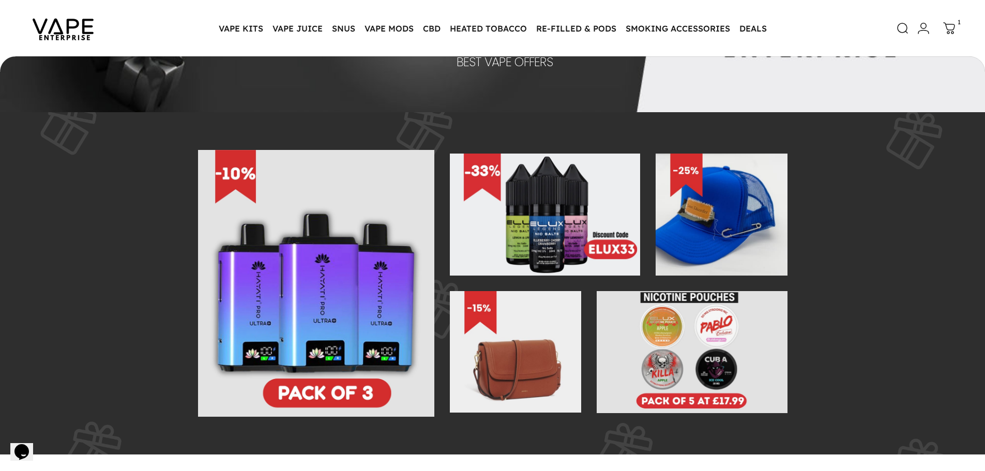
scroll to position [152, 0]
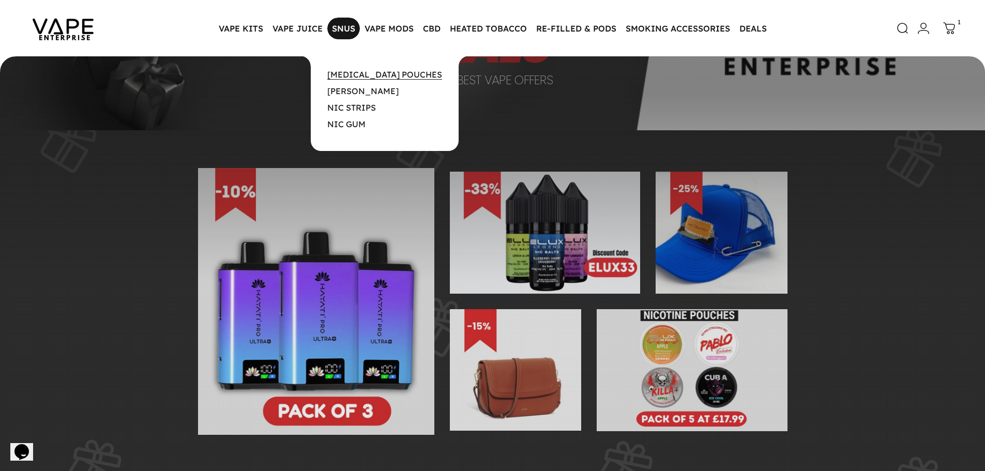
click at [362, 75] on link "[MEDICAL_DATA] POUCHES" at bounding box center [384, 74] width 115 height 10
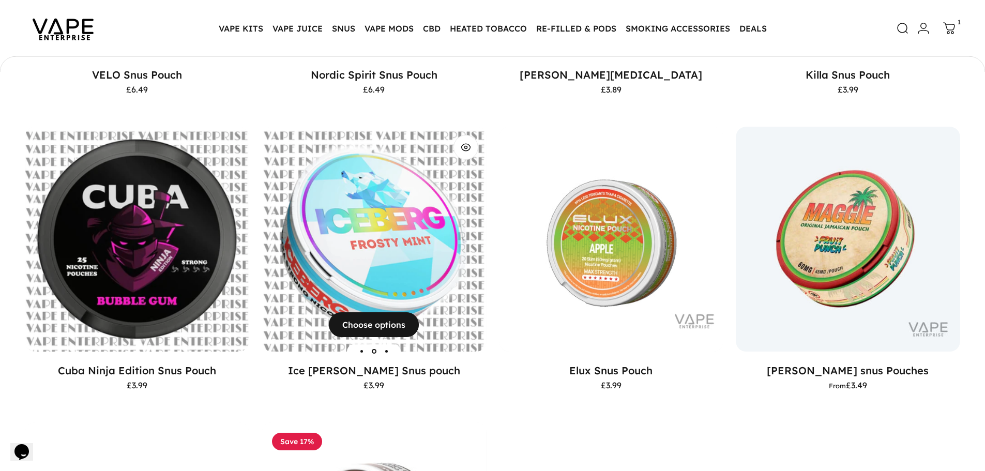
scroll to position [152, 0]
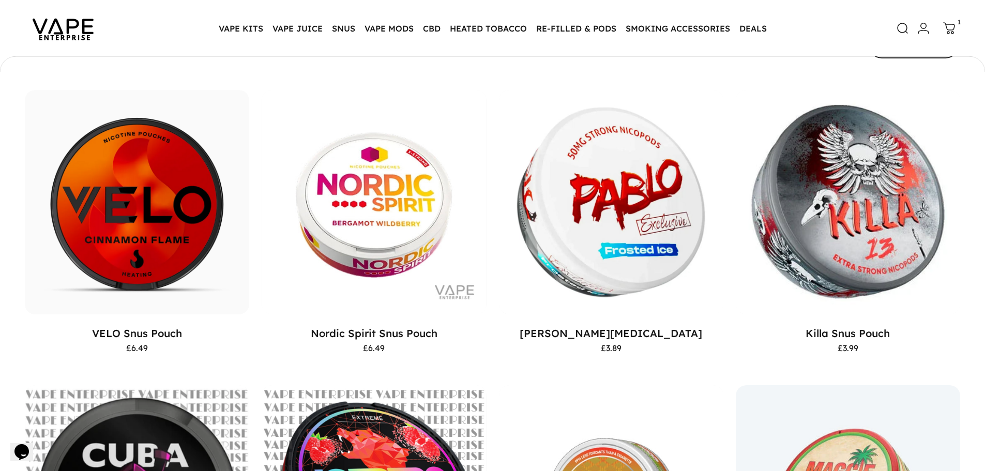
click at [78, 25] on img at bounding box center [63, 28] width 93 height 49
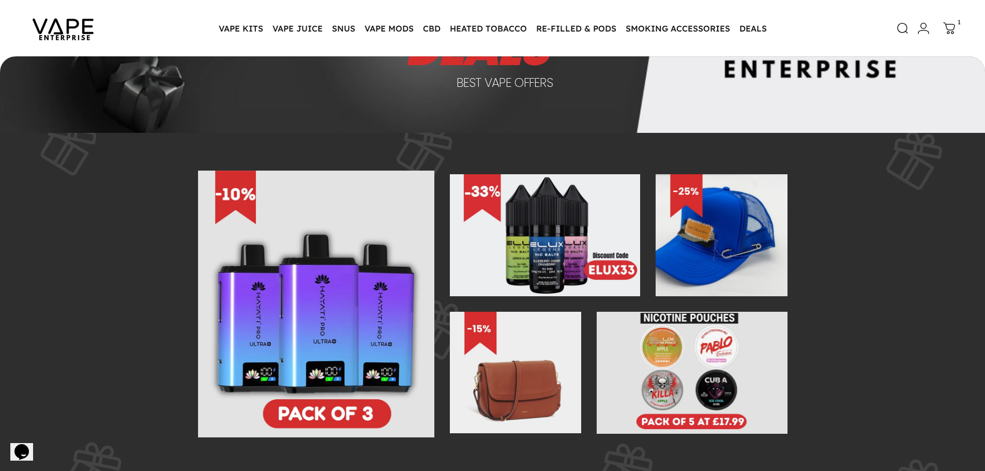
click at [705, 369] on img at bounding box center [692, 373] width 190 height 122
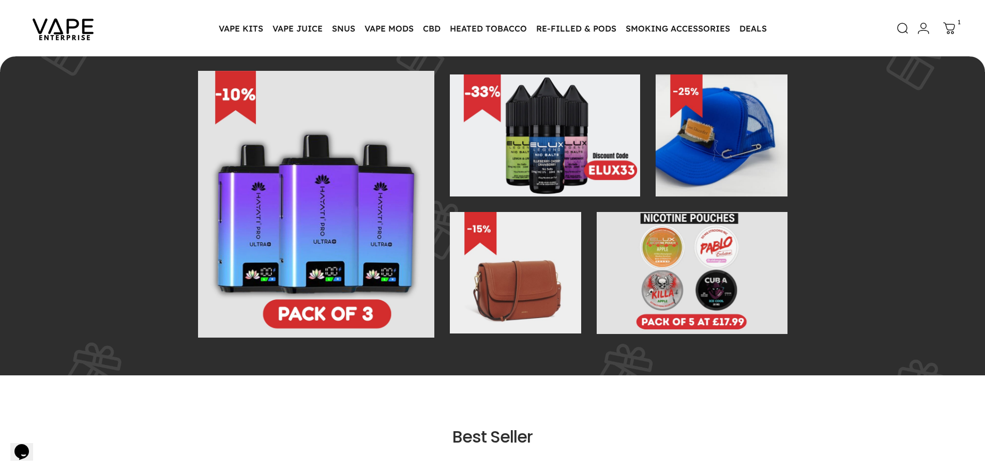
scroll to position [251, 0]
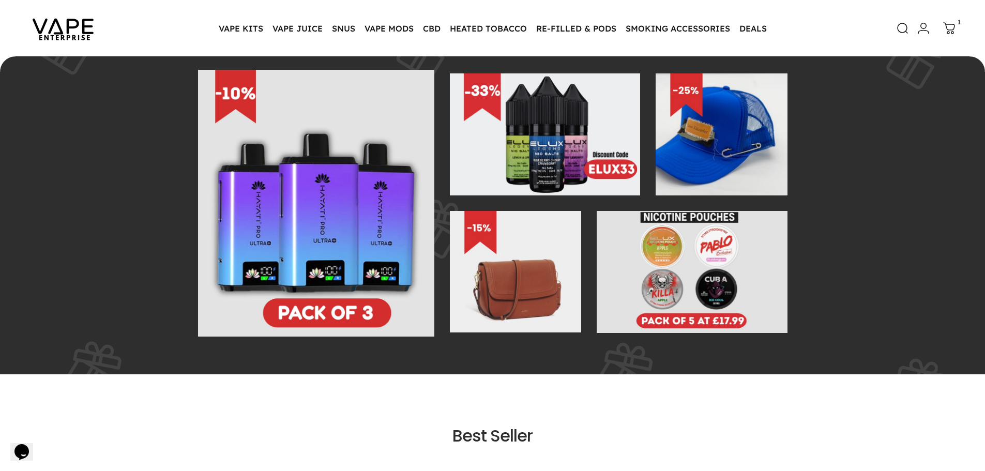
click at [667, 281] on img at bounding box center [692, 272] width 190 height 122
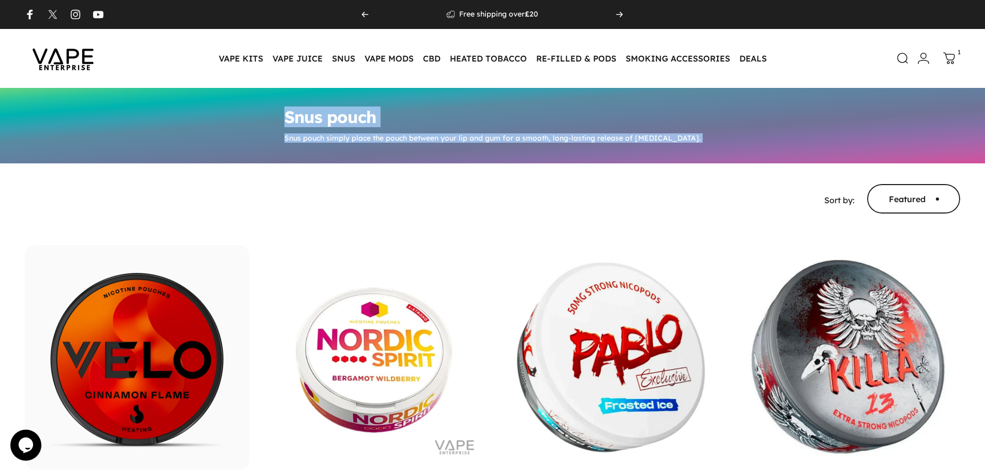
drag, startPoint x: 297, startPoint y: 110, endPoint x: 754, endPoint y: 165, distance: 459.8
click at [746, 59] on link "DEALS DEALS" at bounding box center [753, 59] width 37 height 22
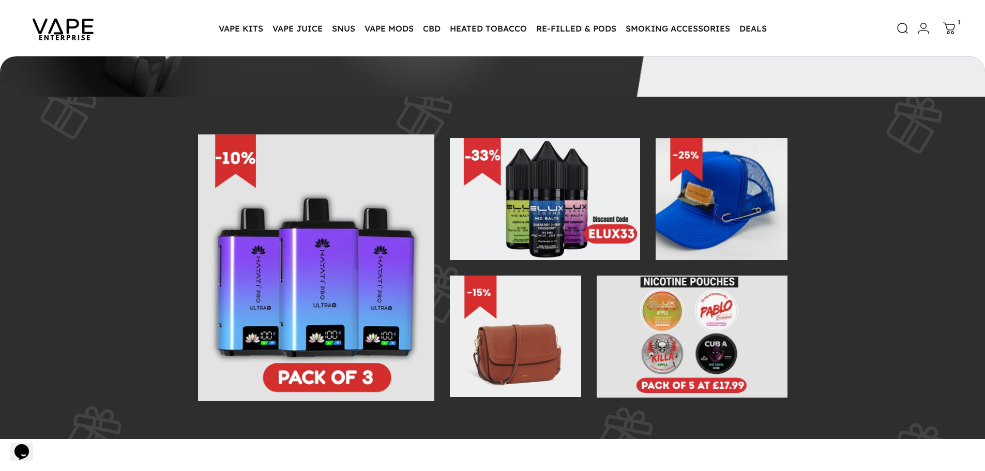
scroll to position [204, 0]
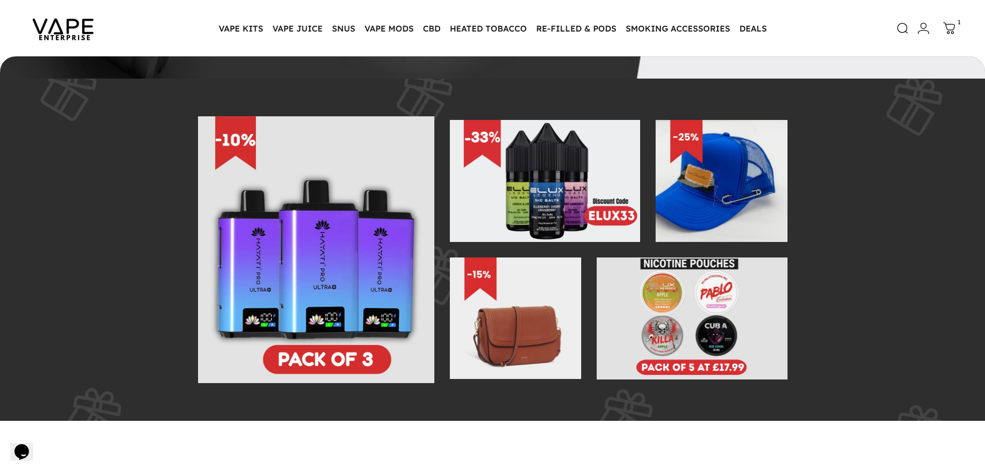
click at [706, 211] on img at bounding box center [720, 181] width 131 height 122
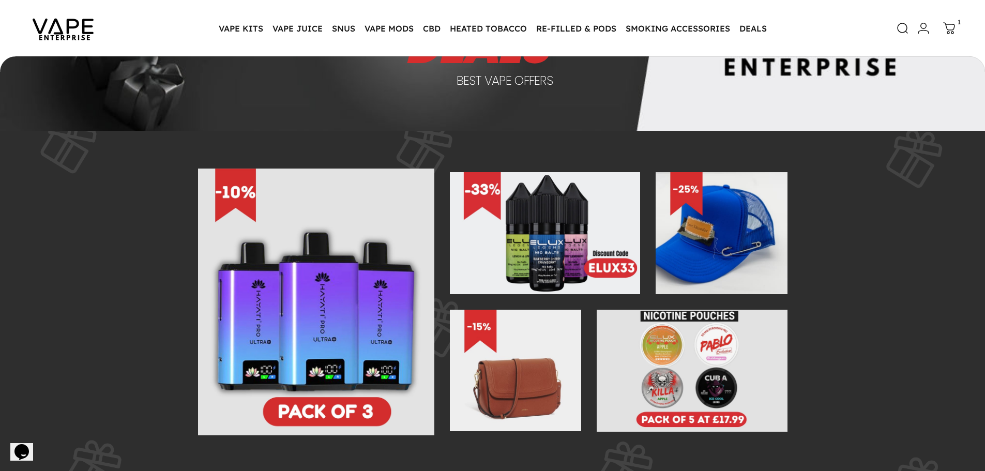
scroll to position [152, 0]
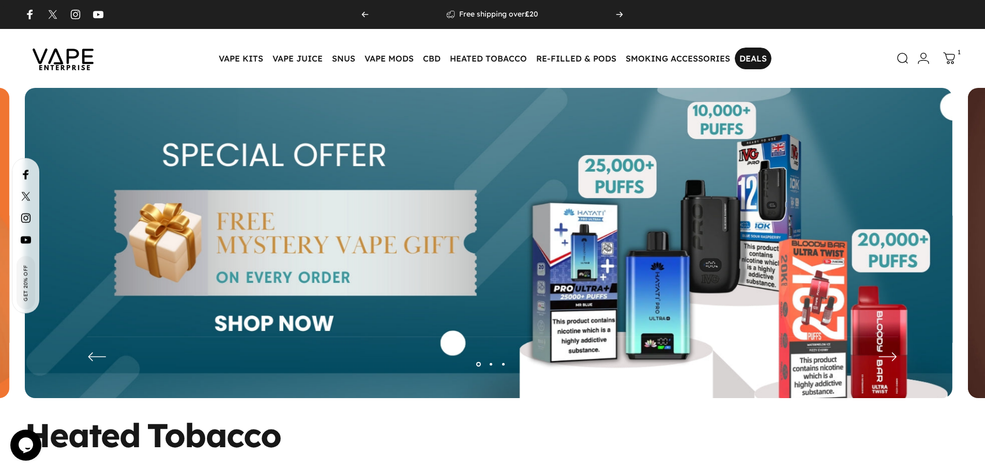
click at [745, 60] on link "DEALS DEALS" at bounding box center [753, 59] width 37 height 22
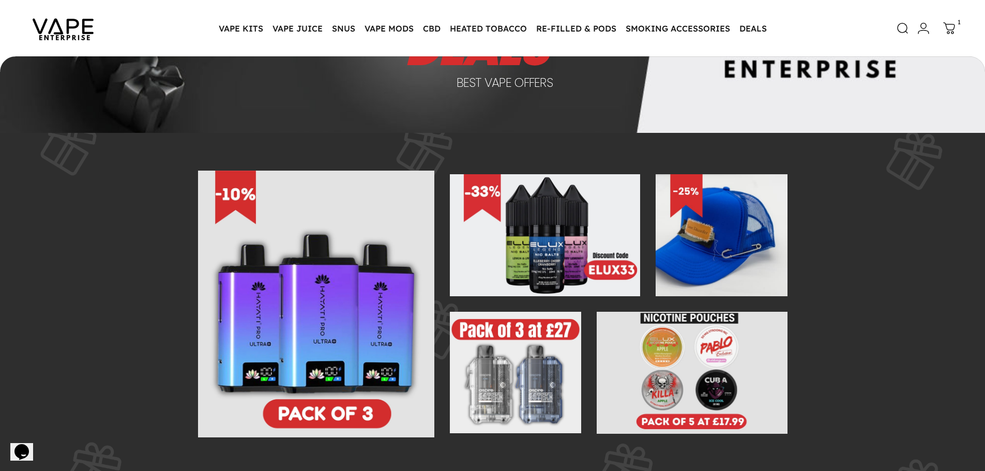
click at [505, 360] on img at bounding box center [515, 373] width 131 height 122
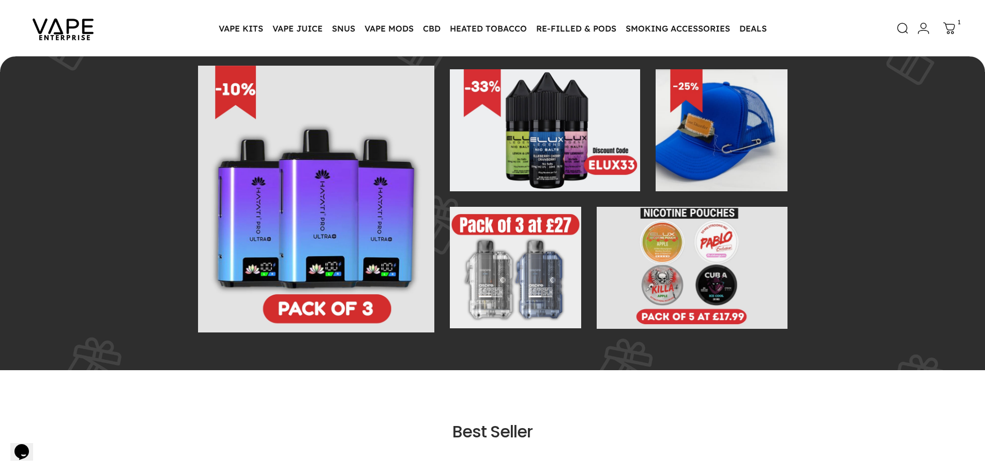
scroll to position [204, 0]
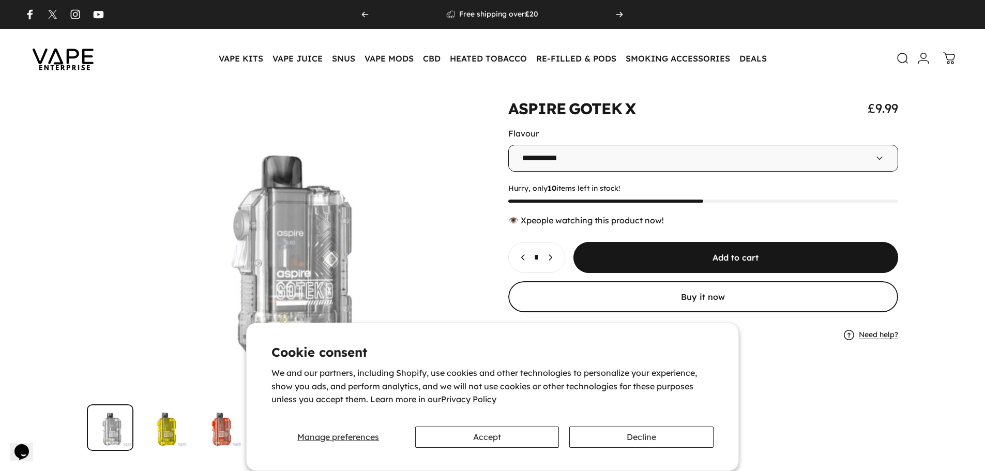
click at [59, 55] on img at bounding box center [63, 58] width 93 height 49
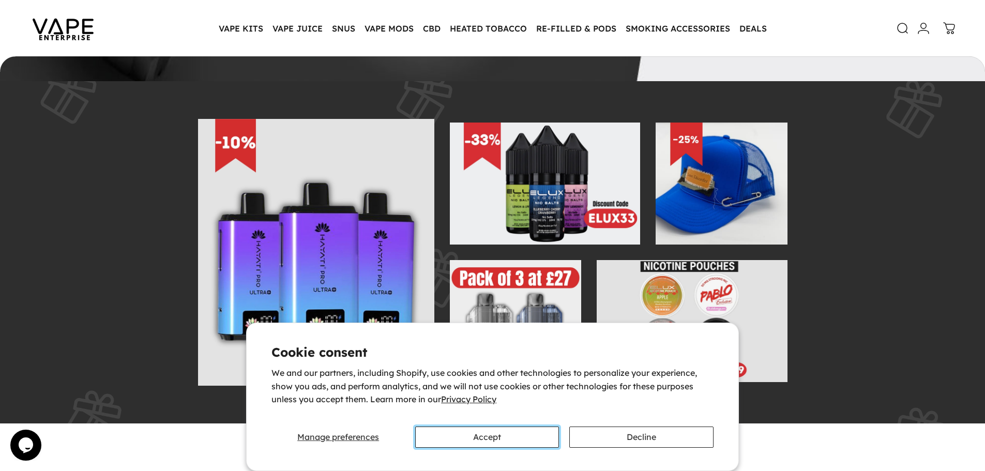
click at [503, 442] on button "Accept" at bounding box center [487, 436] width 144 height 21
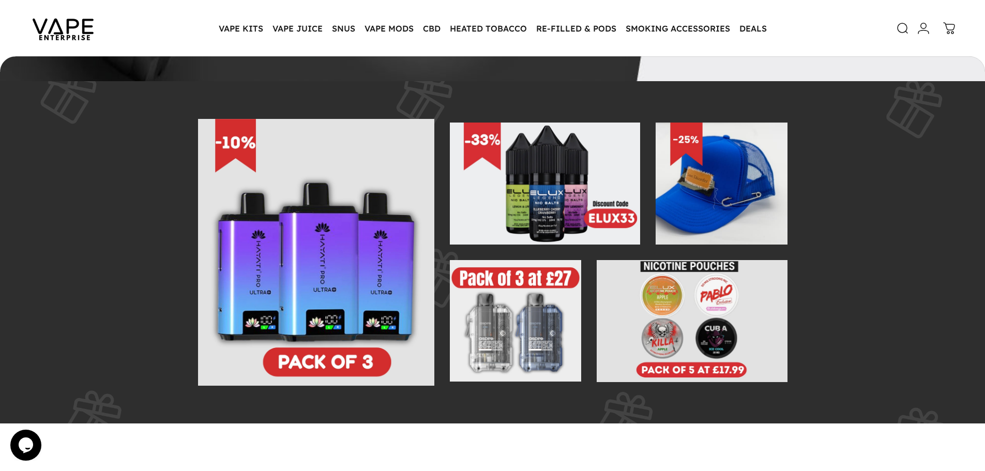
click at [499, 331] on img at bounding box center [515, 321] width 131 height 122
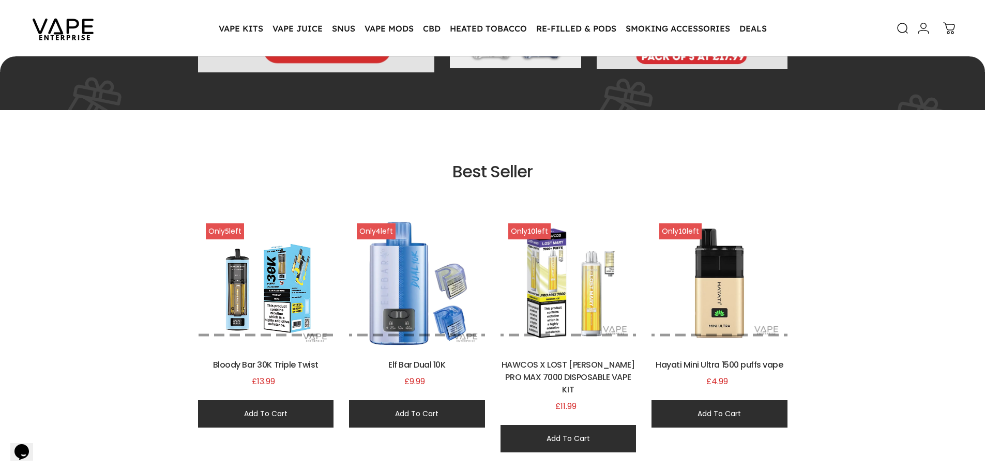
scroll to position [567, 0]
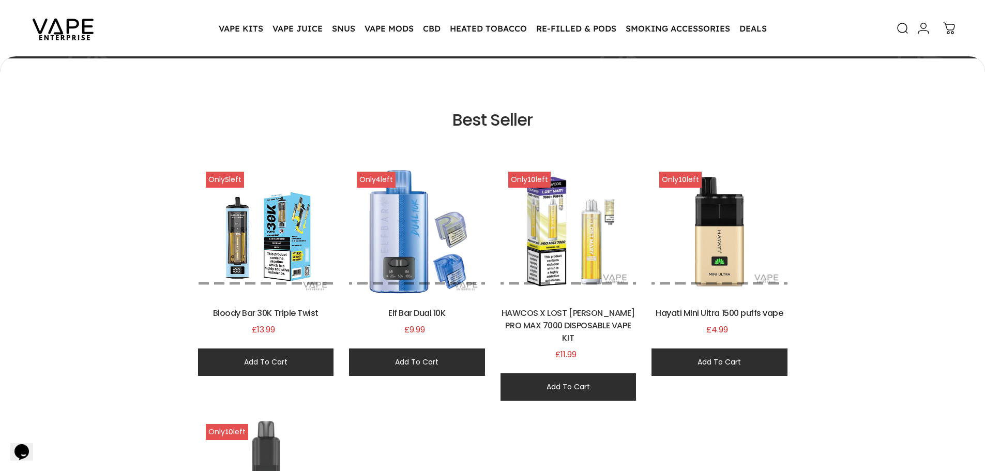
click at [216, 281] on img at bounding box center [266, 232] width 136 height 136
click at [220, 283] on button "button" at bounding box center [219, 283] width 10 height 3
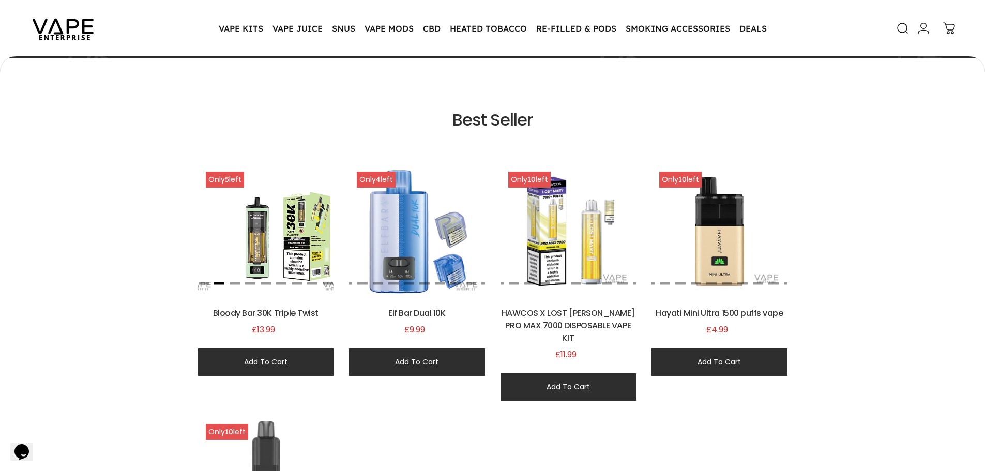
scroll to position [0, 543]
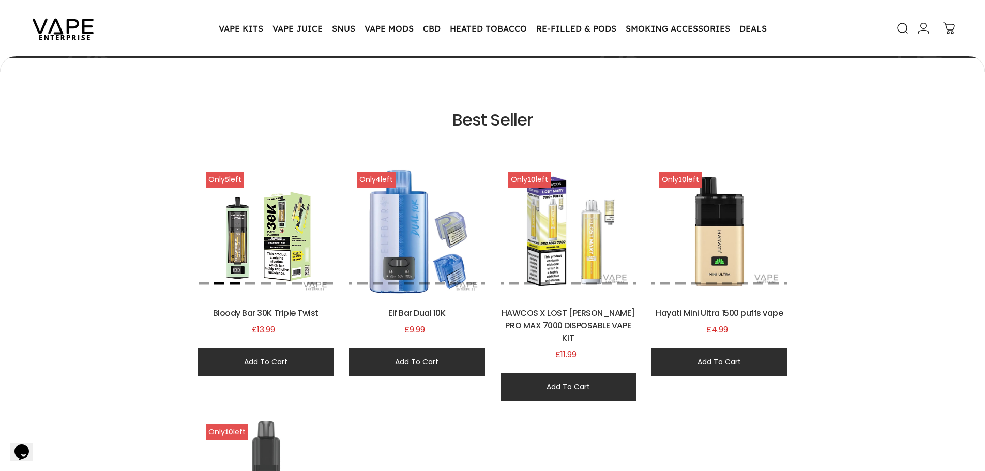
click at [235, 284] on button "button" at bounding box center [235, 283] width 10 height 3
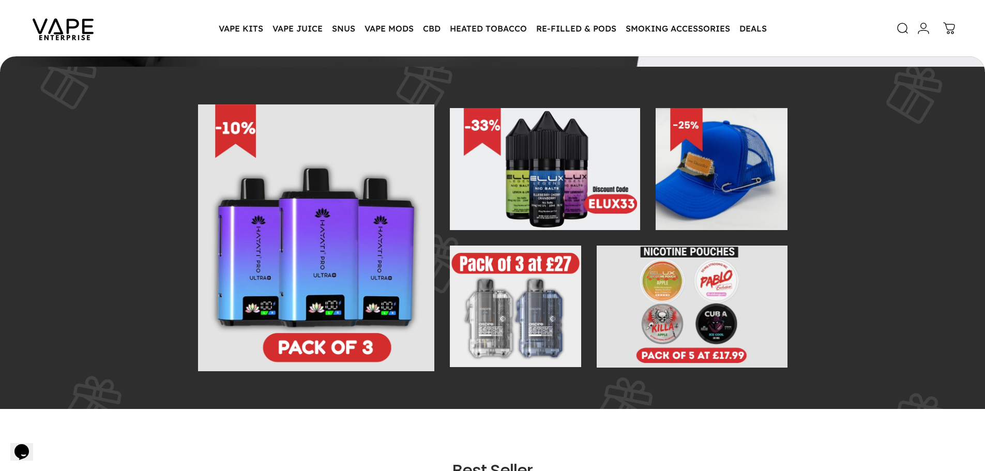
scroll to position [204, 0]
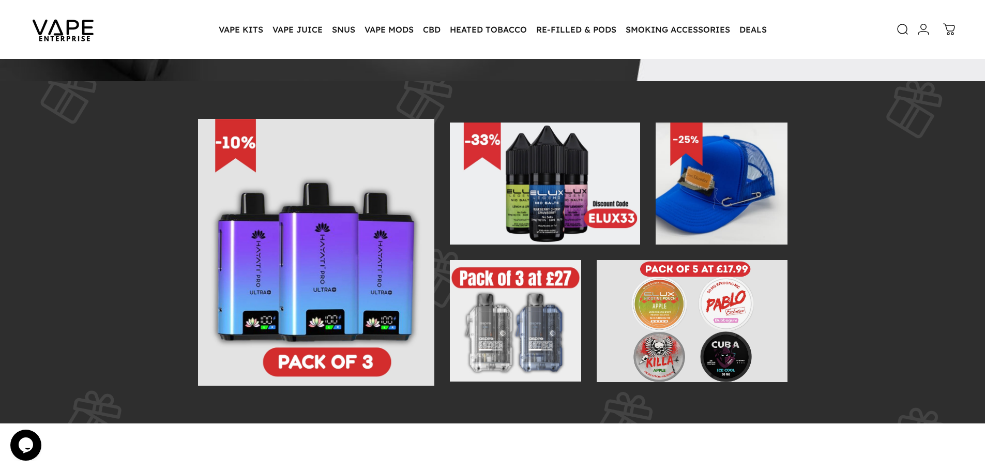
click at [667, 283] on img at bounding box center [692, 321] width 190 height 122
click at [521, 309] on img at bounding box center [515, 321] width 131 height 122
click at [490, 199] on img at bounding box center [545, 184] width 190 height 122
click at [402, 228] on img at bounding box center [316, 252] width 237 height 267
click at [479, 306] on img at bounding box center [515, 321] width 131 height 122
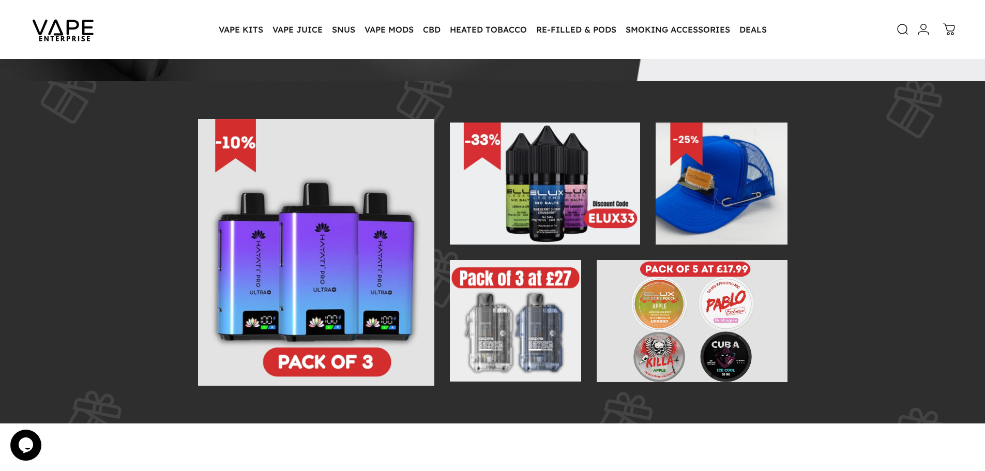
click at [677, 203] on img at bounding box center [720, 184] width 131 height 122
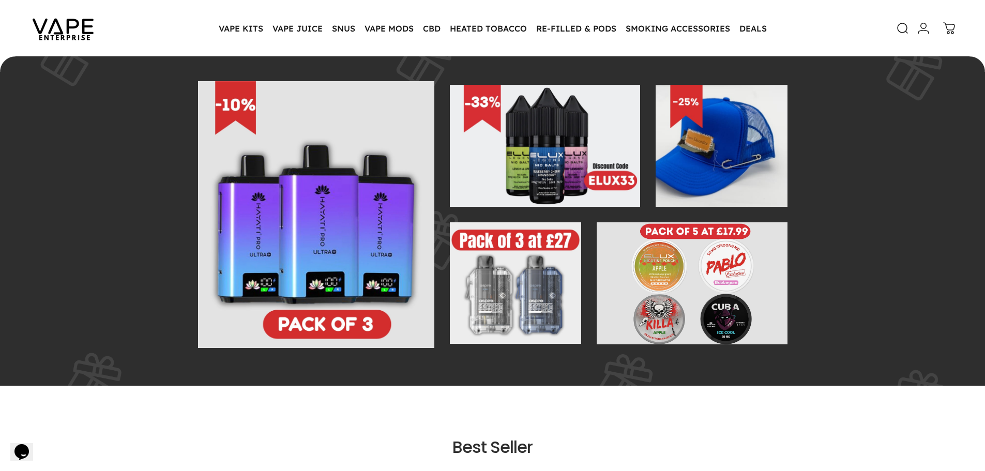
scroll to position [150, 0]
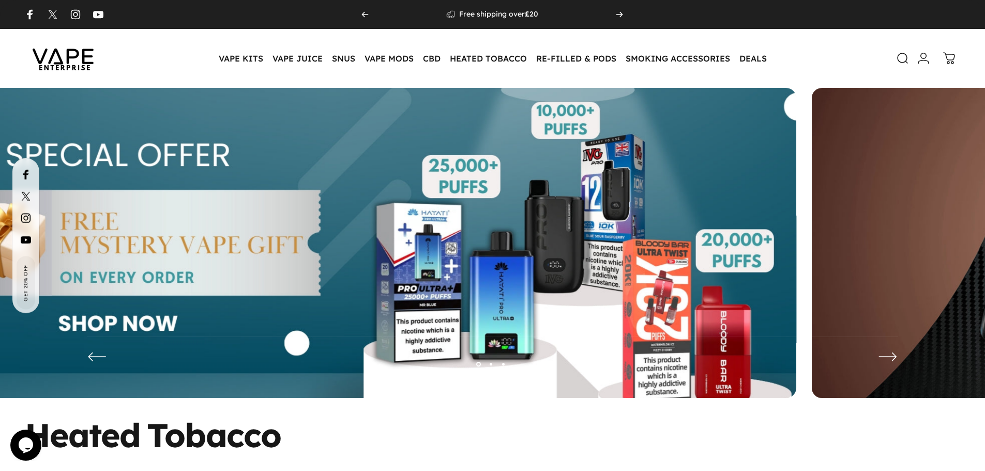
click at [201, 232] on img at bounding box center [332, 251] width 927 height 326
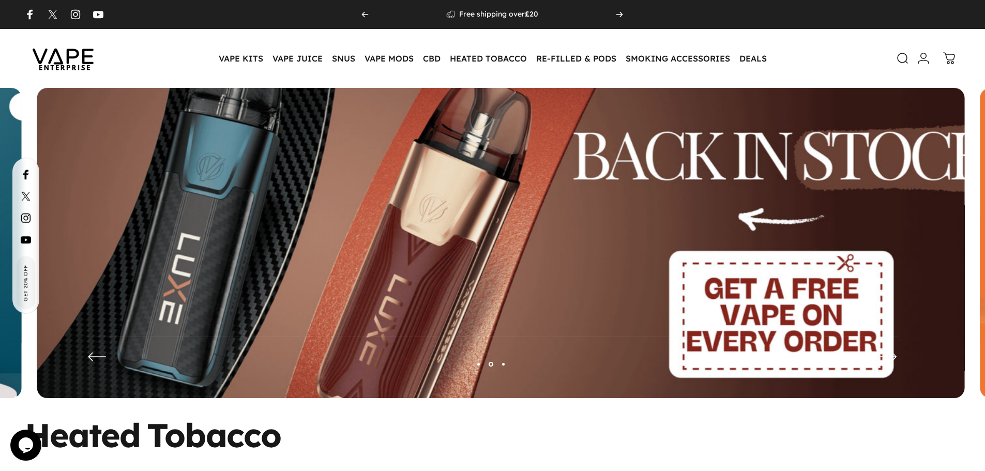
click at [125, 256] on img at bounding box center [500, 250] width 1205 height 423
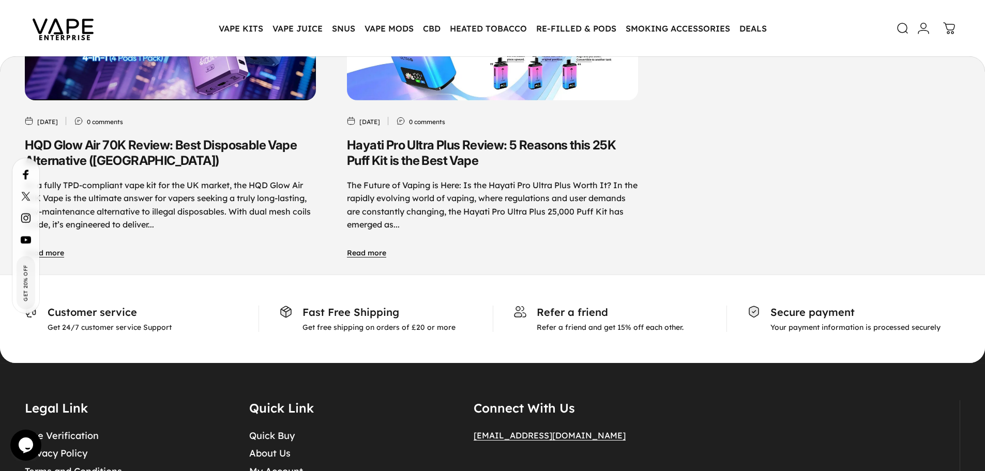
scroll to position [5382, 0]
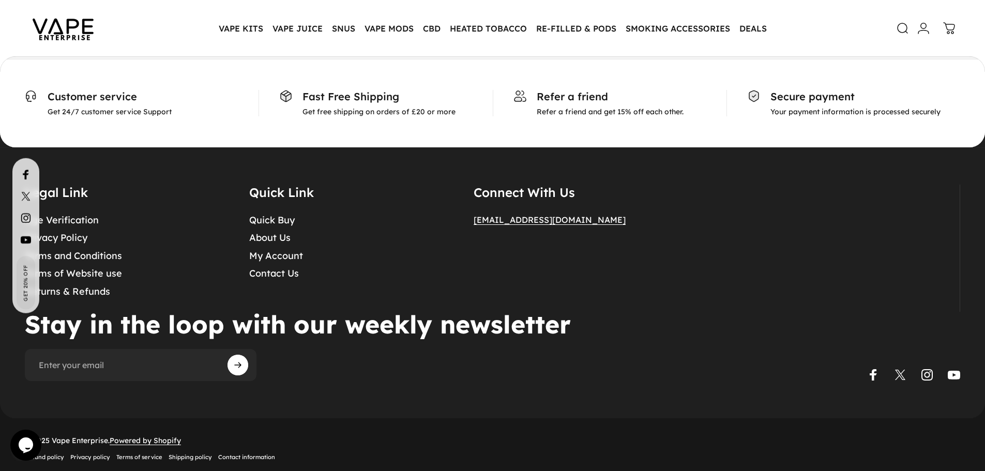
click at [926, 369] on link "Instagram" at bounding box center [927, 375] width 12 height 12
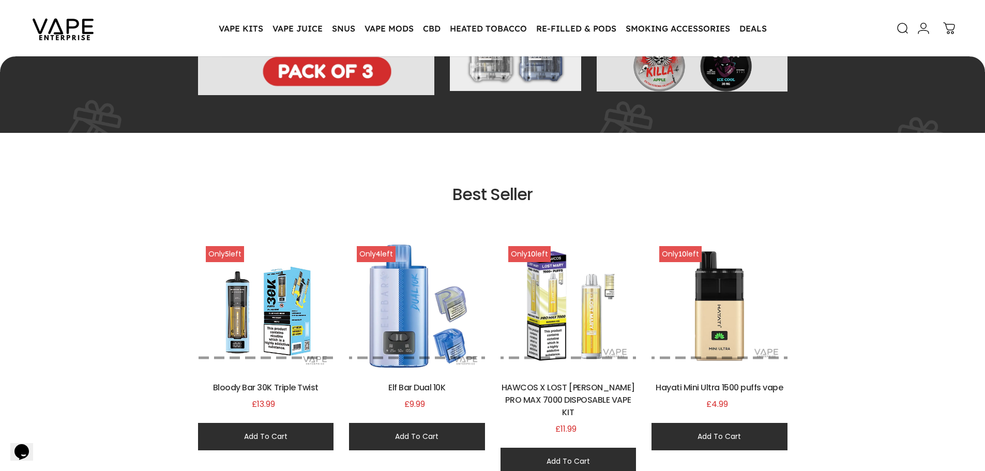
scroll to position [493, 0]
drag, startPoint x: 452, startPoint y: 198, endPoint x: 536, endPoint y: 209, distance: 85.0
click at [536, 209] on div "Best Seller" at bounding box center [492, 195] width 589 height 29
click at [578, 192] on h3 "Best Seller" at bounding box center [492, 193] width 589 height 25
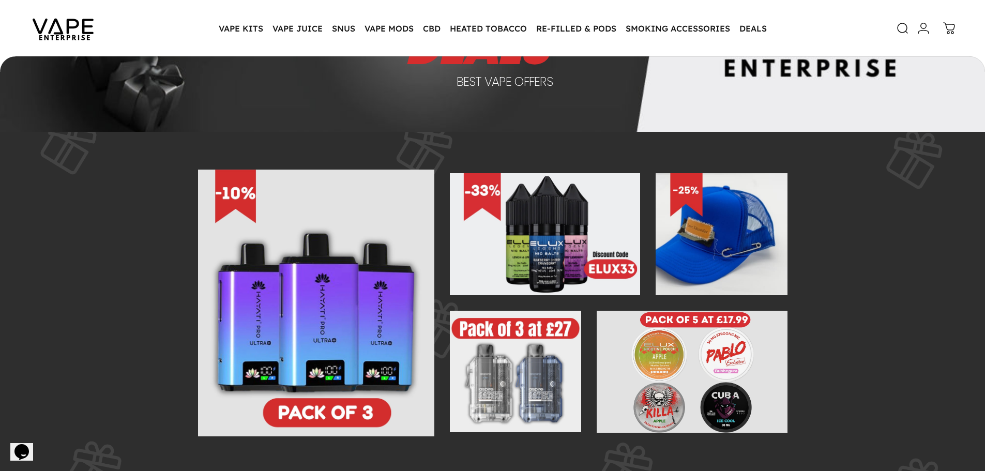
scroll to position [131, 0]
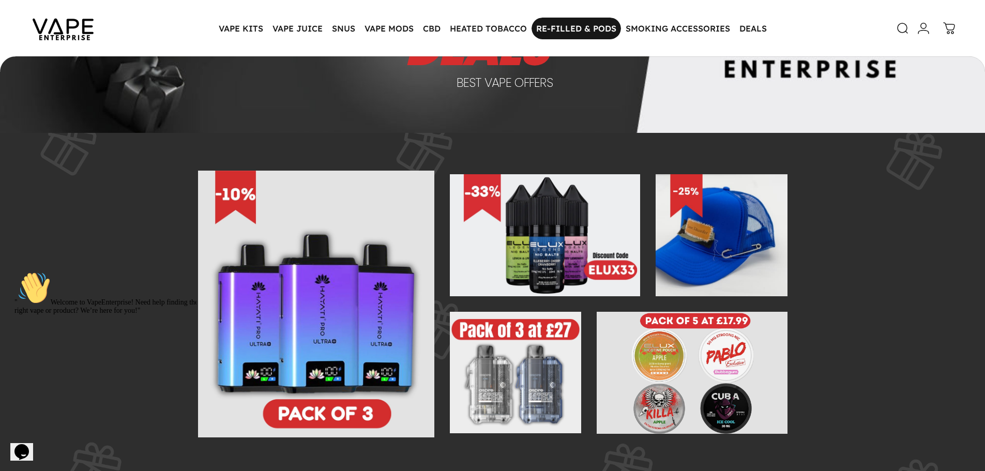
scroll to position [150, 0]
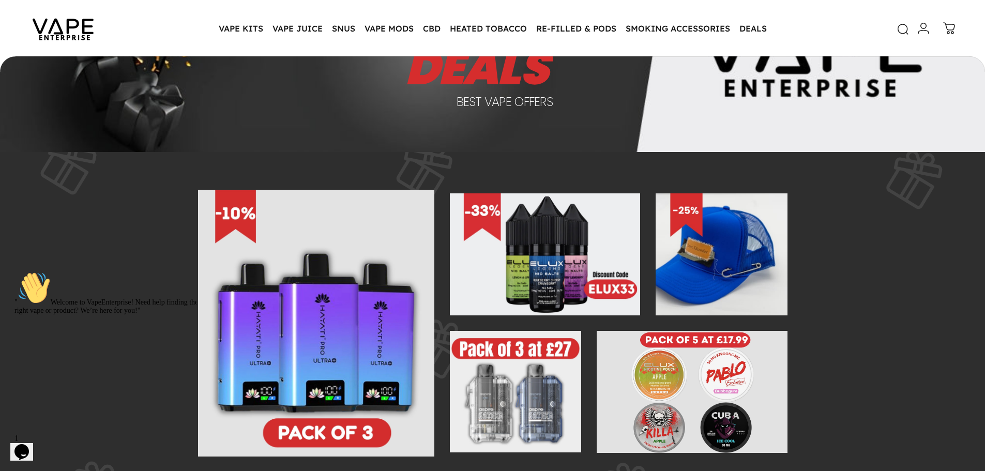
click at [899, 33] on icon at bounding box center [903, 29] width 12 height 12
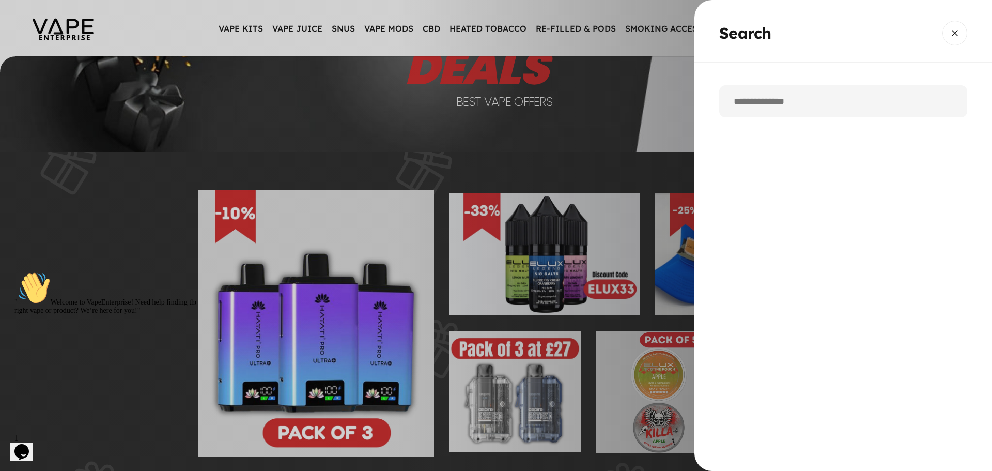
click at [749, 111] on input "Search" at bounding box center [844, 101] width 248 height 32
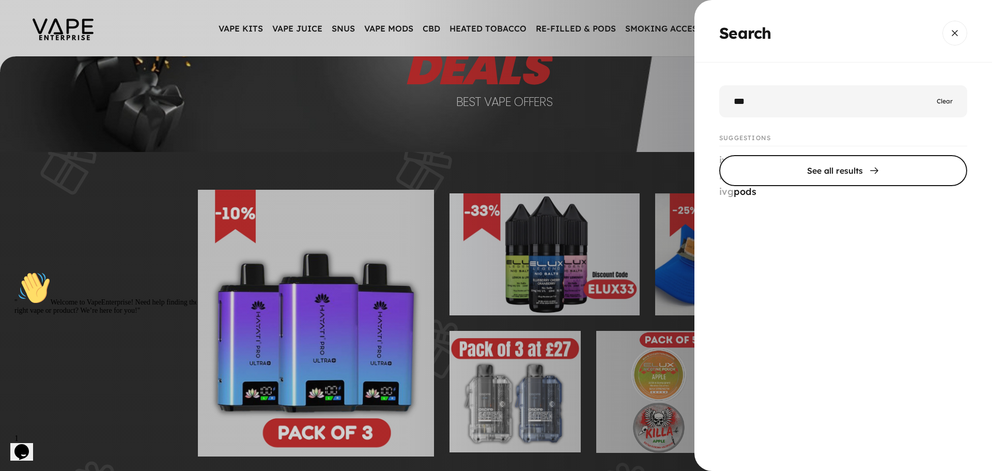
type input "***"
click at [844, 174] on span "Search" at bounding box center [844, 171] width 372 height 62
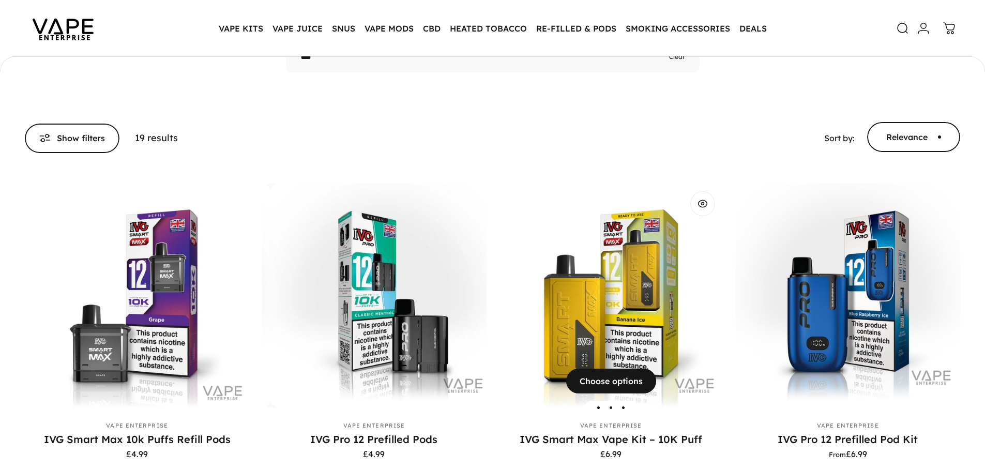
scroll to position [101, 0]
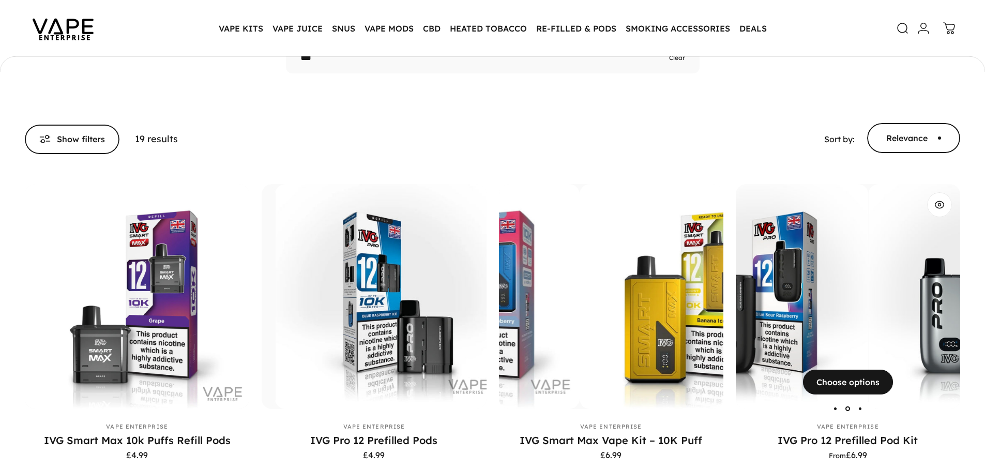
click at [868, 259] on img "IVG Pro 12 Prefilled Pod Kit" at bounding box center [980, 296] width 224 height 224
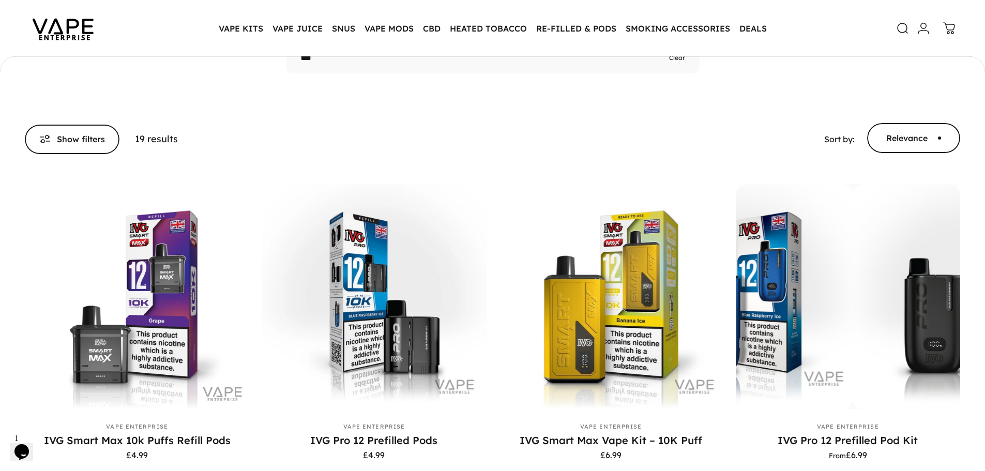
scroll to position [0, 0]
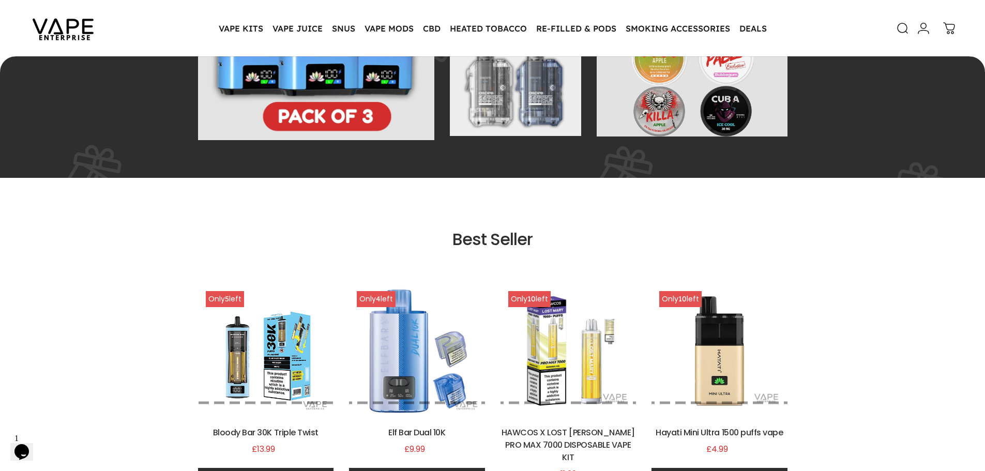
scroll to position [457, 0]
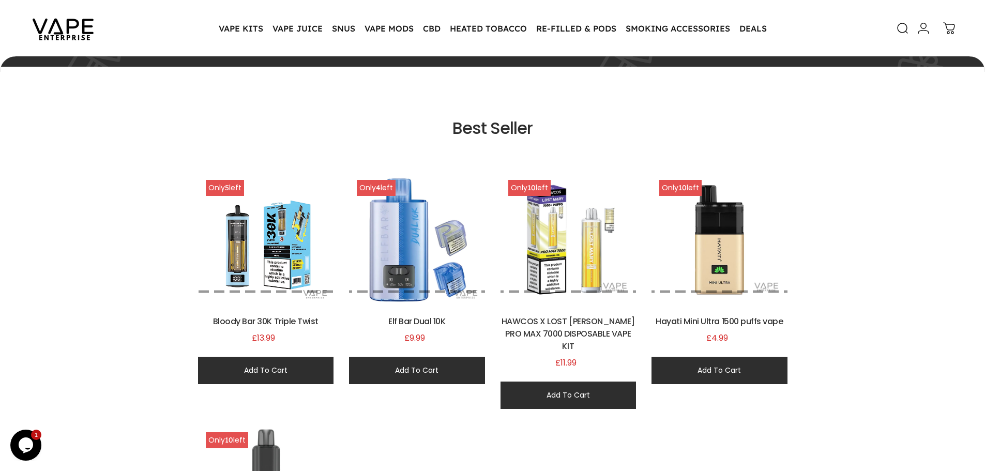
click at [218, 293] on img at bounding box center [266, 240] width 136 height 136
click at [219, 289] on img at bounding box center [266, 240] width 136 height 136
click at [217, 291] on button "button" at bounding box center [219, 291] width 10 height 3
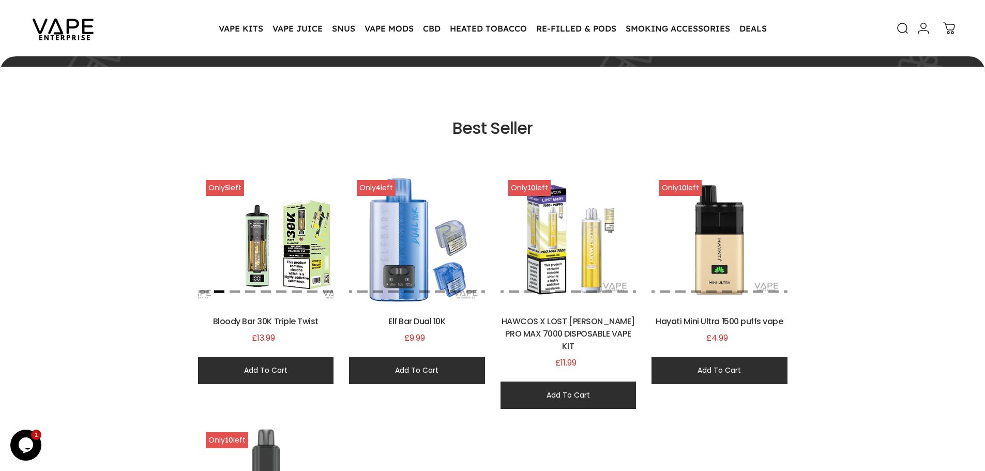
scroll to position [0, 543]
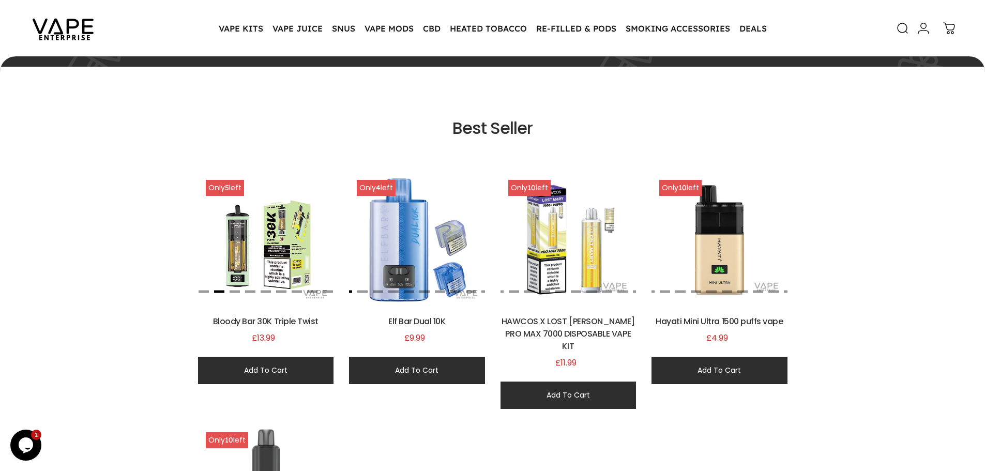
click at [351, 292] on button "button" at bounding box center [347, 291] width 10 height 3
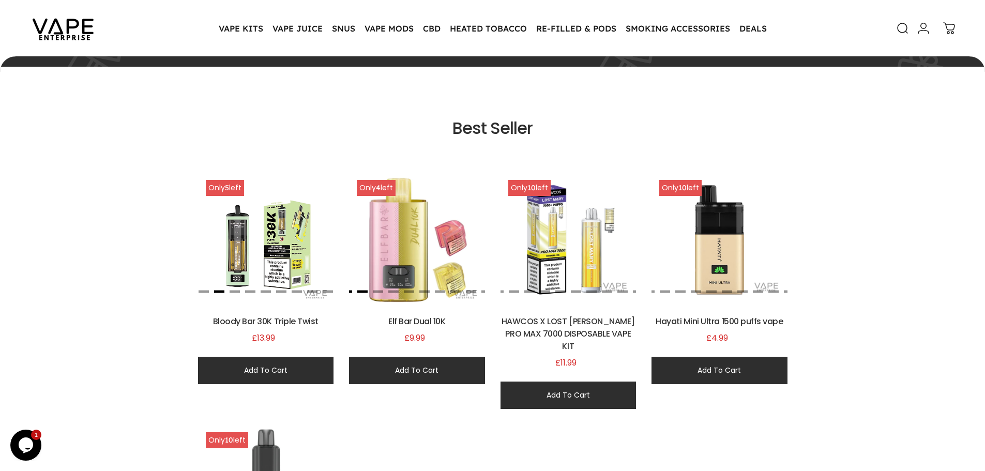
click at [359, 291] on button "button" at bounding box center [362, 291] width 10 height 3
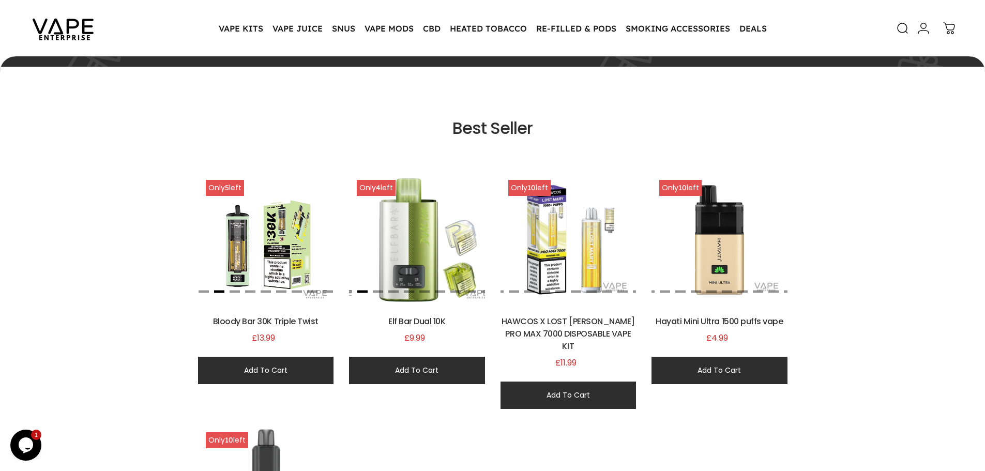
scroll to position [0, 814]
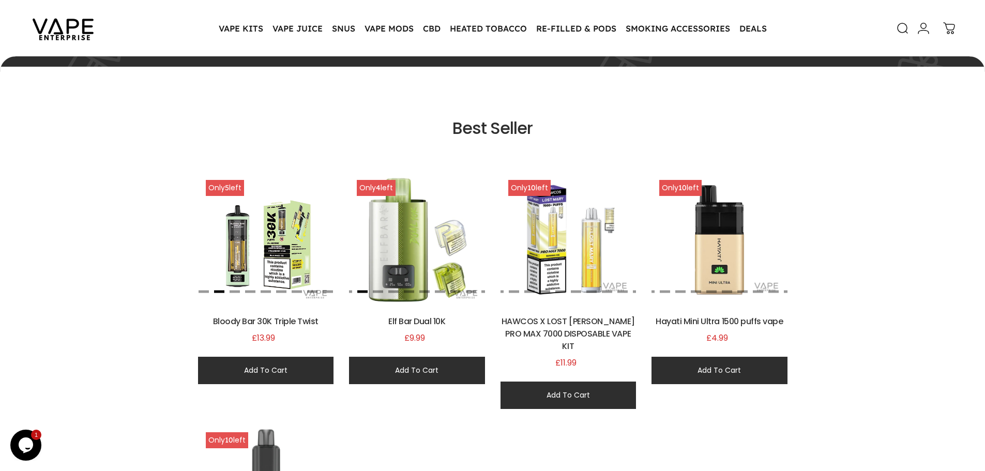
drag, startPoint x: 466, startPoint y: 291, endPoint x: 373, endPoint y: 297, distance: 92.7
click at [373, 297] on div at bounding box center [417, 240] width 136 height 136
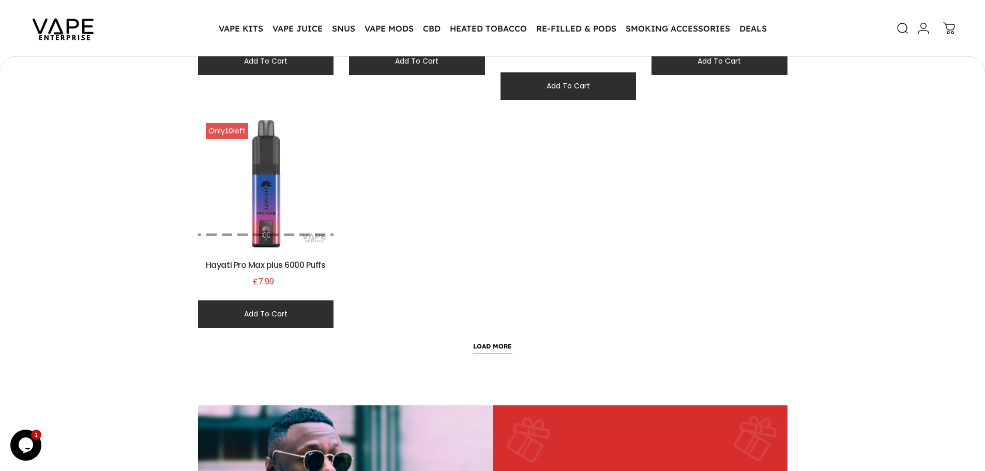
scroll to position [868, 0]
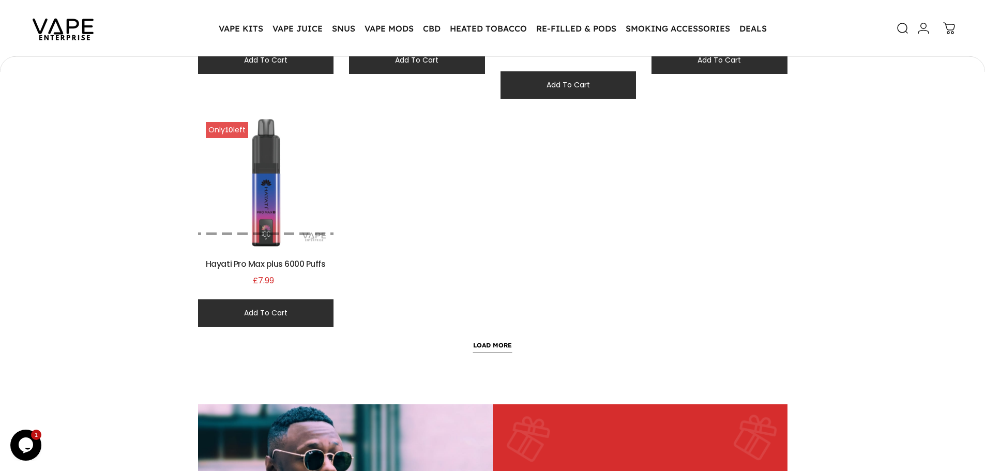
click at [483, 337] on link "LOAD MORE" at bounding box center [492, 345] width 40 height 17
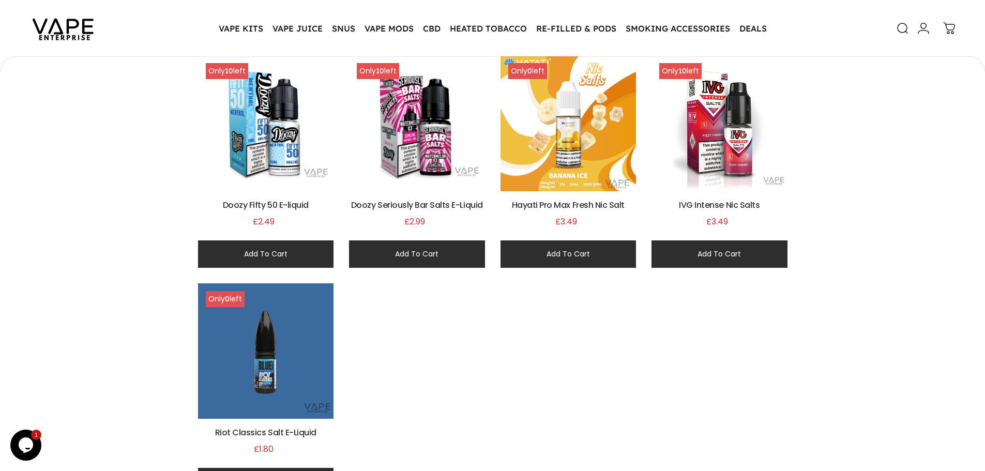
scroll to position [1911, 0]
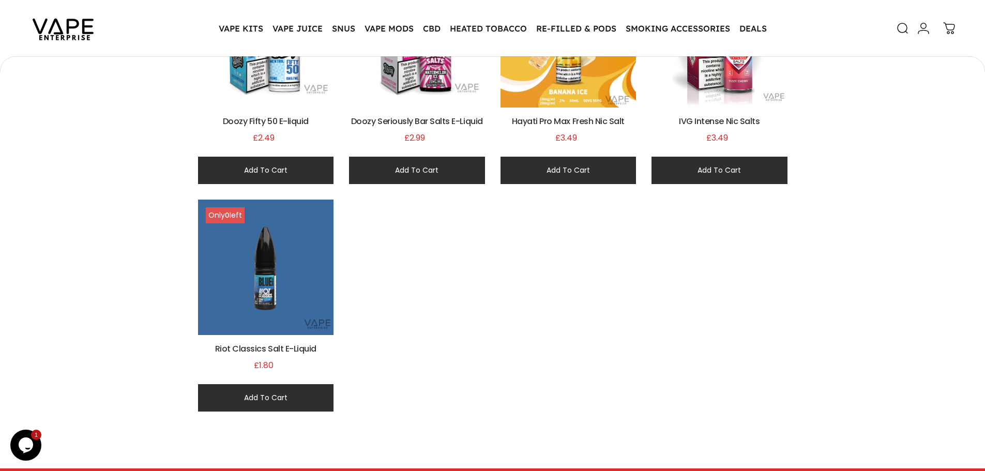
click at [258, 247] on img at bounding box center [266, 268] width 136 height 136
click at [260, 343] on h3 "Riot Classics Salt E-Liquid" at bounding box center [266, 349] width 136 height 12
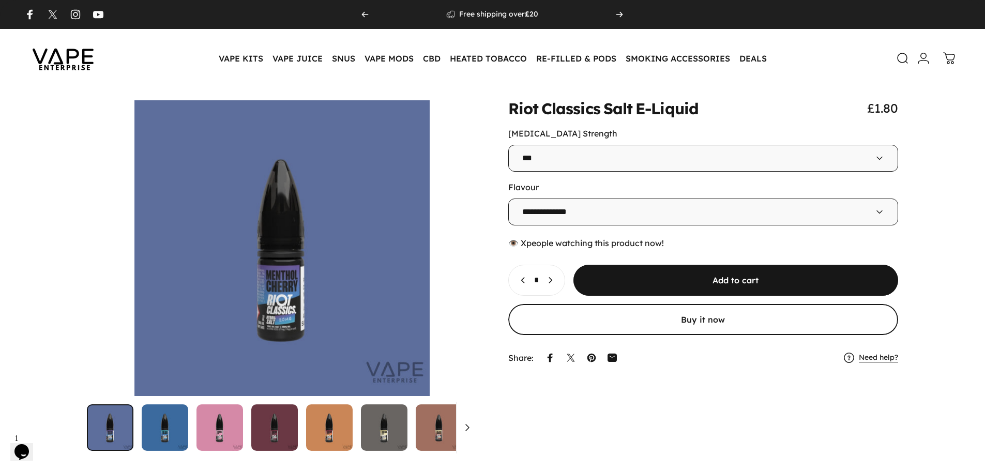
click at [557, 216] on select "**********" at bounding box center [703, 211] width 390 height 27
select select "**********"
click at [508, 198] on select "**********" at bounding box center [703, 211] width 390 height 27
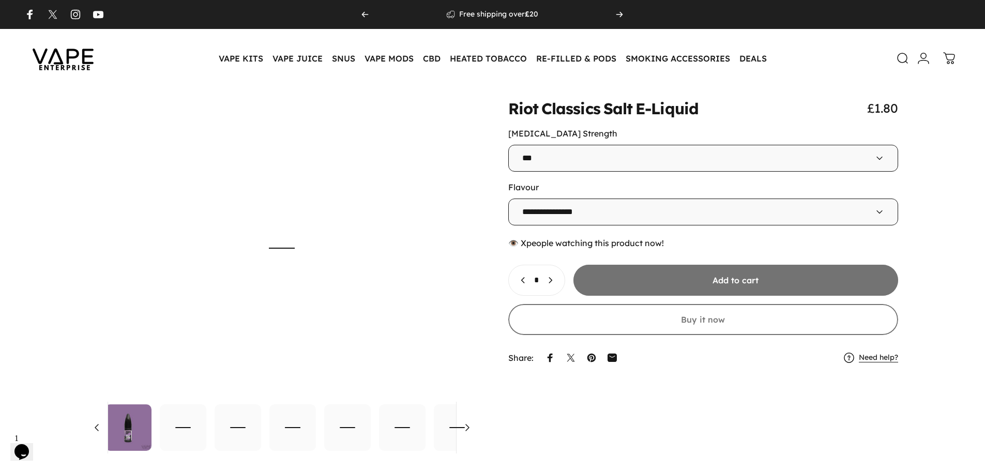
scroll to position [0, 697]
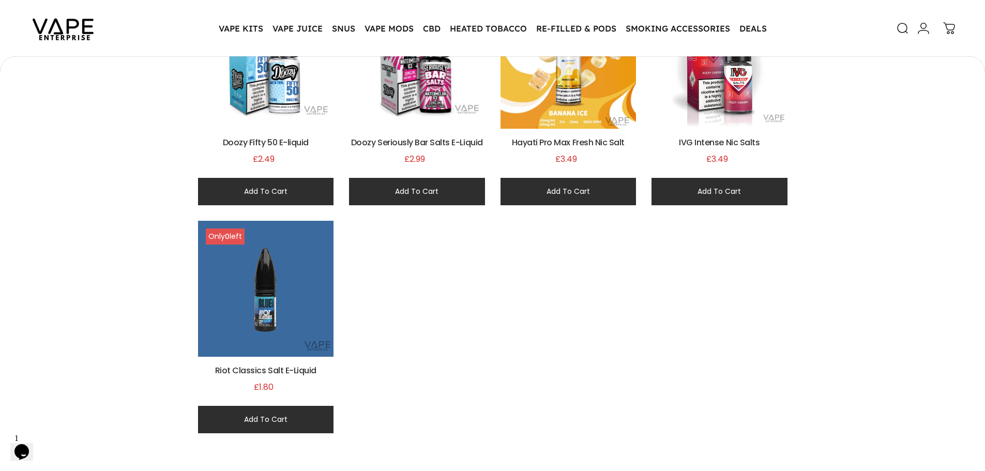
scroll to position [1650, 0]
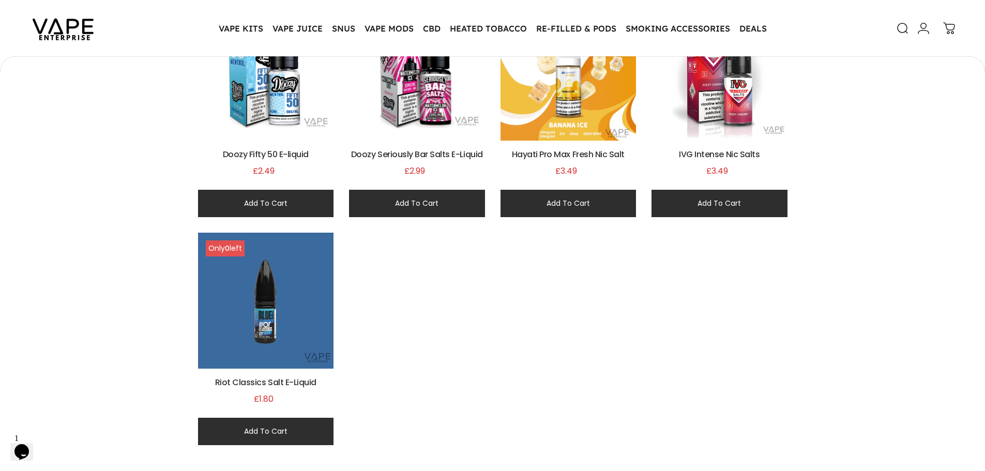
click at [227, 233] on img at bounding box center [266, 301] width 136 height 136
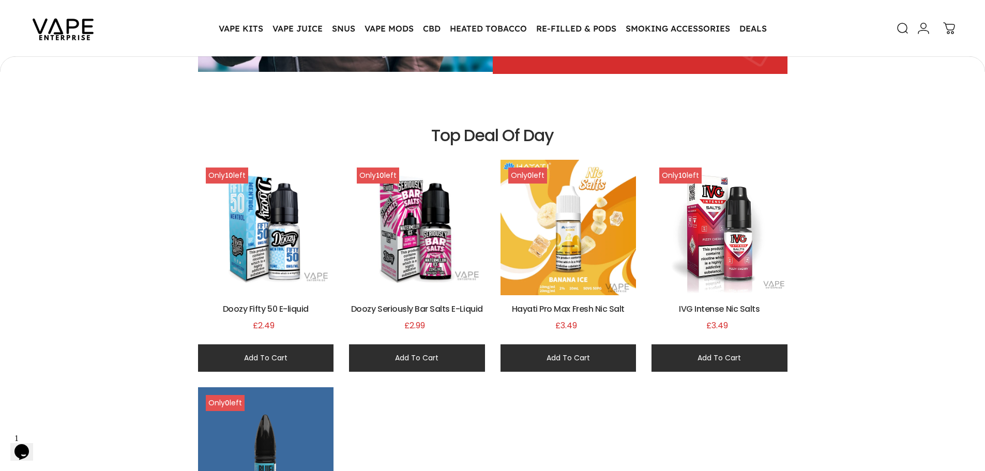
scroll to position [1495, 0]
click at [541, 227] on img at bounding box center [568, 228] width 136 height 136
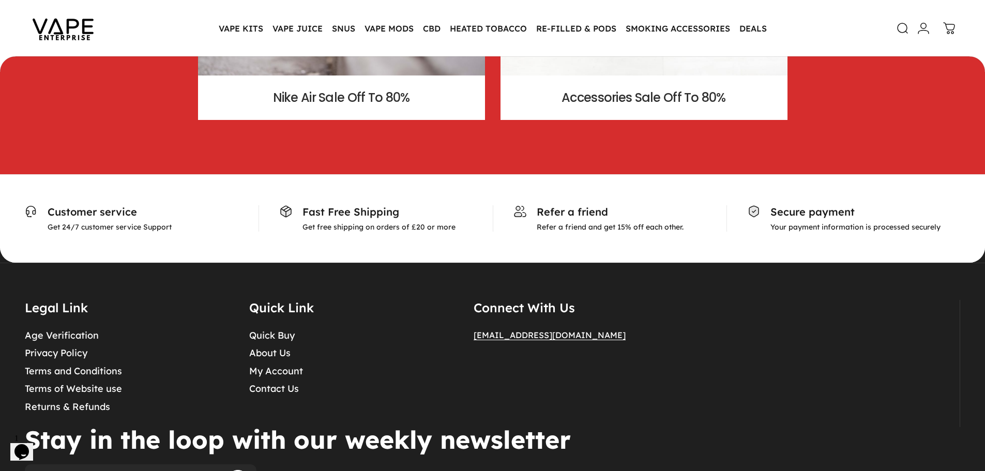
scroll to position [2428, 0]
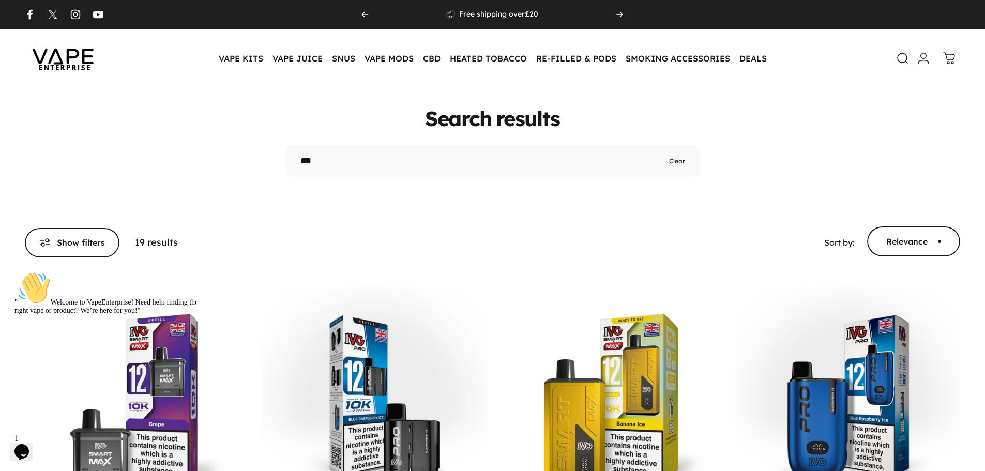
click at [97, 61] on img at bounding box center [63, 58] width 93 height 49
click at [95, 16] on link "YouTube" at bounding box center [97, 15] width 10 height 10
click at [72, 60] on img at bounding box center [63, 58] width 93 height 49
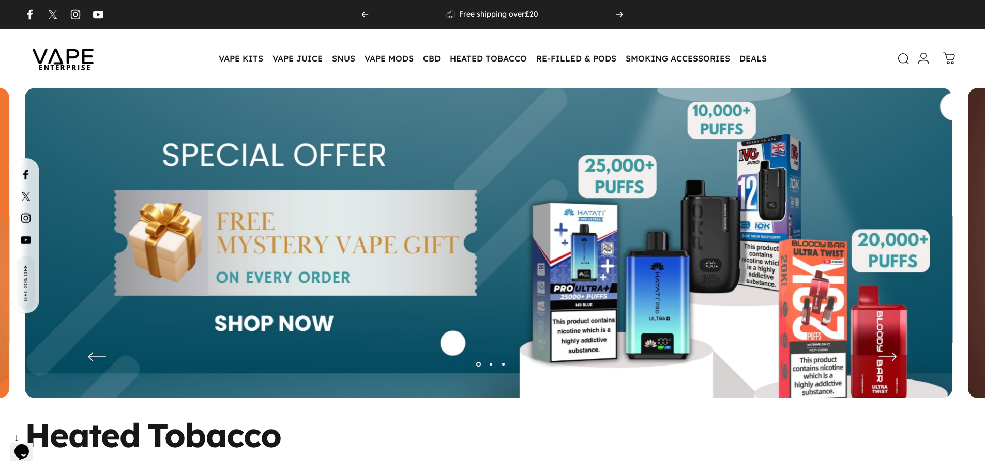
click at [900, 61] on icon at bounding box center [903, 59] width 12 height 12
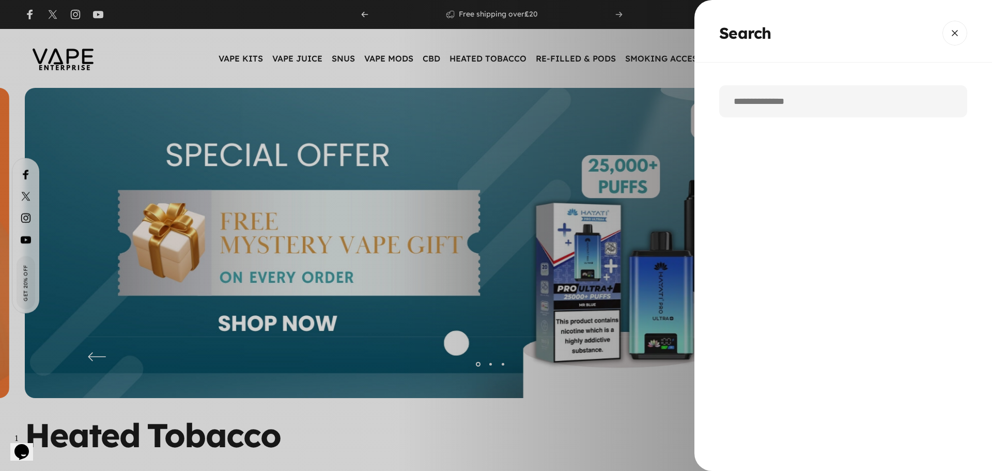
click at [794, 104] on input "Search" at bounding box center [844, 101] width 248 height 32
click at [952, 40] on span "Close" at bounding box center [955, 33] width 37 height 50
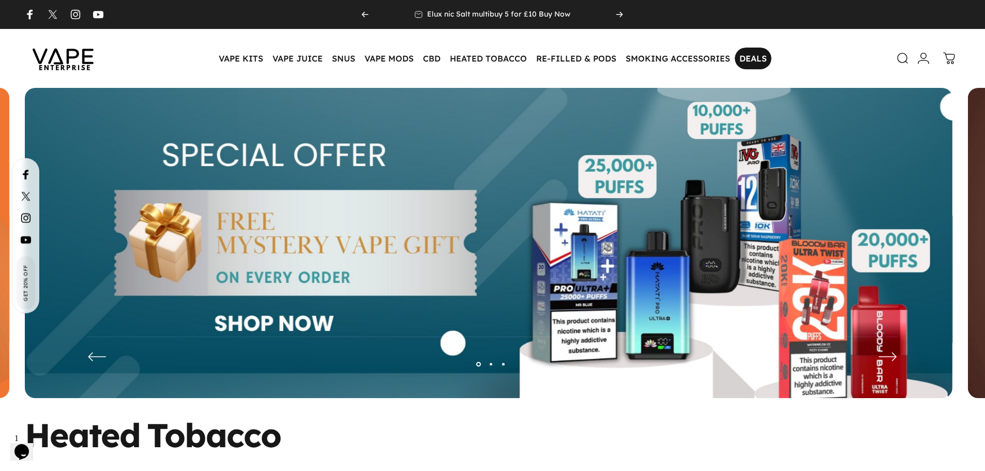
click at [745, 48] on link "DEALS DEALS" at bounding box center [753, 59] width 37 height 22
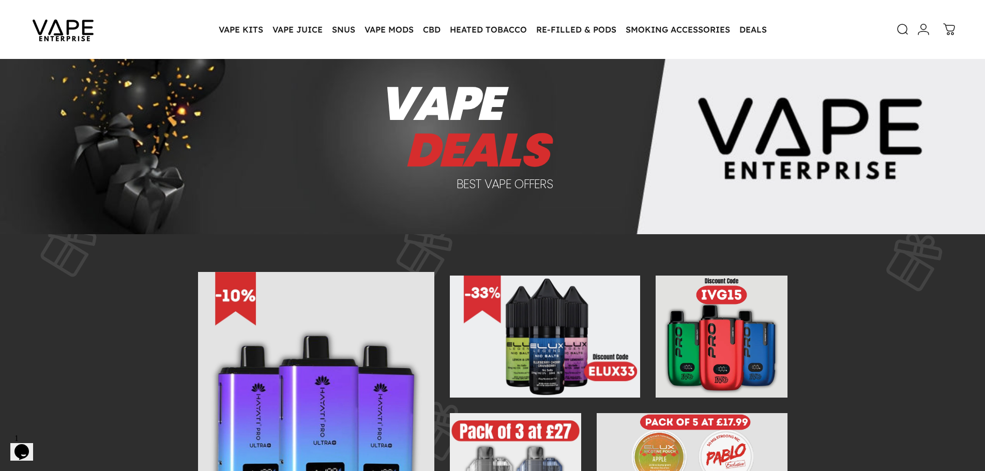
scroll to position [52, 0]
click at [738, 31] on link "DEALS DEALS" at bounding box center [753, 30] width 37 height 22
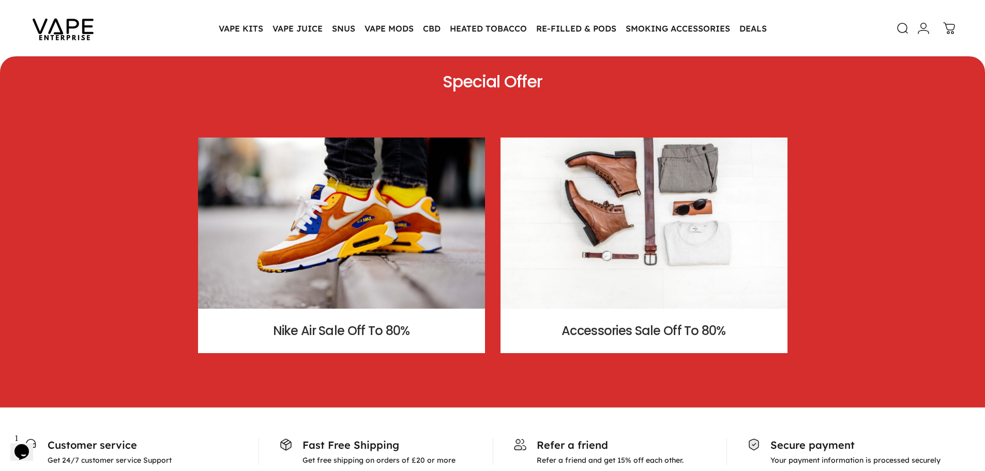
scroll to position [2095, 0]
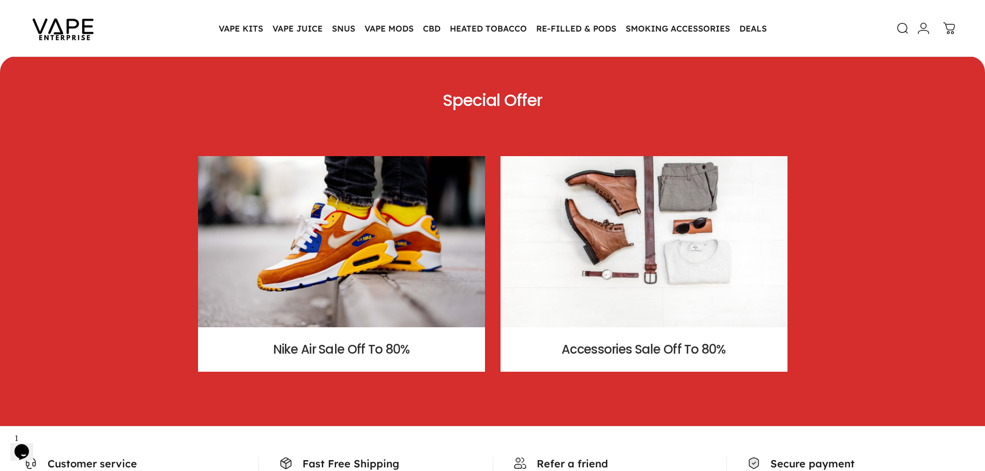
click at [394, 288] on img at bounding box center [341, 241] width 287 height 171
drag, startPoint x: 384, startPoint y: 346, endPoint x: 394, endPoint y: 335, distance: 15.4
click at [384, 345] on h3 "Nike Air Sale Off To 80%" at bounding box center [341, 349] width 287 height 19
click at [595, 294] on img at bounding box center [643, 241] width 287 height 171
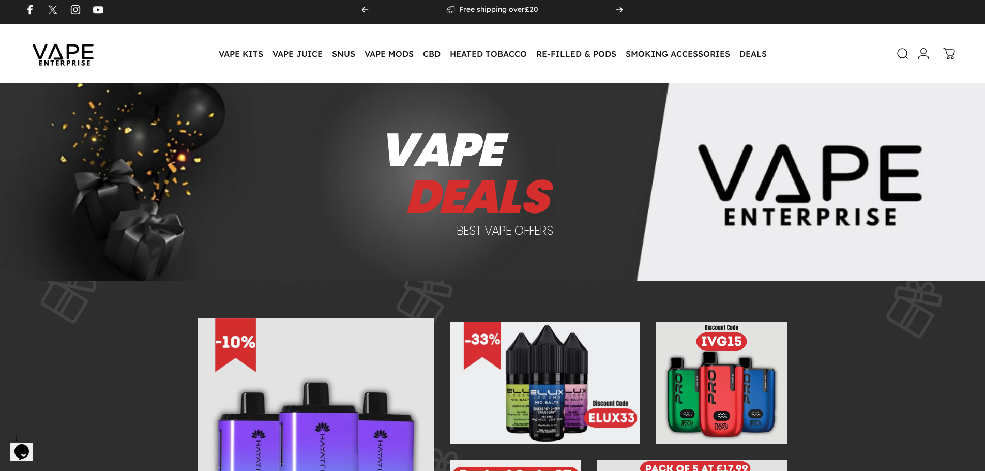
scroll to position [0, 0]
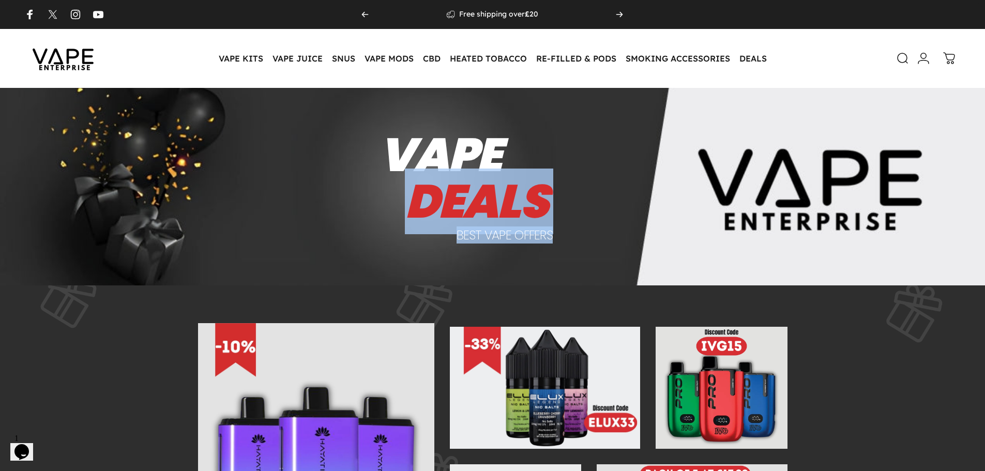
drag, startPoint x: 377, startPoint y: 184, endPoint x: 574, endPoint y: 232, distance: 202.2
click at [574, 232] on div "VAPE DEALS BEST VAPE OFFERS" at bounding box center [583, 186] width 424 height 125
click at [579, 228] on div "VAPE DEALS BEST VAPE OFFERS" at bounding box center [583, 187] width 408 height 110
